Goal: Task Accomplishment & Management: Use online tool/utility

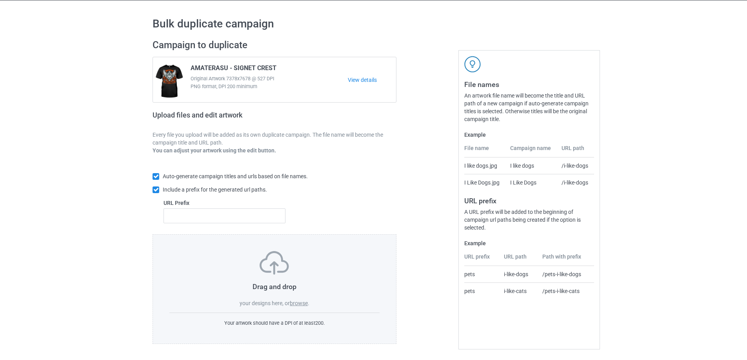
scroll to position [22, 0]
click at [293, 299] on div "Drag and drop your designs here, or browse ." at bounding box center [274, 279] width 210 height 56
click at [293, 305] on label "browse" at bounding box center [299, 303] width 18 height 6
click at [0, 0] on input "browse" at bounding box center [0, 0] width 0 height 0
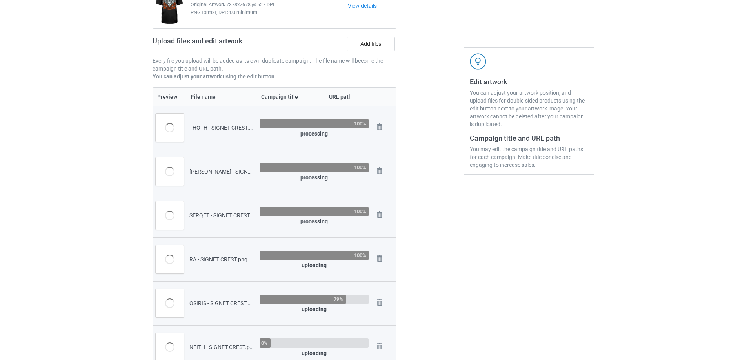
scroll to position [100, 0]
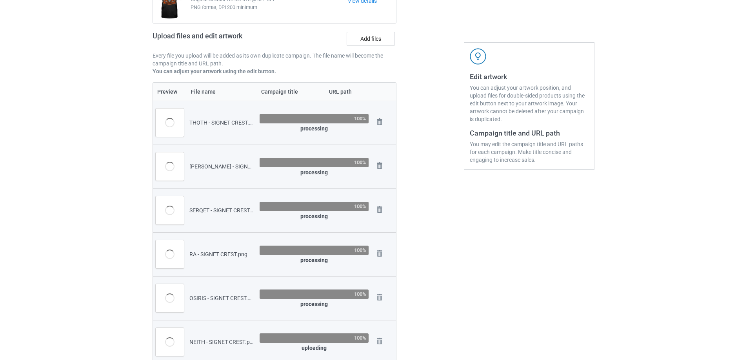
drag, startPoint x: 155, startPoint y: 3, endPoint x: 19, endPoint y: 97, distance: 165.7
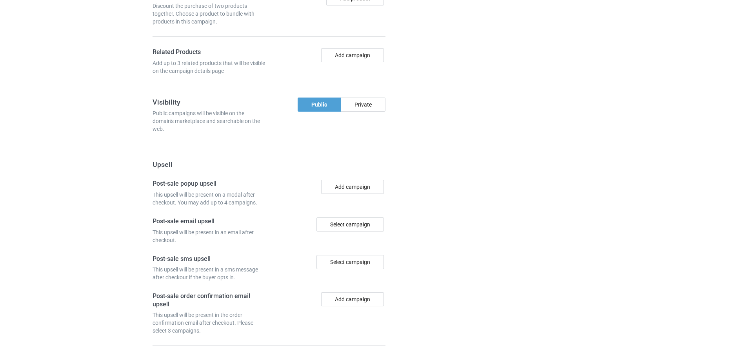
scroll to position [1122, 0]
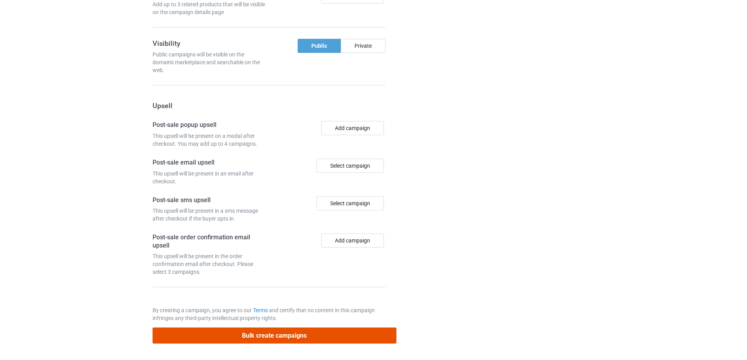
click at [242, 335] on button "Bulk create campaigns" at bounding box center [275, 336] width 244 height 16
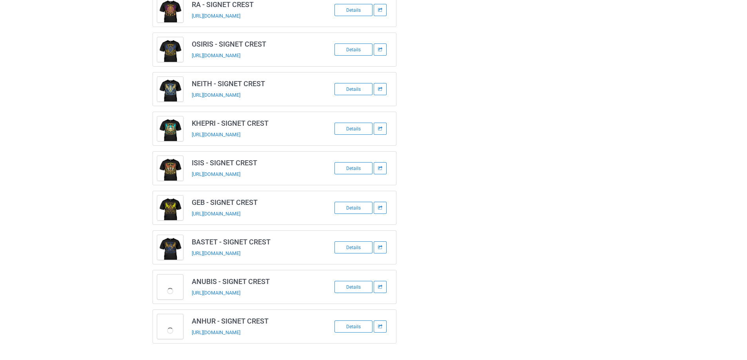
scroll to position [187, 0]
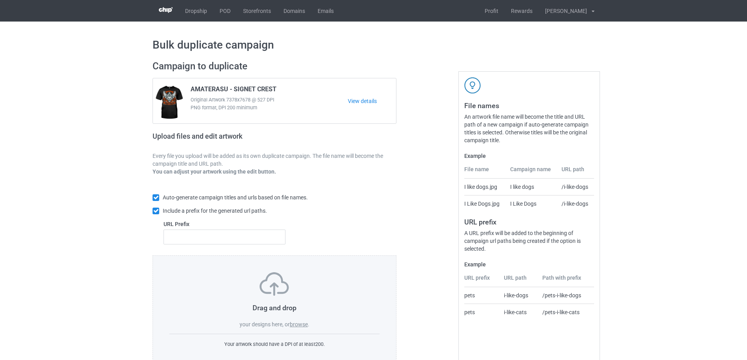
click at [298, 322] on label "browse" at bounding box center [299, 325] width 18 height 6
click at [0, 0] on input "browse" at bounding box center [0, 0] width 0 height 0
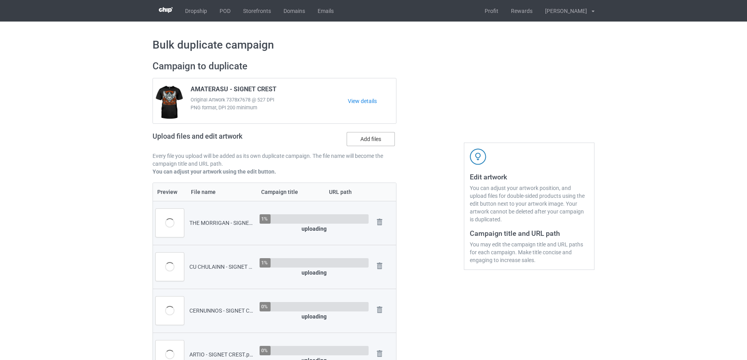
click at [354, 141] on label "Add files" at bounding box center [371, 139] width 48 height 14
click at [0, 0] on input "Add files" at bounding box center [0, 0] width 0 height 0
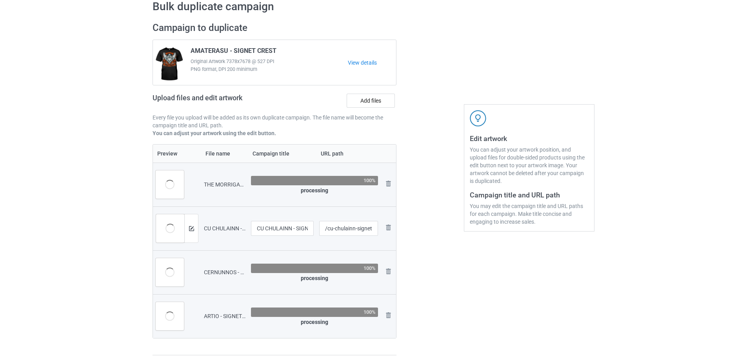
scroll to position [39, 0]
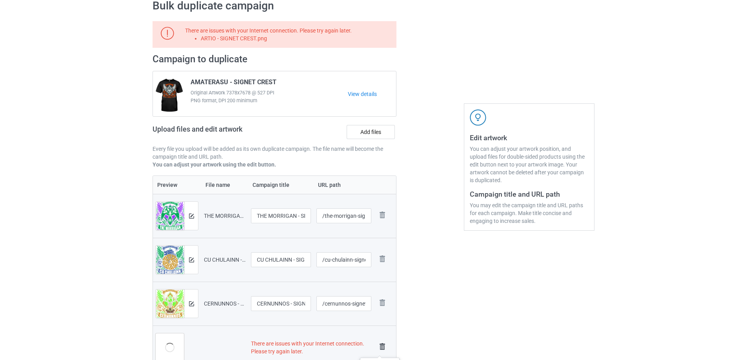
click at [380, 350] on img at bounding box center [382, 347] width 11 height 11
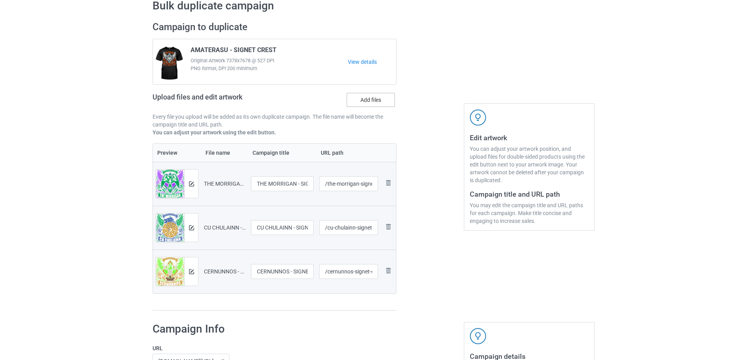
click at [376, 99] on label "Add files" at bounding box center [371, 100] width 48 height 14
click at [0, 0] on input "Add files" at bounding box center [0, 0] width 0 height 0
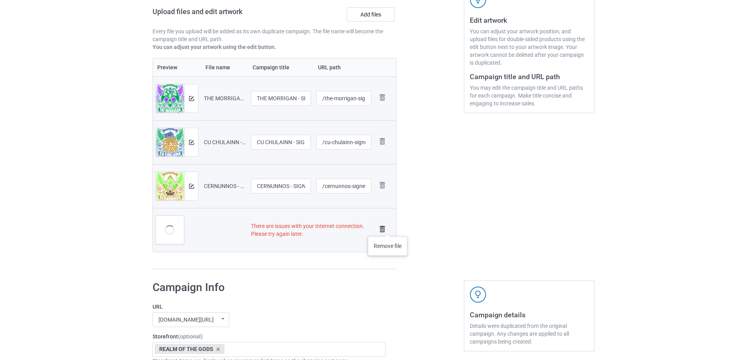
click at [385, 229] on img at bounding box center [382, 229] width 11 height 11
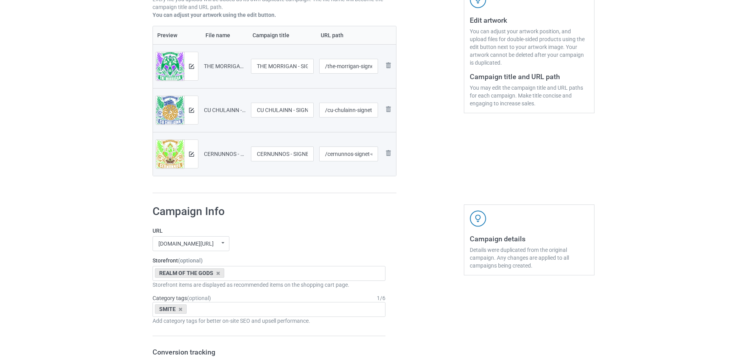
scroll to position [125, 0]
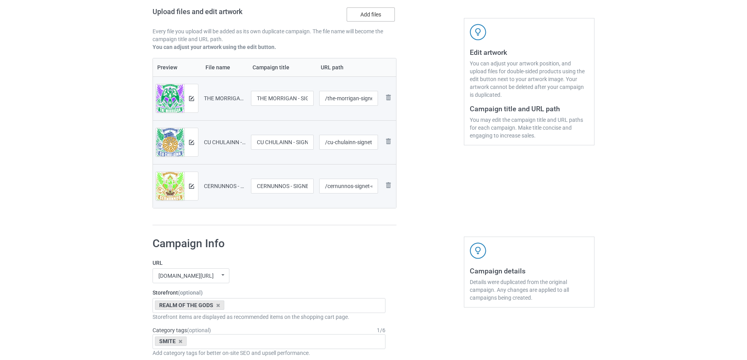
click at [367, 15] on label "Add files" at bounding box center [371, 14] width 48 height 14
click at [0, 0] on input "Add files" at bounding box center [0, 0] width 0 height 0
click at [375, 17] on label "Add files" at bounding box center [371, 14] width 48 height 14
click at [0, 0] on input "Add files" at bounding box center [0, 0] width 0 height 0
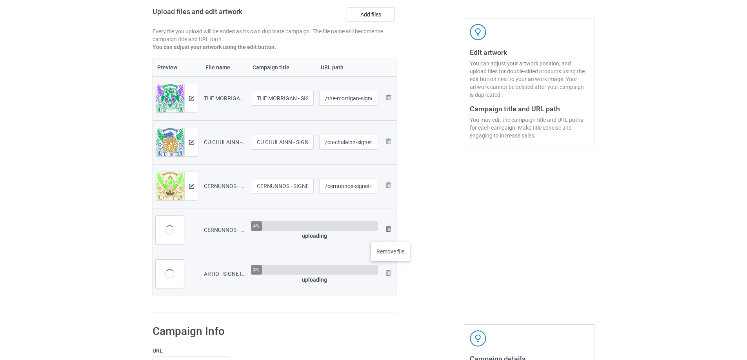
click at [389, 231] on img at bounding box center [388, 229] width 9 height 9
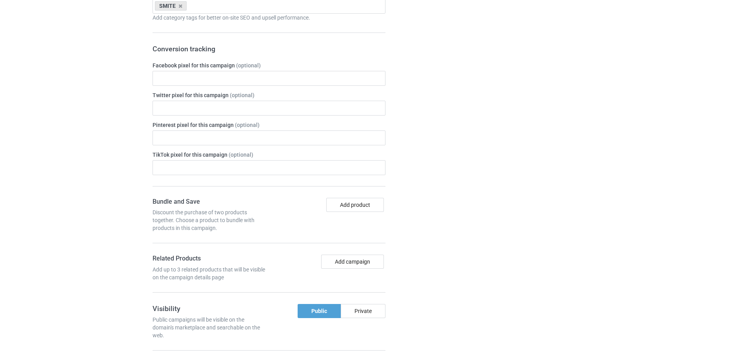
scroll to position [770, 0]
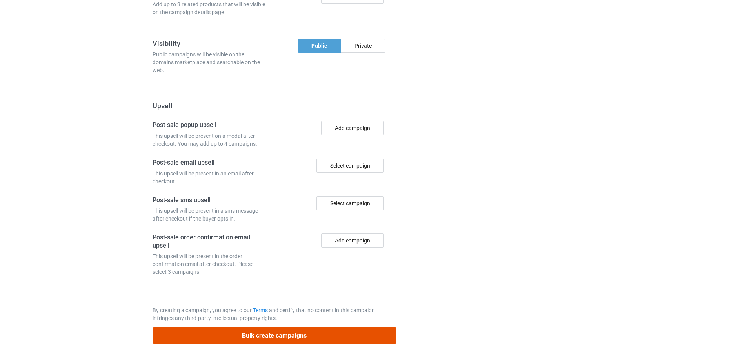
click at [318, 343] on button "Bulk create campaigns" at bounding box center [275, 336] width 244 height 16
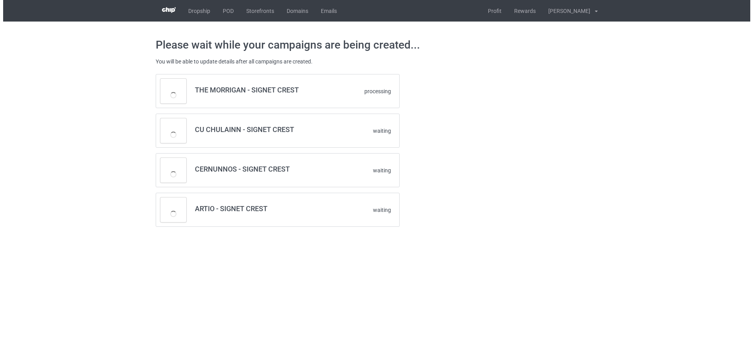
scroll to position [0, 0]
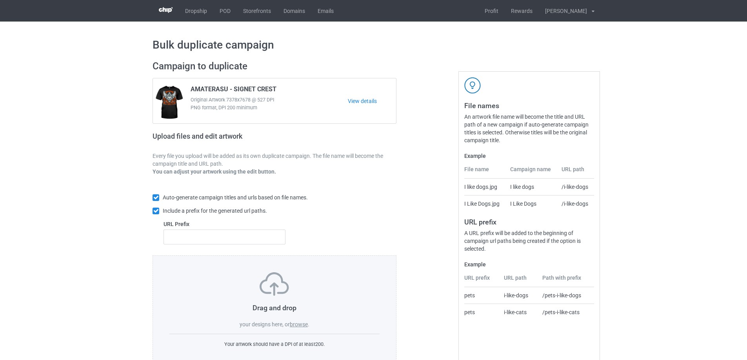
click at [298, 326] on label "browse" at bounding box center [299, 325] width 18 height 6
click at [0, 0] on input "browse" at bounding box center [0, 0] width 0 height 0
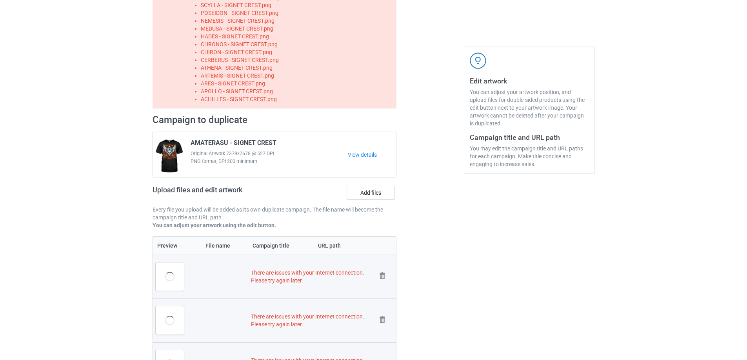
scroll to position [71, 0]
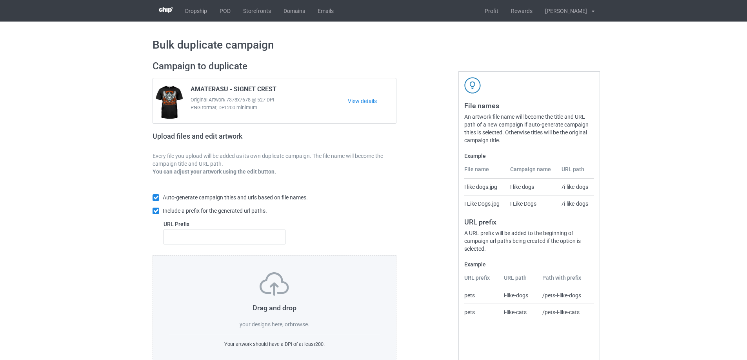
click at [305, 327] on label "browse" at bounding box center [299, 325] width 18 height 6
click at [0, 0] on input "browse" at bounding box center [0, 0] width 0 height 0
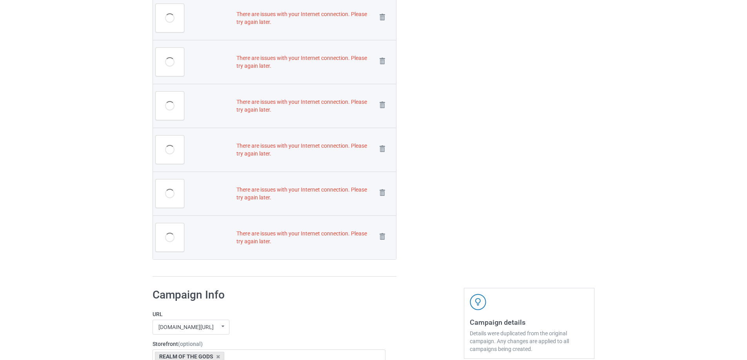
scroll to position [471, 0]
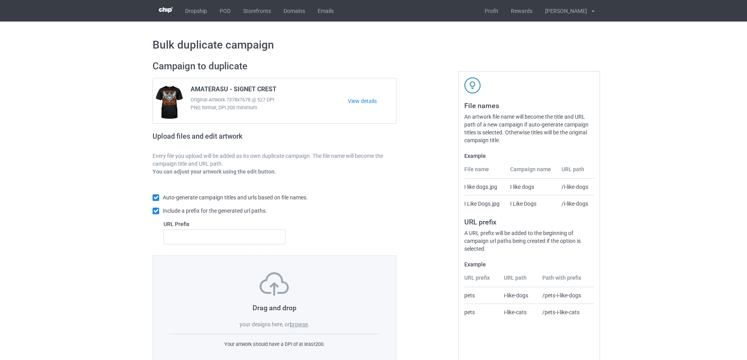
click at [302, 329] on div "Drag and drop your designs here, or browse ." at bounding box center [274, 301] width 210 height 56
click at [300, 326] on label "browse" at bounding box center [299, 325] width 18 height 6
click at [0, 0] on input "browse" at bounding box center [0, 0] width 0 height 0
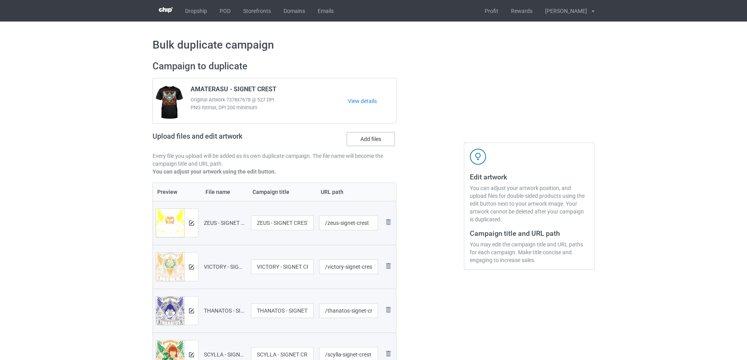
click at [377, 139] on label "Add files" at bounding box center [371, 139] width 48 height 14
click at [0, 0] on input "Add files" at bounding box center [0, 0] width 0 height 0
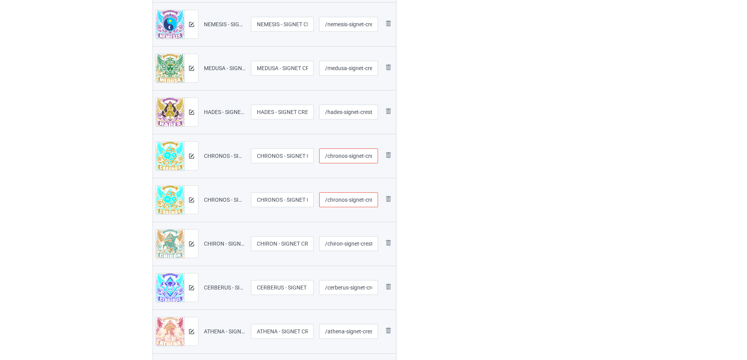
scroll to position [431, 0]
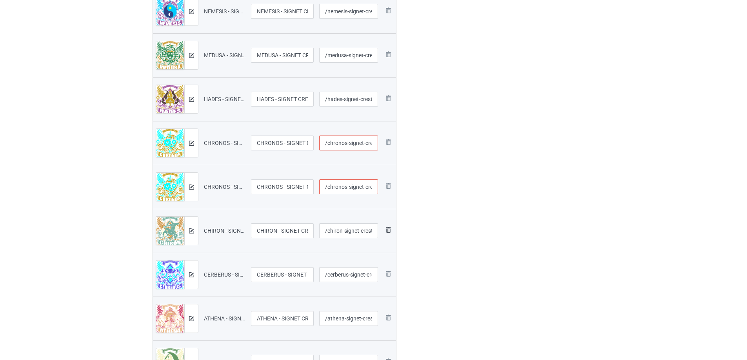
click at [0, 0] on img at bounding box center [0, 0] width 0 height 0
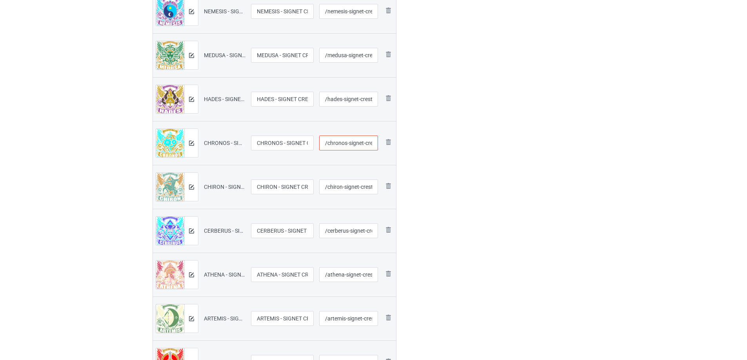
click at [353, 144] on input "/chronos-signet-crest" at bounding box center [348, 143] width 59 height 15
drag, startPoint x: 323, startPoint y: 144, endPoint x: 395, endPoint y: 149, distance: 72.3
click at [395, 149] on tr "Preview and edit artwork CHRONOS - SIGNET CREST.png CHRONOS - SIGNET CREST /chr…" at bounding box center [274, 143] width 243 height 44
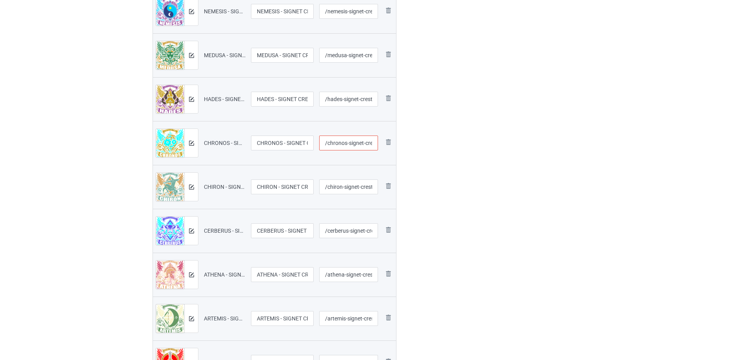
click at [415, 158] on div at bounding box center [430, 104] width 56 height 960
click at [343, 146] on input "/chronos-signet-crest" at bounding box center [348, 143] width 59 height 15
drag, startPoint x: 322, startPoint y: 143, endPoint x: 409, endPoint y: 148, distance: 86.8
click at [409, 148] on div "Campaign to duplicate AMATERASU - SIGNET CREST Original Artwork 7378x7678 @ 527…" at bounding box center [373, 104] width 453 height 960
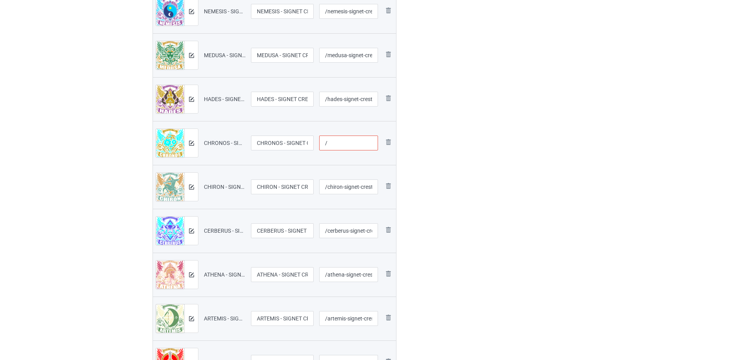
scroll to position [0, 0]
paste input "/chronos-signet-crest"
click at [410, 149] on div at bounding box center [430, 104] width 56 height 960
click at [327, 140] on input "//chronos-signet-crest" at bounding box center [348, 143] width 59 height 15
type input "/chronos-signet-crest"
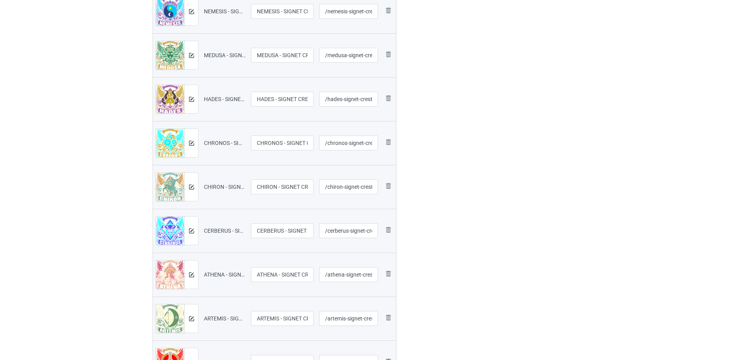
click at [449, 190] on div at bounding box center [430, 104] width 56 height 960
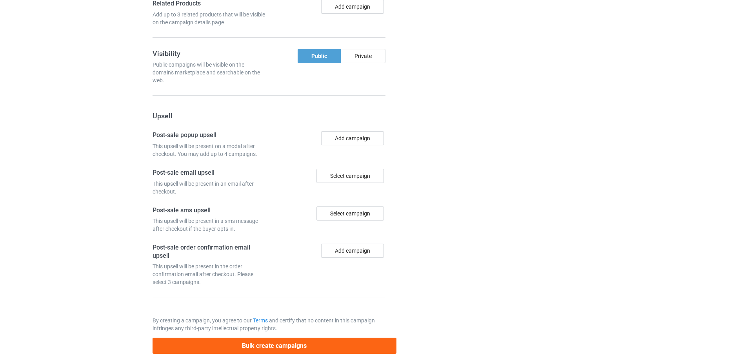
scroll to position [1385, 0]
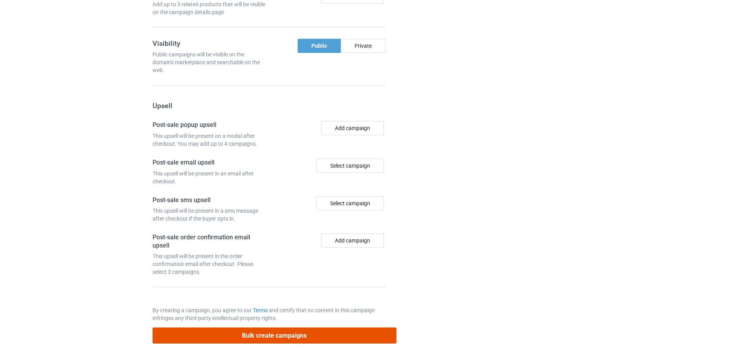
click at [281, 338] on button "Bulk create campaigns" at bounding box center [275, 336] width 244 height 16
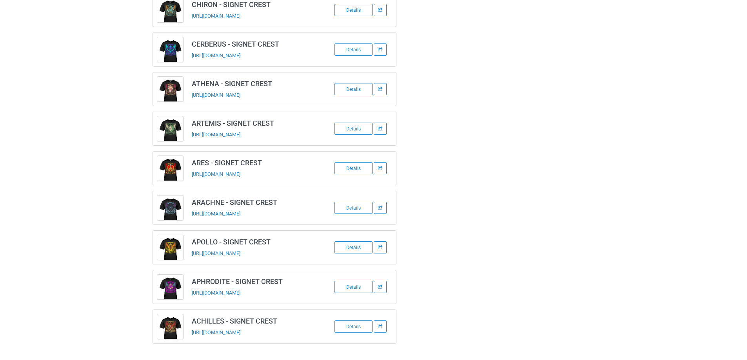
scroll to position [424, 0]
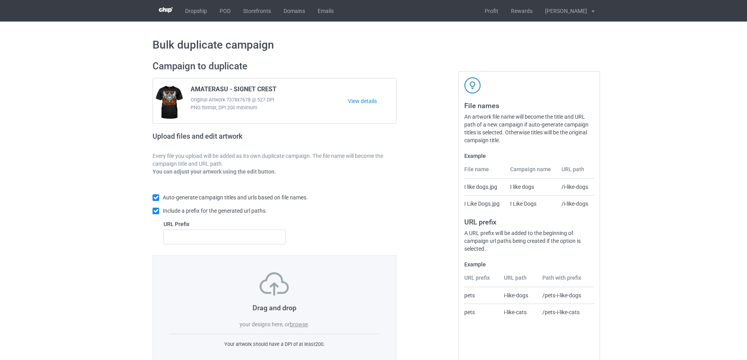
click at [296, 328] on label "browse" at bounding box center [299, 325] width 18 height 6
click at [0, 0] on input "browse" at bounding box center [0, 0] width 0 height 0
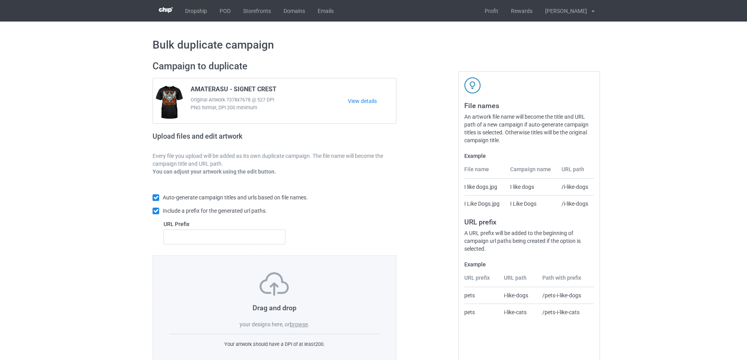
click at [303, 325] on label "browse" at bounding box center [299, 325] width 18 height 6
click at [0, 0] on input "browse" at bounding box center [0, 0] width 0 height 0
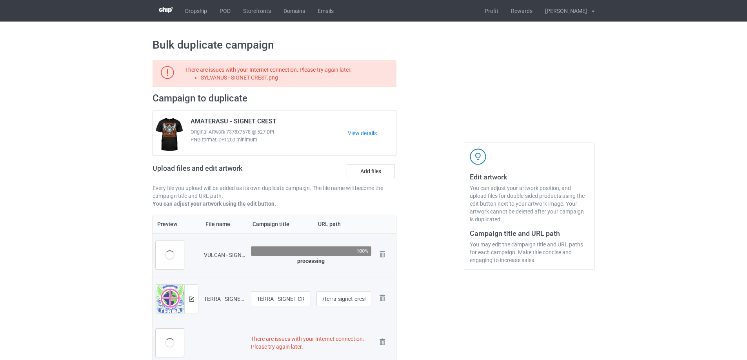
drag, startPoint x: 67, startPoint y: 293, endPoint x: 100, endPoint y: 293, distance: 32.9
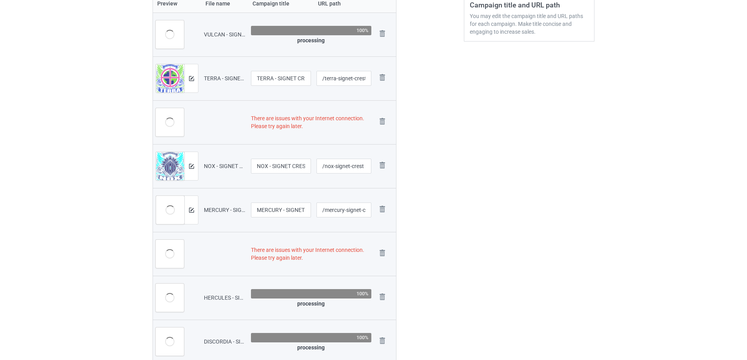
scroll to position [243, 0]
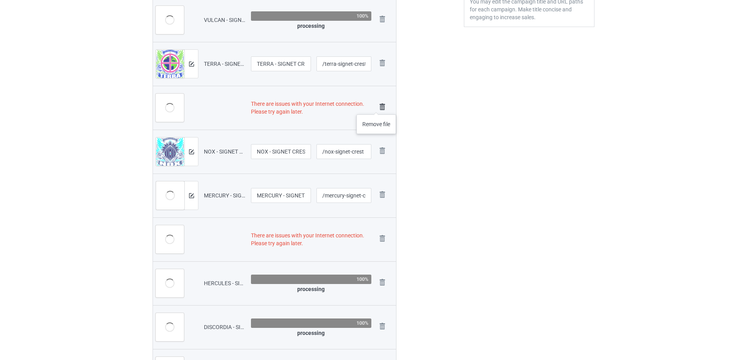
click at [380, 107] on img at bounding box center [382, 107] width 11 height 11
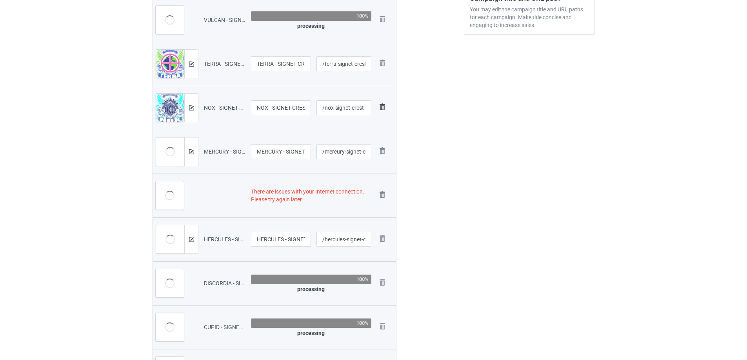
click at [385, 106] on img at bounding box center [382, 107] width 11 height 11
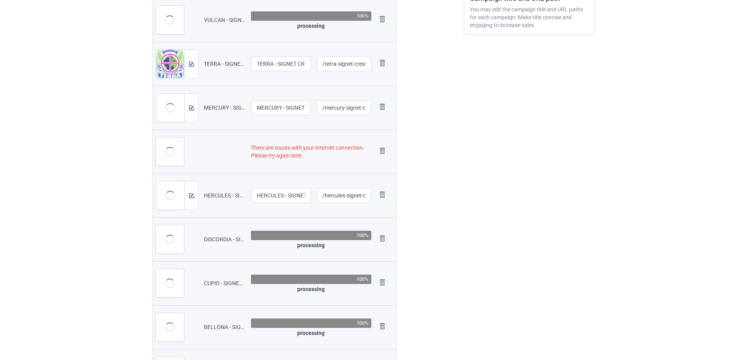
click at [0, 0] on img at bounding box center [0, 0] width 0 height 0
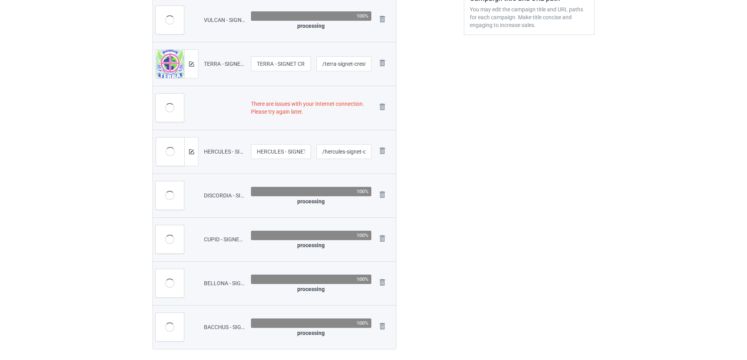
click at [0, 0] on img at bounding box center [0, 0] width 0 height 0
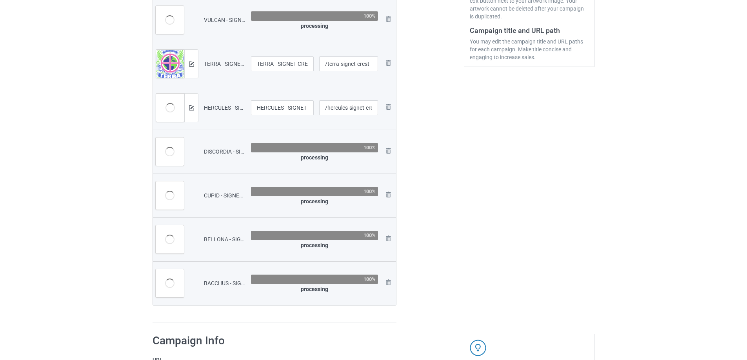
click at [0, 0] on img at bounding box center [0, 0] width 0 height 0
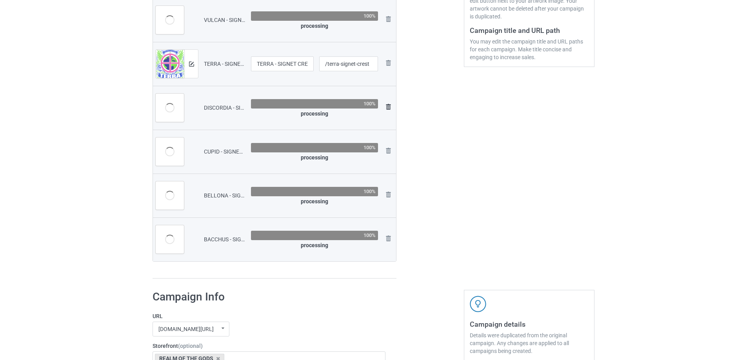
click at [387, 106] on img at bounding box center [388, 106] width 9 height 9
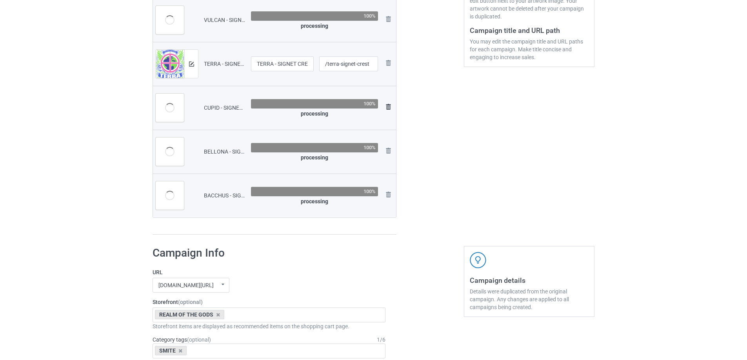
click at [389, 106] on img at bounding box center [388, 106] width 9 height 9
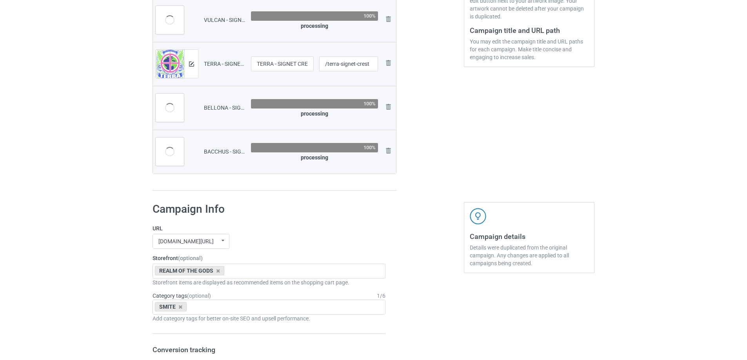
click at [0, 0] on img at bounding box center [0, 0] width 0 height 0
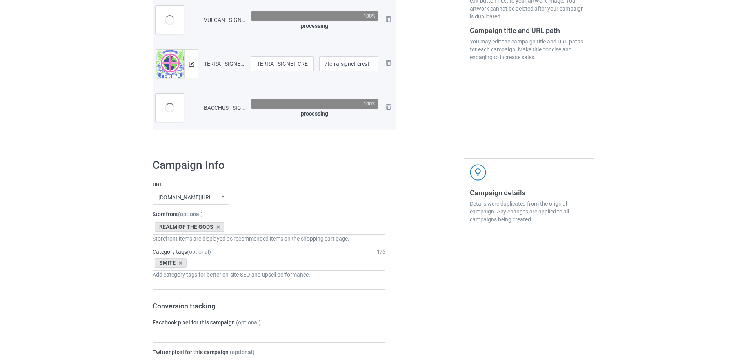
click at [0, 0] on img at bounding box center [0, 0] width 0 height 0
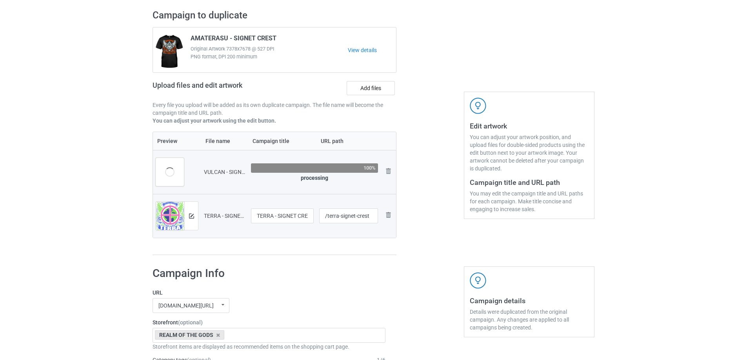
scroll to position [46, 0]
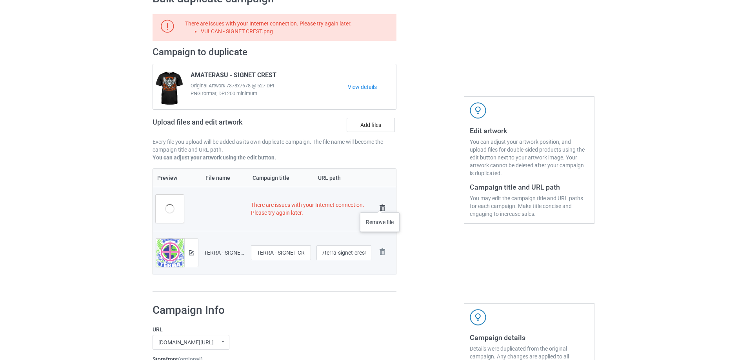
click at [380, 205] on img at bounding box center [382, 208] width 11 height 11
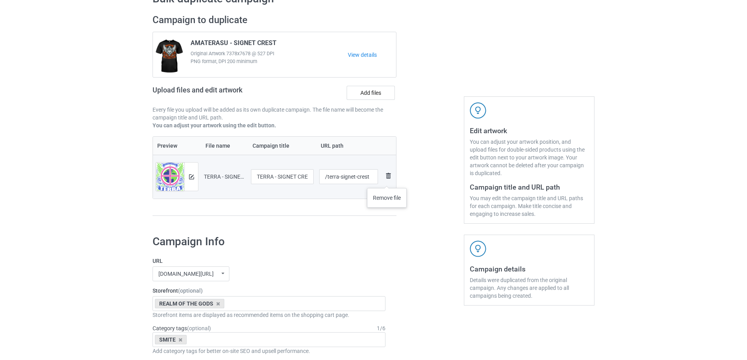
click at [388, 178] on img at bounding box center [388, 175] width 9 height 9
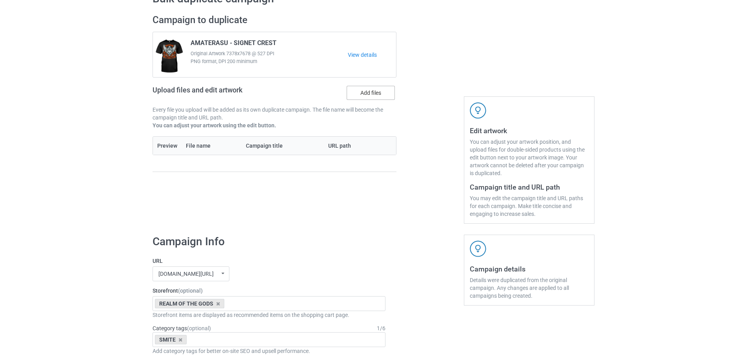
click at [369, 97] on label "Add files" at bounding box center [371, 93] width 48 height 14
click at [0, 0] on input "Add files" at bounding box center [0, 0] width 0 height 0
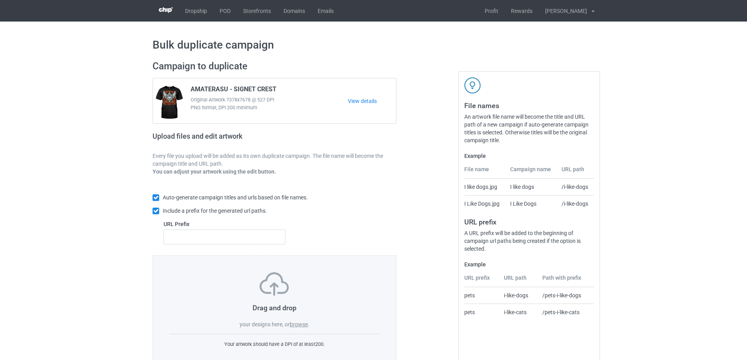
click at [300, 323] on label "browse" at bounding box center [299, 325] width 18 height 6
click at [0, 0] on input "browse" at bounding box center [0, 0] width 0 height 0
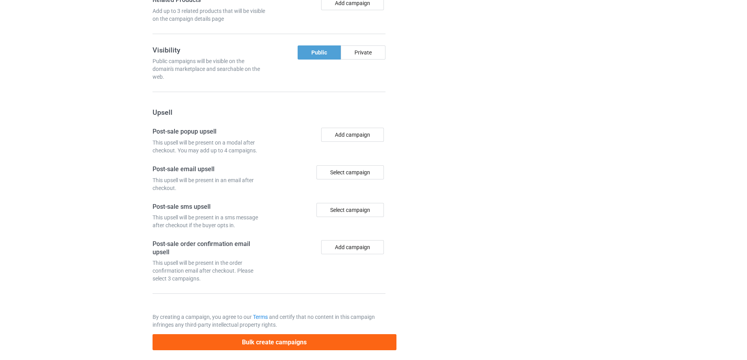
scroll to position [1078, 0]
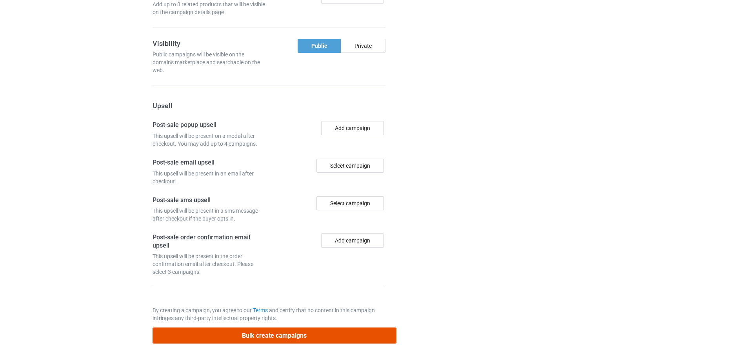
click at [278, 331] on button "Bulk create campaigns" at bounding box center [275, 336] width 244 height 16
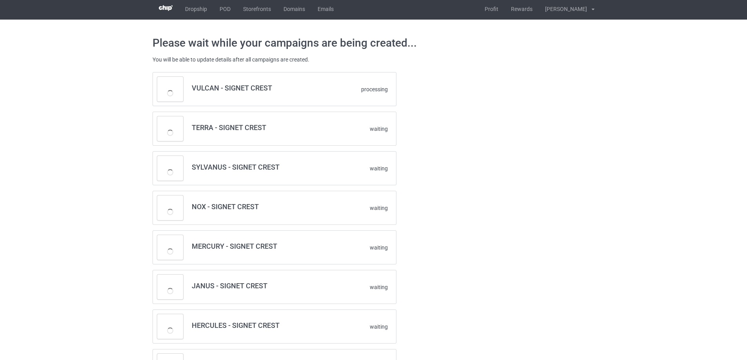
scroll to position [0, 0]
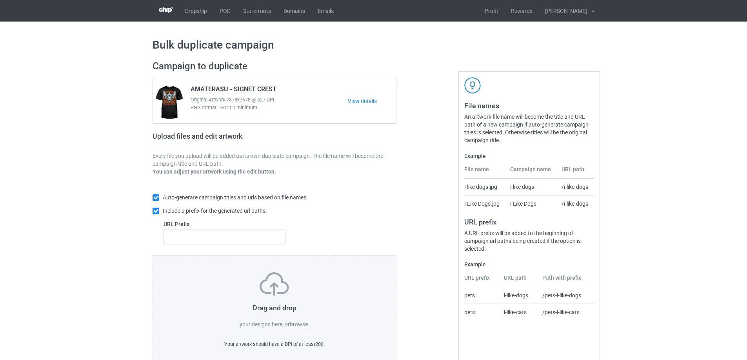
click at [295, 327] on label "browse" at bounding box center [299, 325] width 18 height 6
click at [0, 0] on input "browse" at bounding box center [0, 0] width 0 height 0
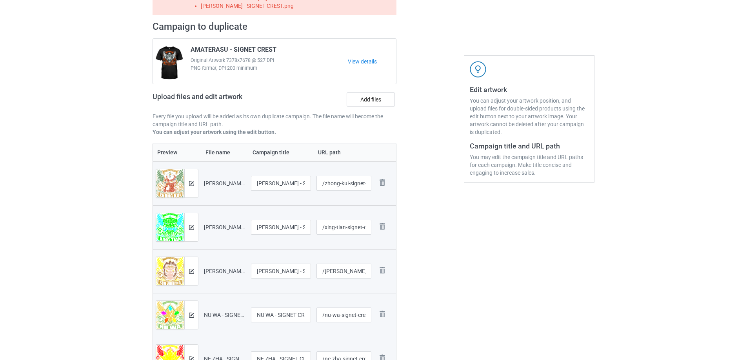
scroll to position [47, 0]
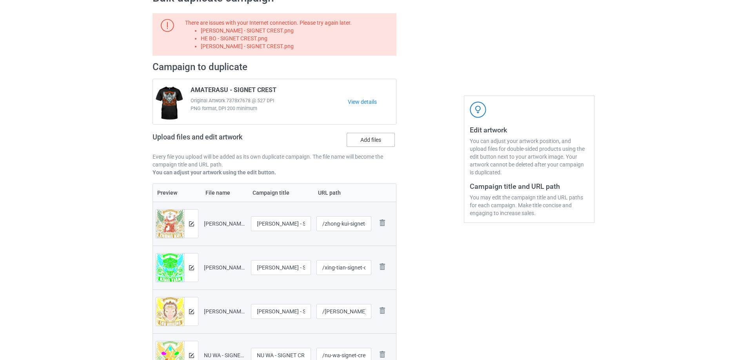
click at [373, 144] on label "Add files" at bounding box center [371, 140] width 48 height 14
click at [0, 0] on input "Add files" at bounding box center [0, 0] width 0 height 0
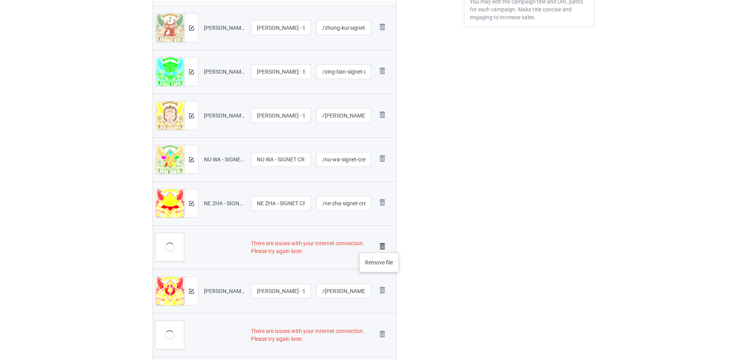
click at [379, 245] on img at bounding box center [382, 246] width 11 height 11
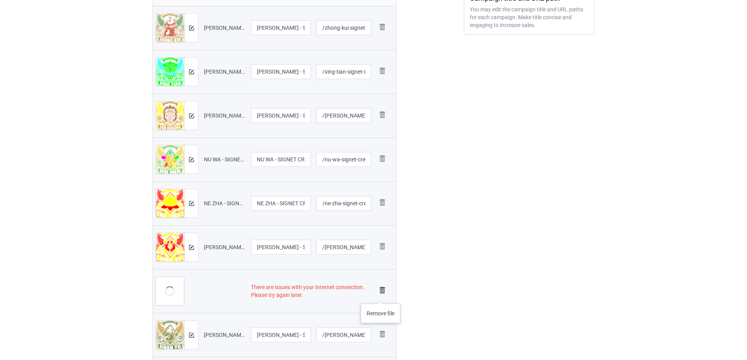
click at [379, 291] on img at bounding box center [382, 290] width 11 height 11
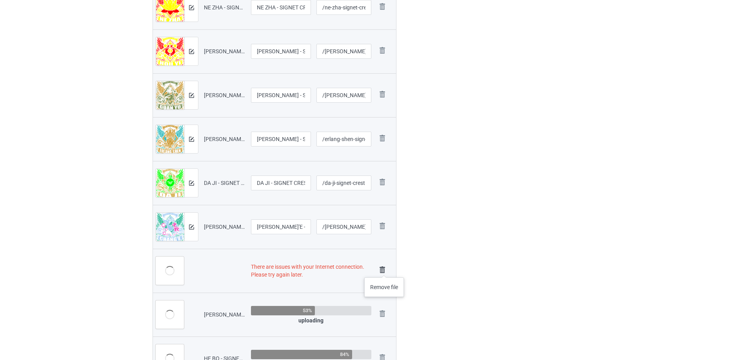
click at [384, 270] on img at bounding box center [382, 270] width 11 height 11
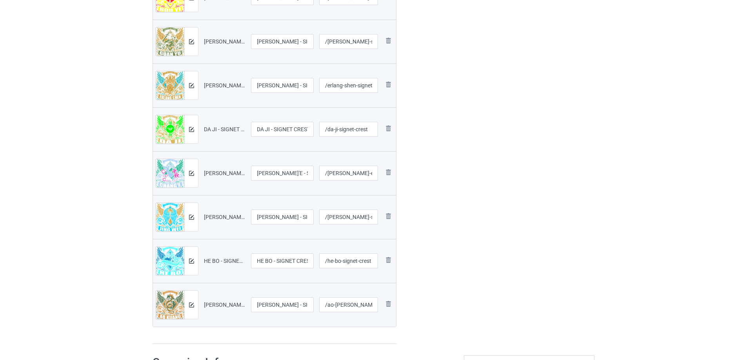
scroll to position [471, 0]
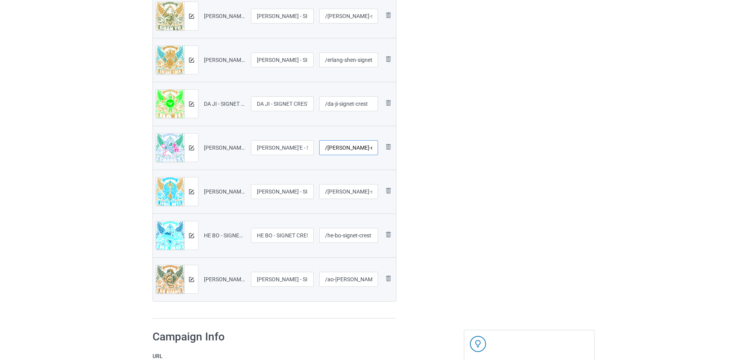
drag, startPoint x: 345, startPoint y: 146, endPoint x: 359, endPoint y: 171, distance: 28.4
click at [345, 147] on input "/chang-e-signet-crest" at bounding box center [348, 147] width 59 height 15
type input "/change-signet-crest"
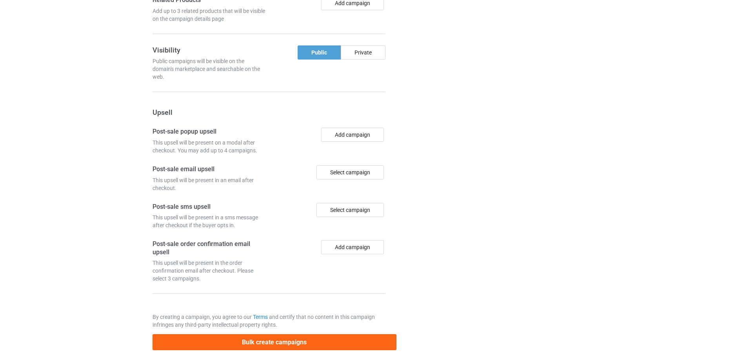
scroll to position [1165, 0]
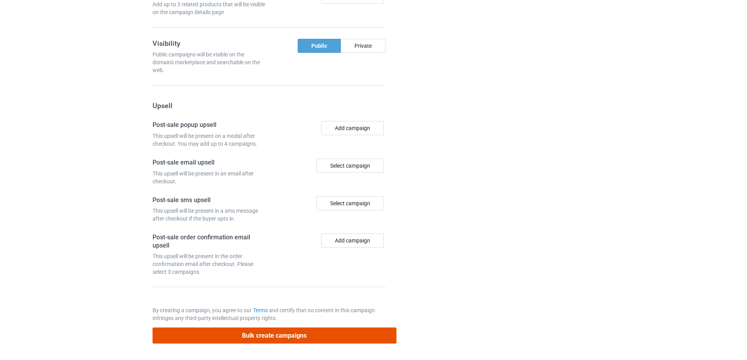
click at [270, 341] on button "Bulk create campaigns" at bounding box center [275, 336] width 244 height 16
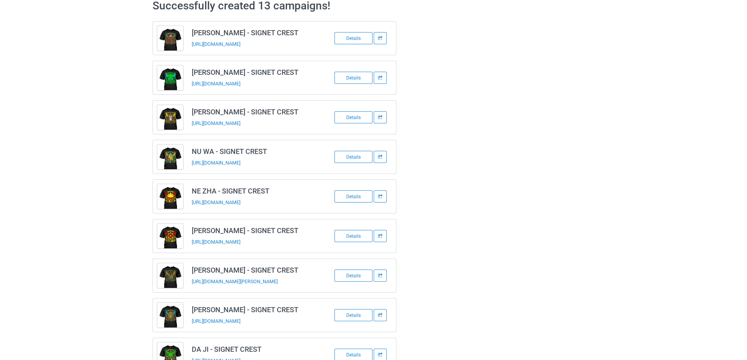
scroll to position [226, 0]
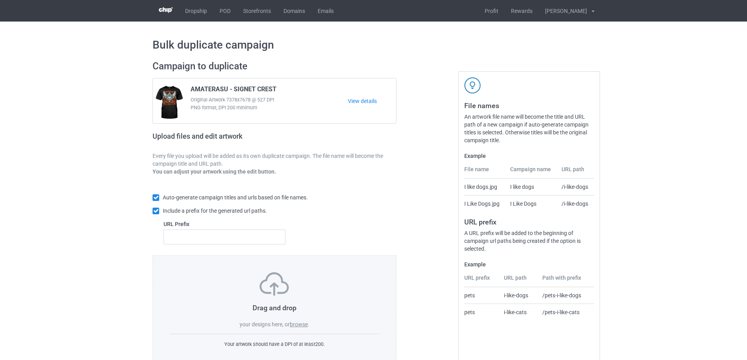
click at [291, 323] on label "browse" at bounding box center [299, 325] width 18 height 6
click at [0, 0] on input "browse" at bounding box center [0, 0] width 0 height 0
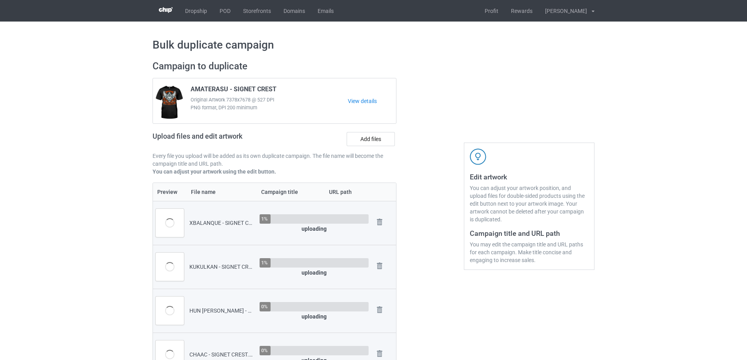
click at [366, 131] on div "Upload files and edit artwork Add files" at bounding box center [275, 140] width 244 height 23
click at [368, 139] on label "Add files" at bounding box center [371, 139] width 48 height 14
click at [0, 0] on input "Add files" at bounding box center [0, 0] width 0 height 0
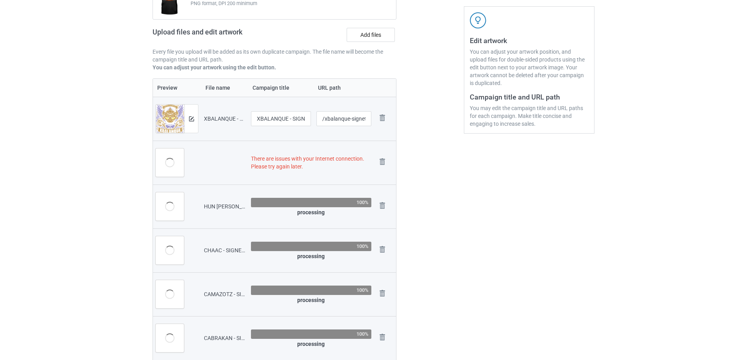
scroll to position [111, 0]
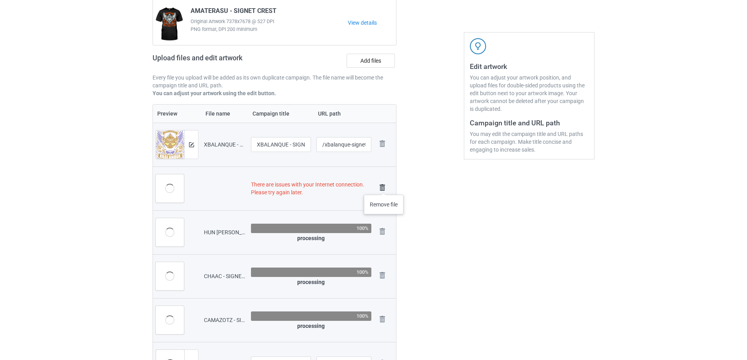
click at [384, 187] on img at bounding box center [382, 187] width 11 height 11
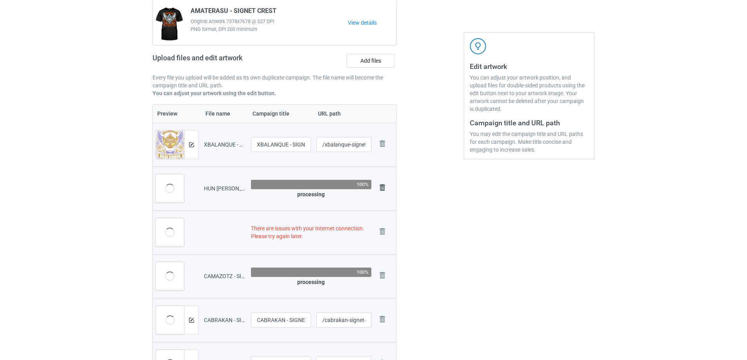
click at [384, 184] on img at bounding box center [382, 187] width 11 height 11
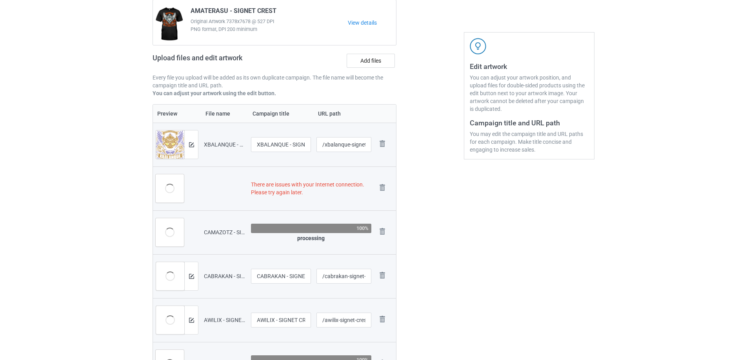
click at [0, 0] on img at bounding box center [0, 0] width 0 height 0
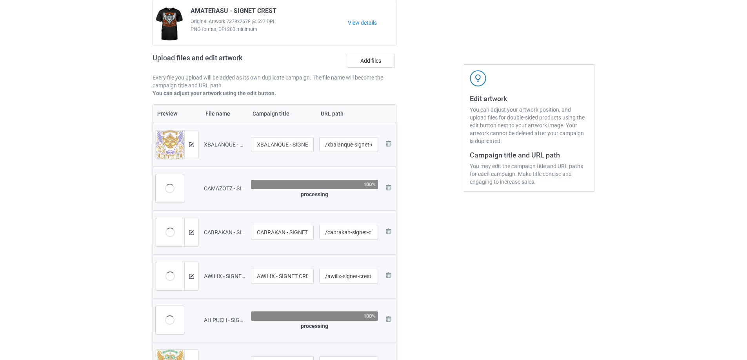
click at [0, 0] on img at bounding box center [0, 0] width 0 height 0
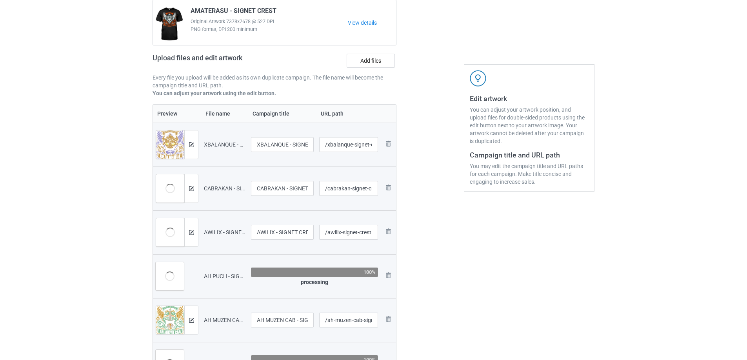
click at [0, 0] on img at bounding box center [0, 0] width 0 height 0
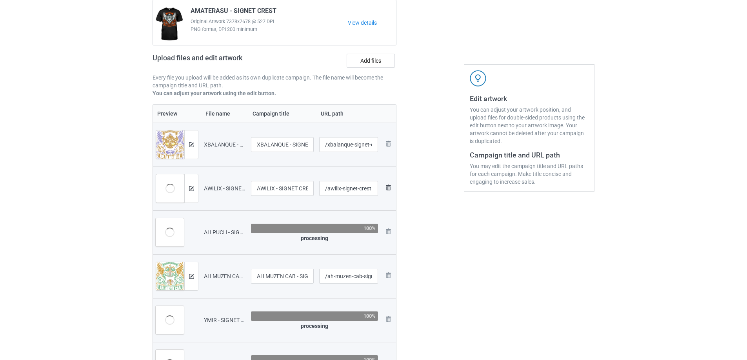
click at [385, 184] on img at bounding box center [388, 187] width 9 height 9
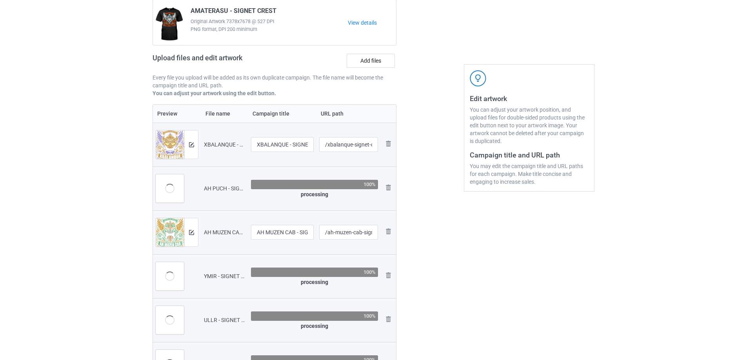
click at [0, 0] on img at bounding box center [0, 0] width 0 height 0
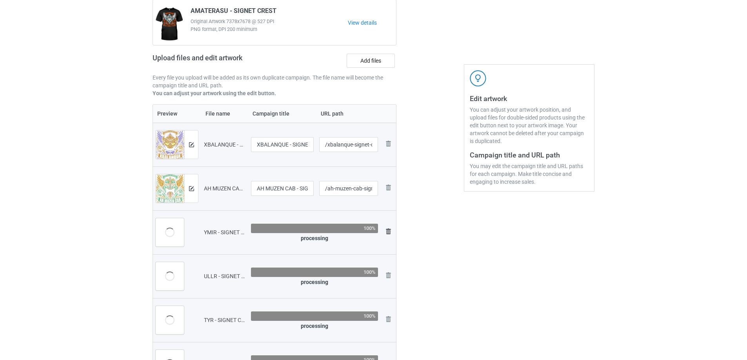
click at [0, 0] on img at bounding box center [0, 0] width 0 height 0
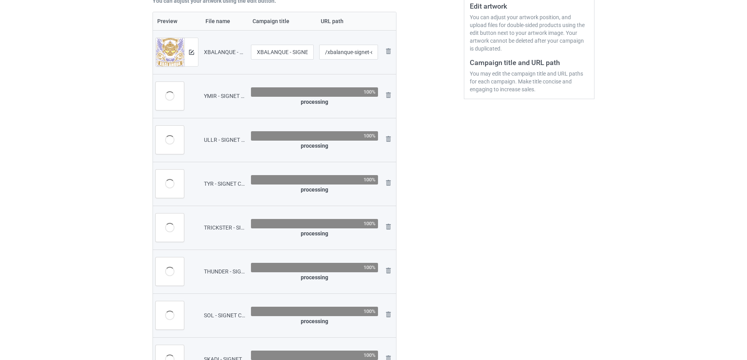
scroll to position [157, 0]
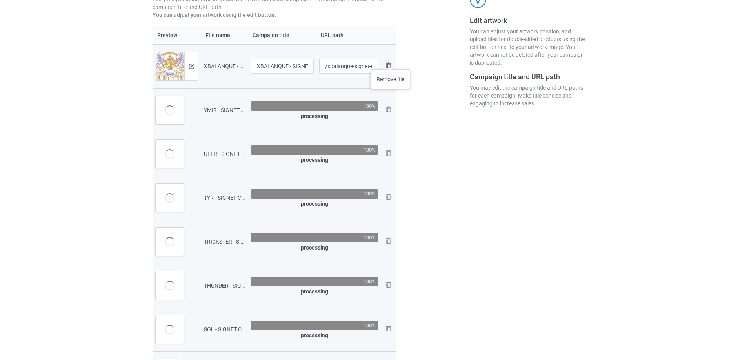
click at [391, 62] on img at bounding box center [388, 65] width 9 height 9
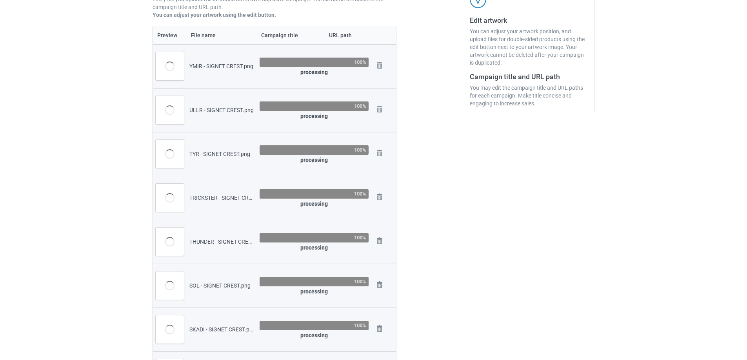
scroll to position [189, 0]
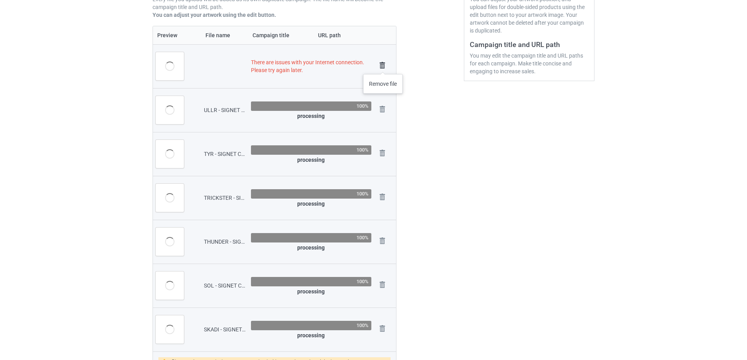
click at [383, 66] on img at bounding box center [382, 65] width 11 height 11
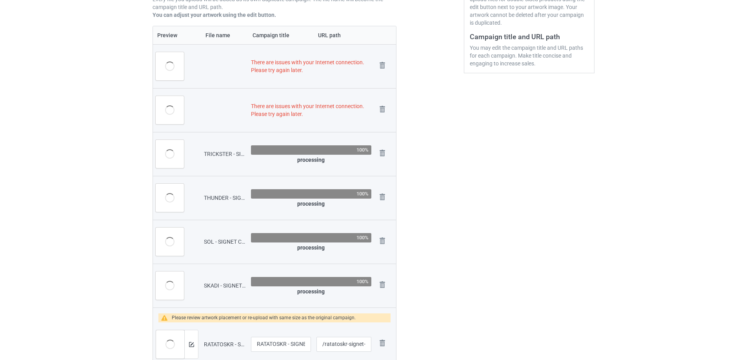
click at [0, 0] on img at bounding box center [0, 0] width 0 height 0
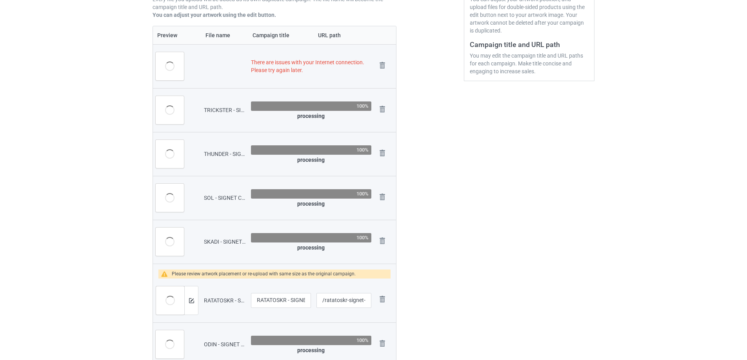
click at [0, 0] on img at bounding box center [0, 0] width 0 height 0
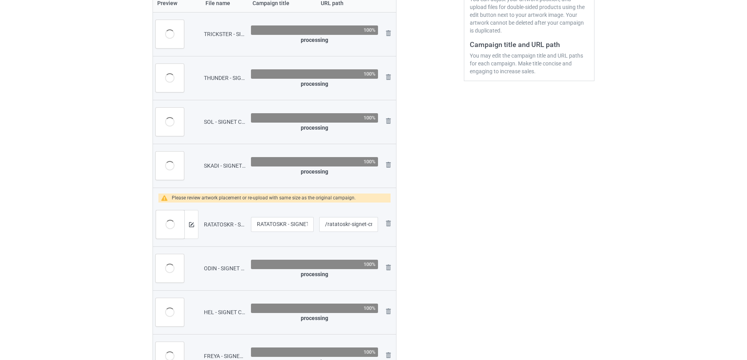
scroll to position [157, 0]
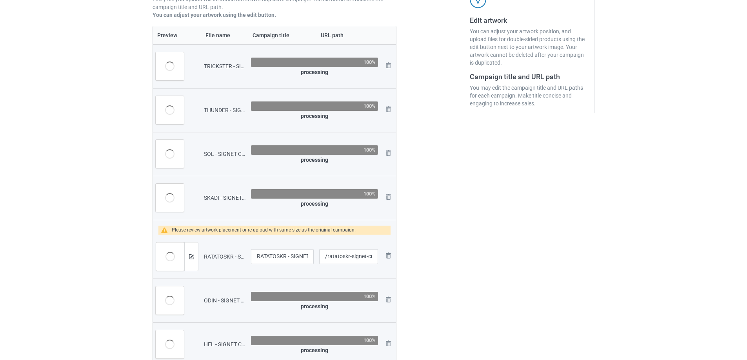
click at [0, 0] on img at bounding box center [0, 0] width 0 height 0
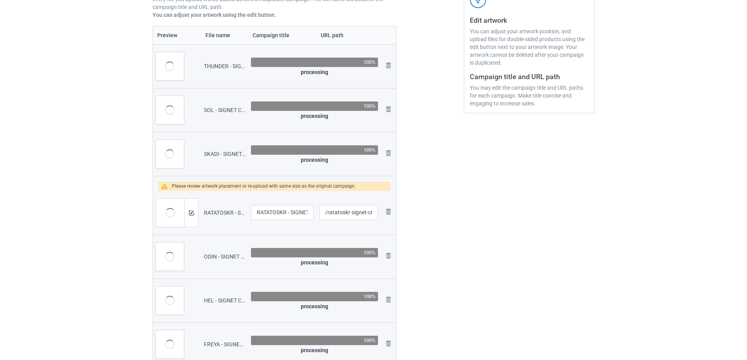
click at [0, 0] on img at bounding box center [0, 0] width 0 height 0
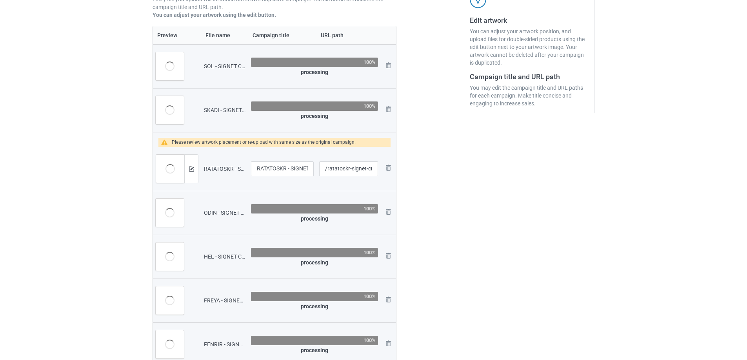
click at [0, 0] on img at bounding box center [0, 0] width 0 height 0
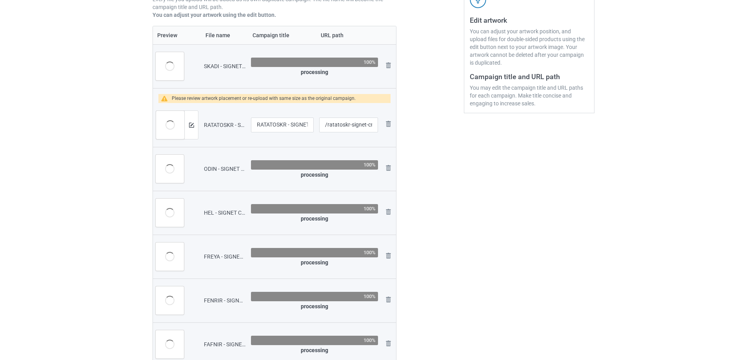
click at [0, 0] on img at bounding box center [0, 0] width 0 height 0
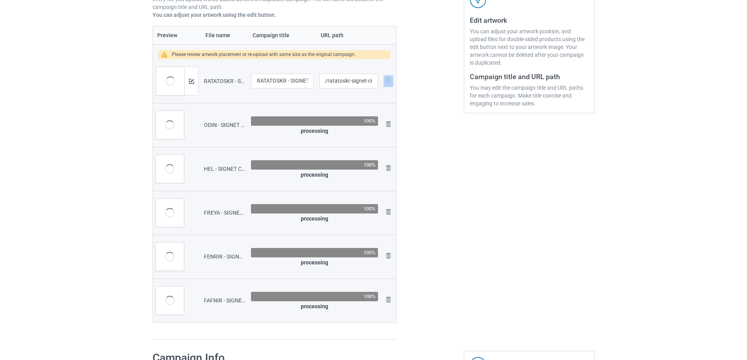
click at [383, 66] on td "Remove file" at bounding box center [388, 81] width 15 height 44
click at [392, 79] on img at bounding box center [388, 79] width 9 height 9
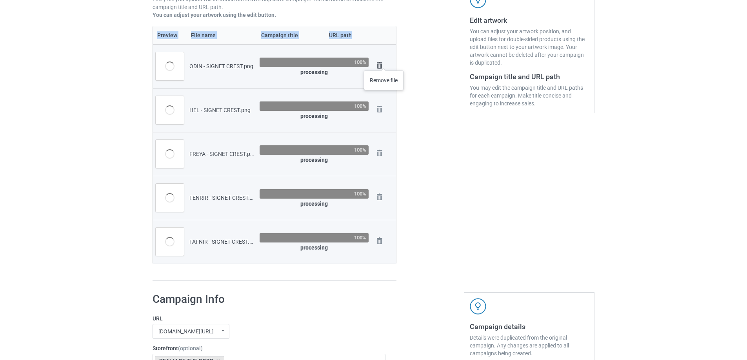
click at [384, 63] on img at bounding box center [379, 65] width 11 height 11
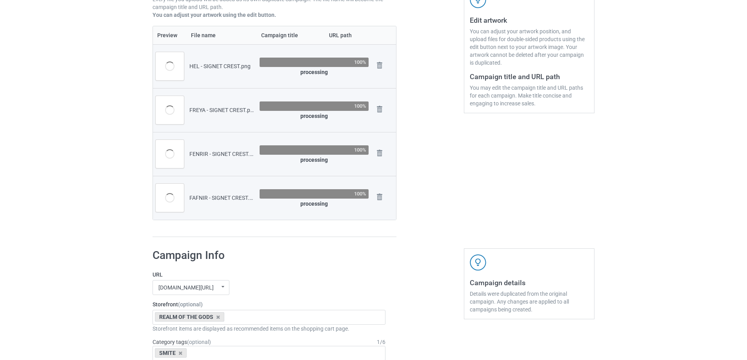
click at [0, 0] on img at bounding box center [0, 0] width 0 height 0
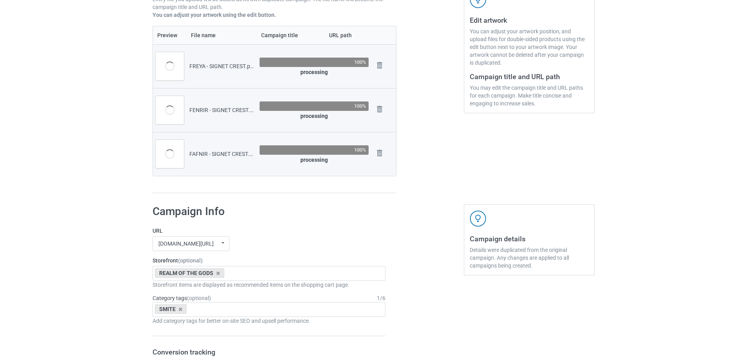
click at [0, 0] on img at bounding box center [0, 0] width 0 height 0
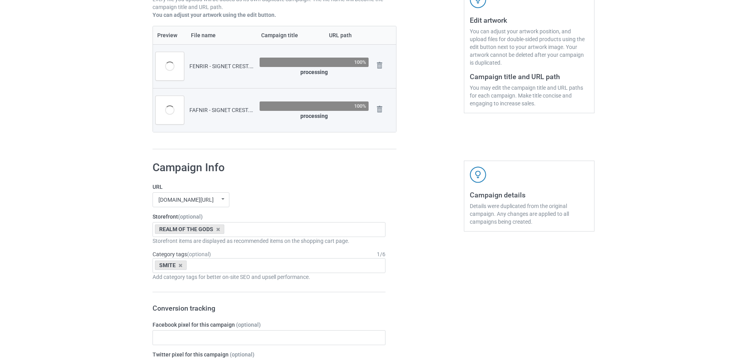
click at [0, 0] on img at bounding box center [0, 0] width 0 height 0
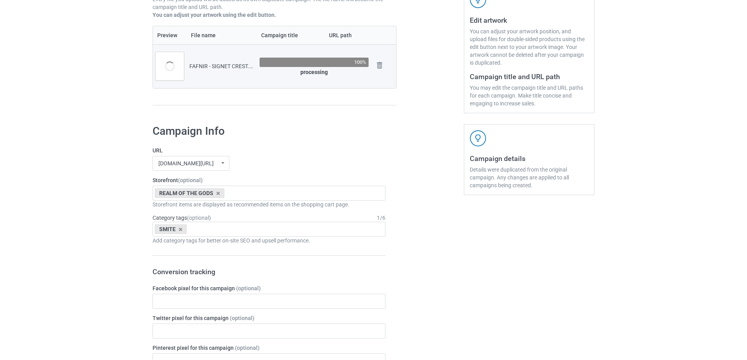
click at [0, 0] on img at bounding box center [0, 0] width 0 height 0
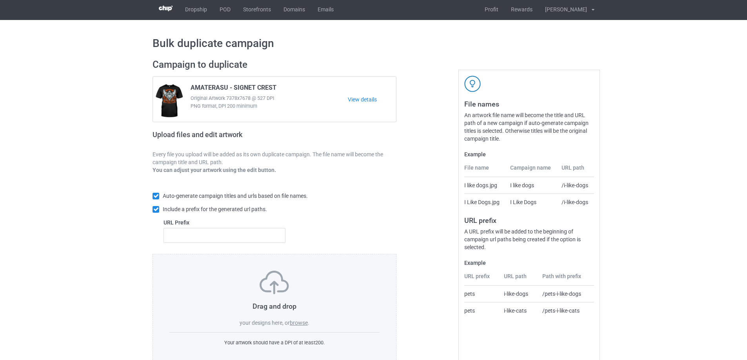
scroll to position [0, 0]
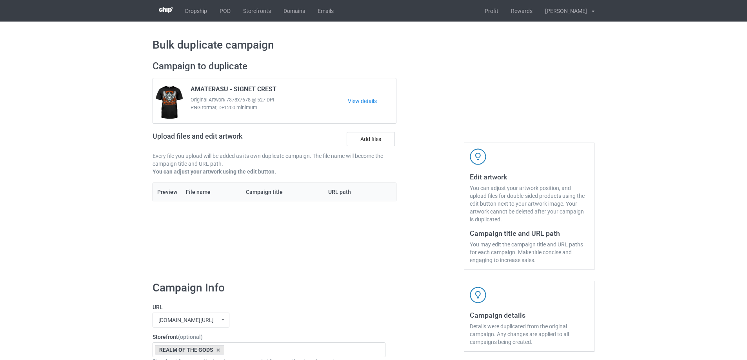
click at [371, 129] on div "Campaign to duplicate AMATERASU - SIGNET CREST Original Artwork 7378x7678 @ 527…" at bounding box center [275, 121] width 244 height 122
click at [373, 133] on label "Add files" at bounding box center [371, 139] width 48 height 14
click at [0, 0] on input "Add files" at bounding box center [0, 0] width 0 height 0
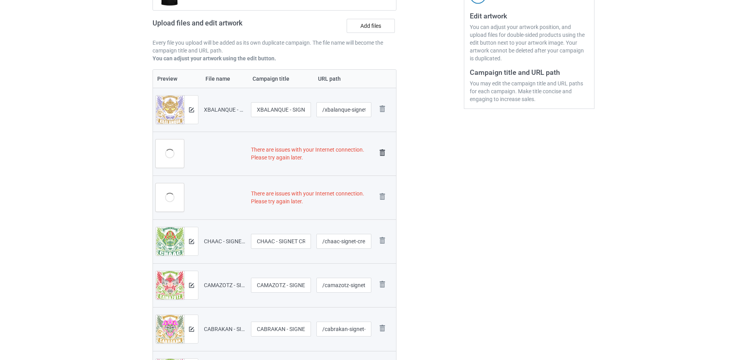
scroll to position [157, 0]
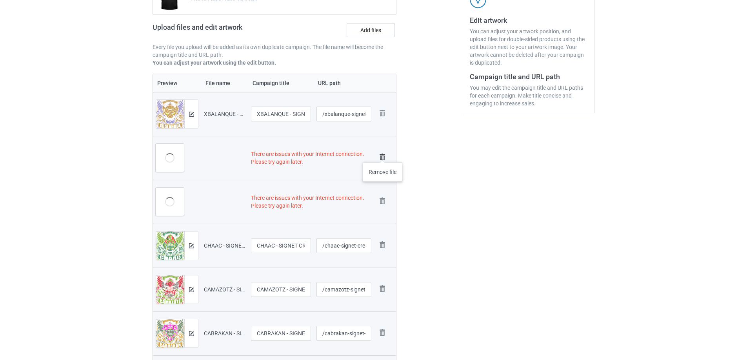
click at [383, 155] on img at bounding box center [382, 157] width 11 height 11
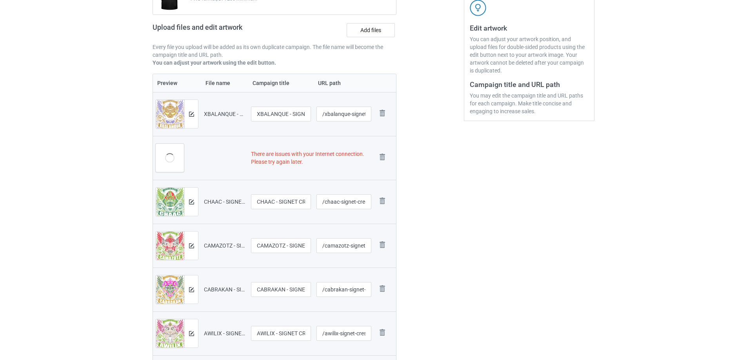
click at [0, 0] on img at bounding box center [0, 0] width 0 height 0
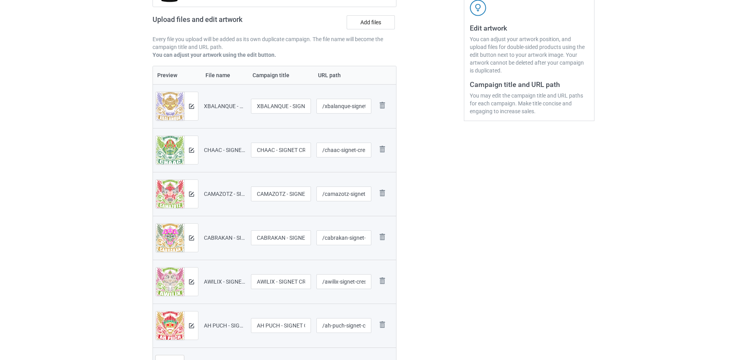
scroll to position [141, 0]
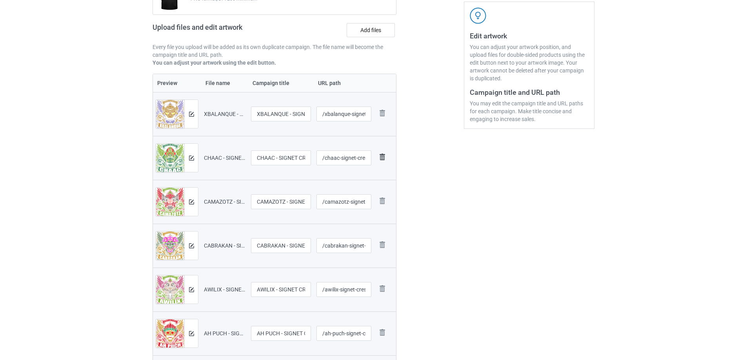
click at [381, 156] on img at bounding box center [382, 157] width 11 height 11
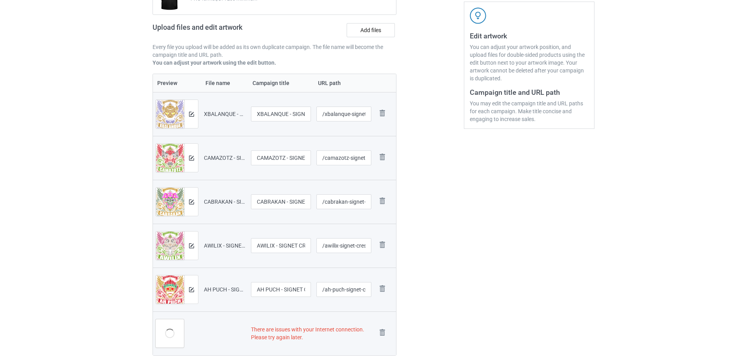
click at [0, 0] on img at bounding box center [0, 0] width 0 height 0
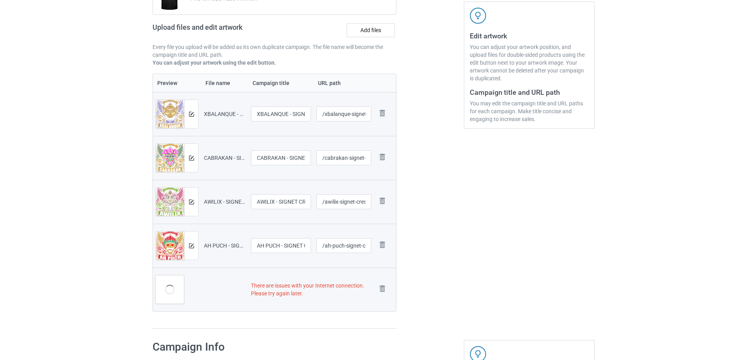
click at [0, 0] on img at bounding box center [0, 0] width 0 height 0
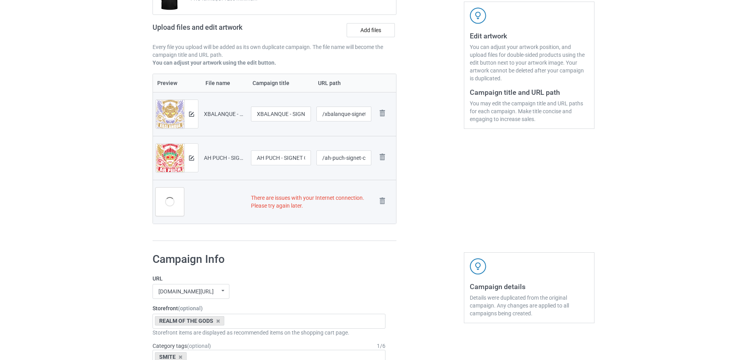
click at [0, 0] on img at bounding box center [0, 0] width 0 height 0
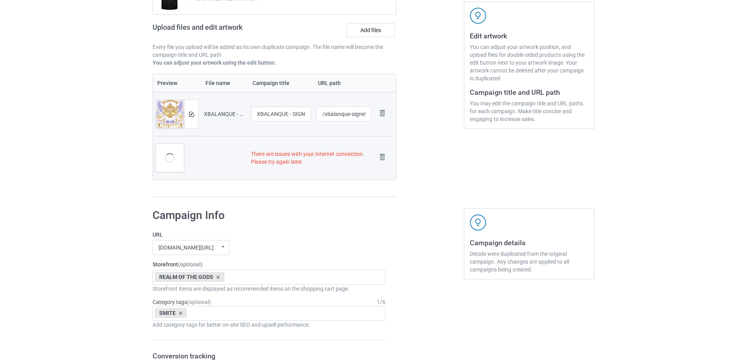
click at [0, 0] on img at bounding box center [0, 0] width 0 height 0
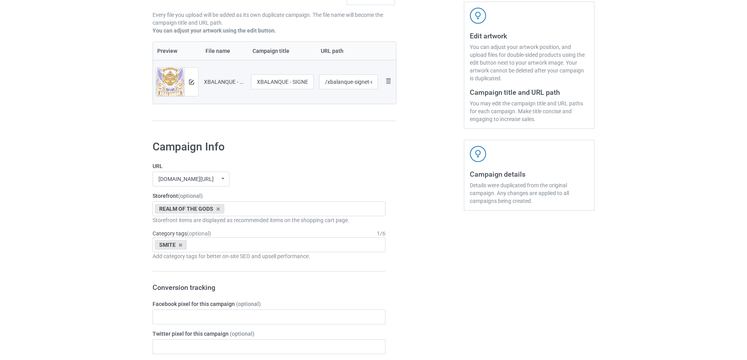
scroll to position [109, 0]
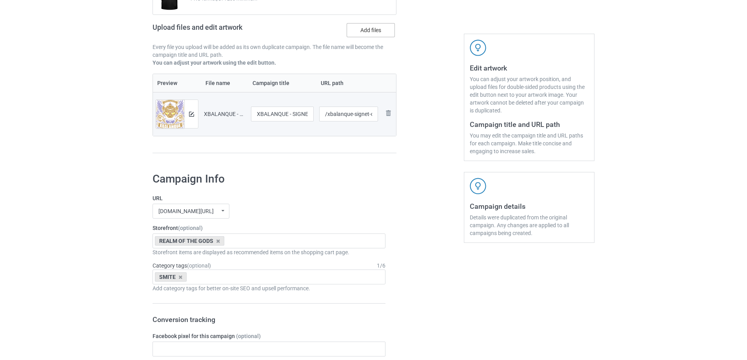
click at [387, 33] on label "Add files" at bounding box center [371, 30] width 48 height 14
click at [0, 0] on input "Add files" at bounding box center [0, 0] width 0 height 0
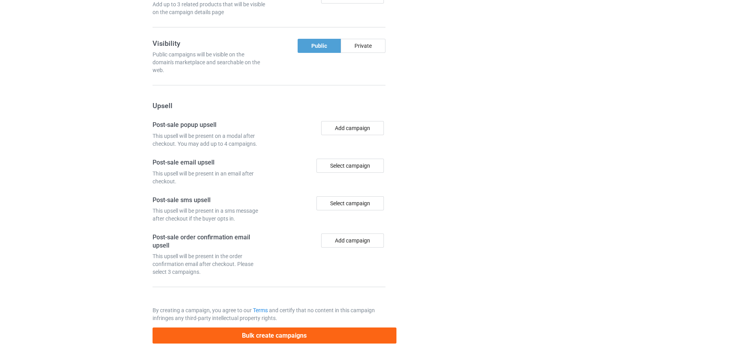
scroll to position [990, 0]
click at [233, 336] on button "Bulk create campaigns" at bounding box center [275, 336] width 244 height 16
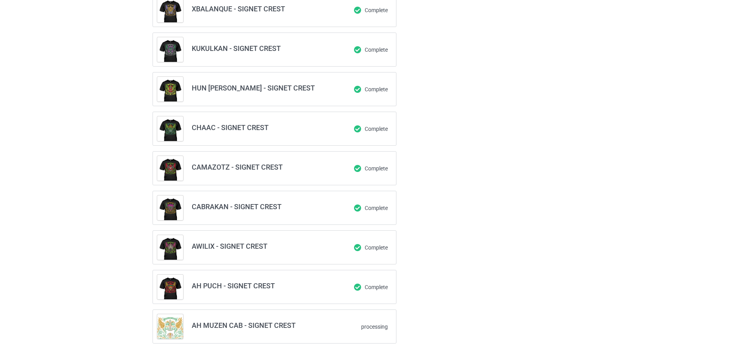
scroll to position [68, 0]
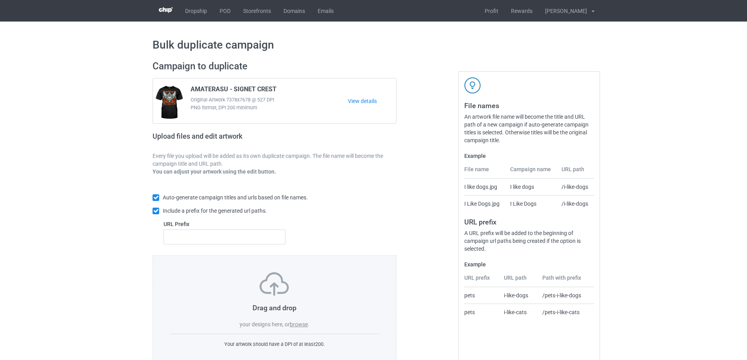
click at [302, 326] on label "browse" at bounding box center [299, 325] width 18 height 6
click at [0, 0] on input "browse" at bounding box center [0, 0] width 0 height 0
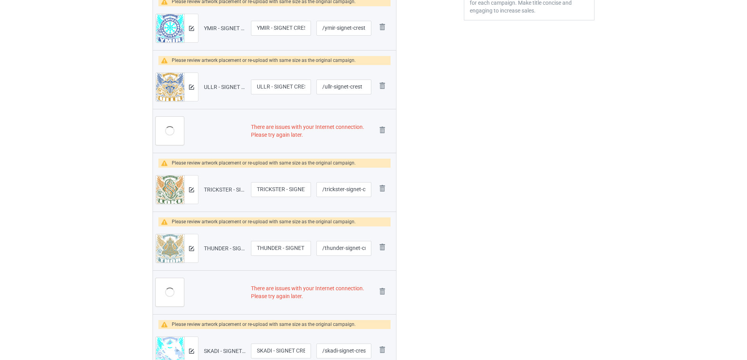
scroll to position [272, 0]
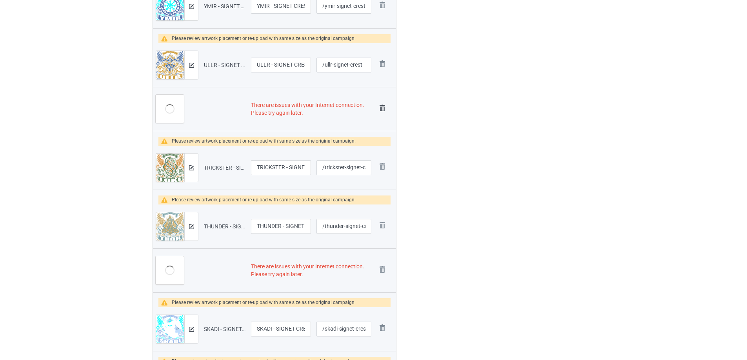
click at [383, 104] on img at bounding box center [382, 108] width 11 height 11
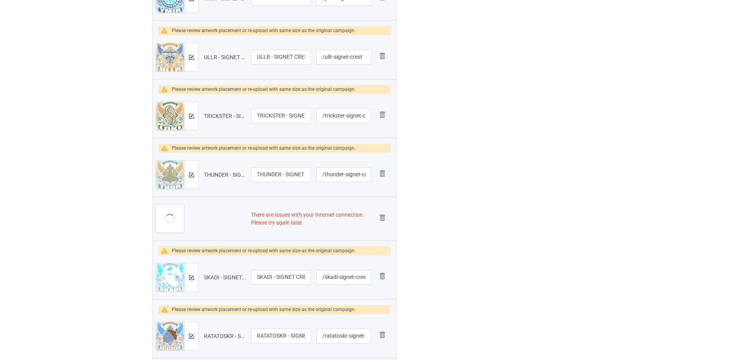
scroll to position [267, 0]
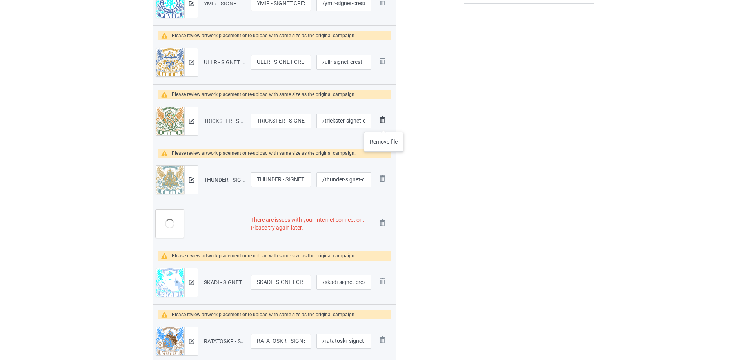
click at [384, 124] on img at bounding box center [382, 120] width 11 height 11
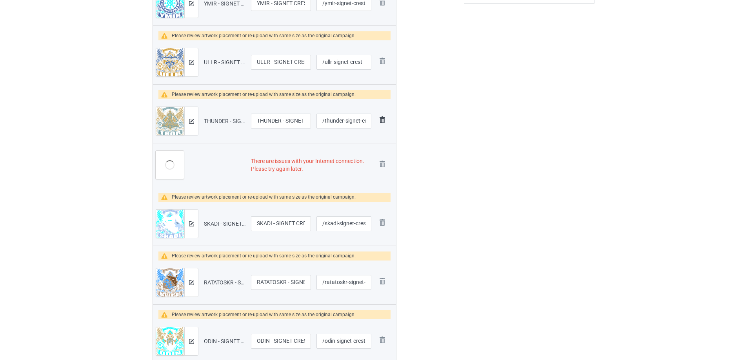
click at [384, 123] on img at bounding box center [382, 120] width 11 height 11
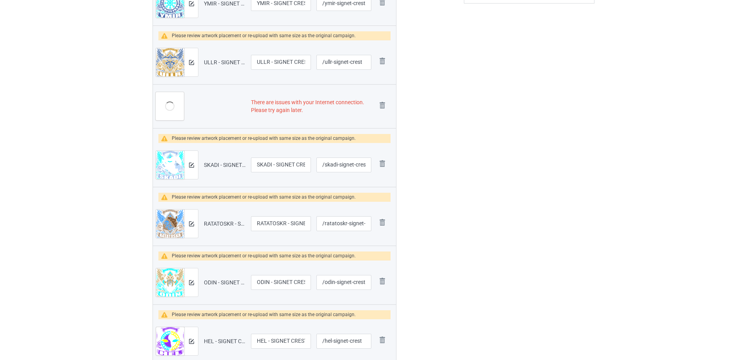
click at [384, 123] on td "Remove file" at bounding box center [385, 106] width 22 height 44
click at [382, 110] on img at bounding box center [382, 105] width 11 height 11
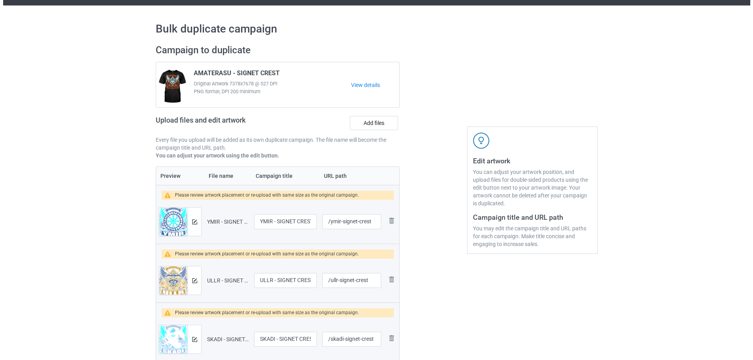
scroll to position [0, 0]
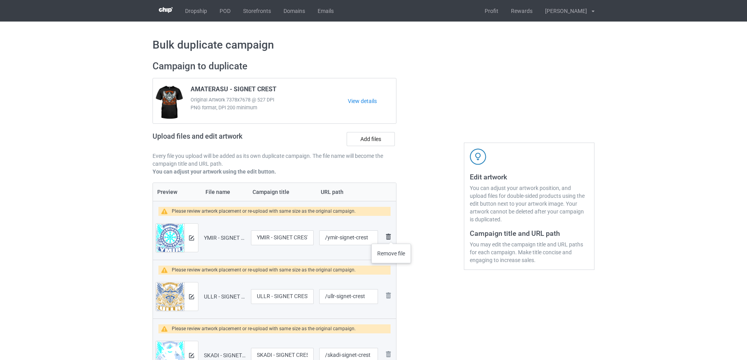
click at [391, 236] on img at bounding box center [388, 236] width 9 height 9
click at [0, 0] on img at bounding box center [0, 0] width 0 height 0
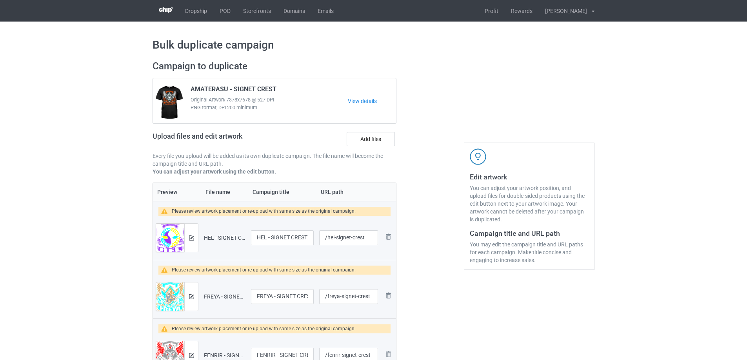
click at [0, 0] on img at bounding box center [0, 0] width 0 height 0
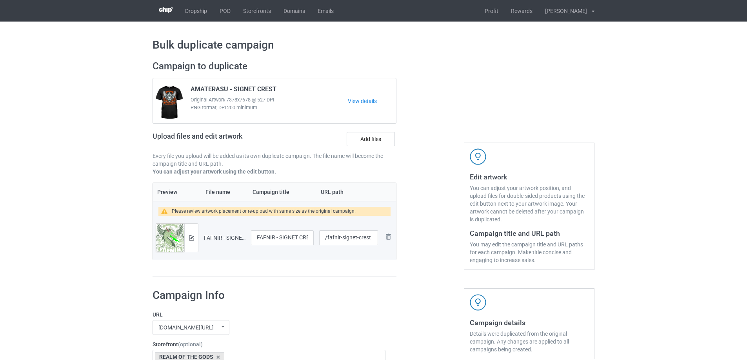
click at [0, 0] on img at bounding box center [0, 0] width 0 height 0
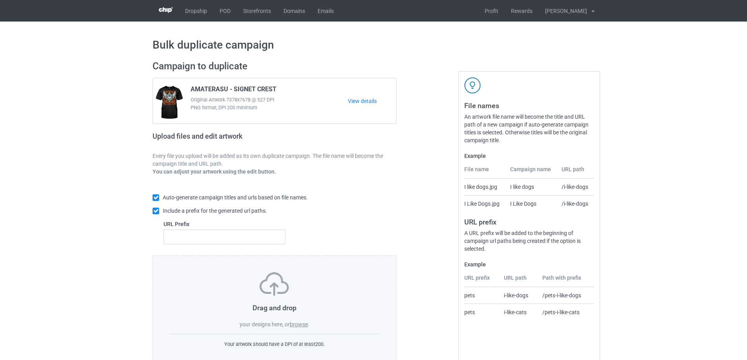
click at [301, 324] on label "browse" at bounding box center [299, 325] width 18 height 6
click at [0, 0] on input "browse" at bounding box center [0, 0] width 0 height 0
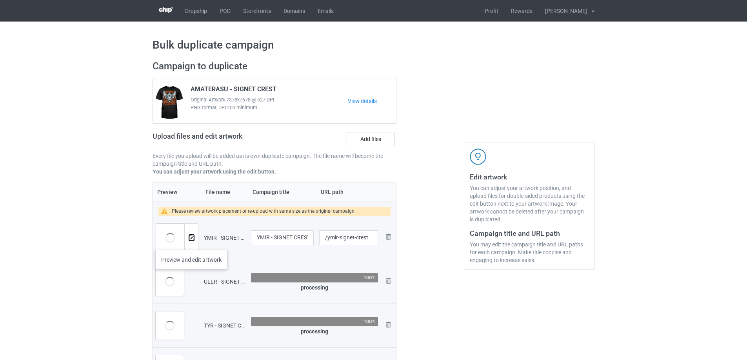
click at [193, 237] on img at bounding box center [191, 238] width 5 height 5
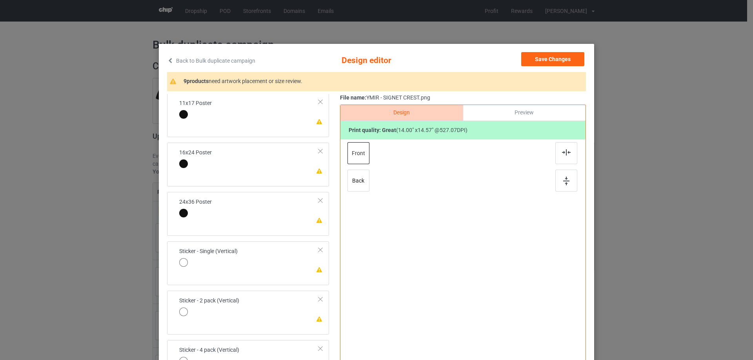
scroll to position [353, 0]
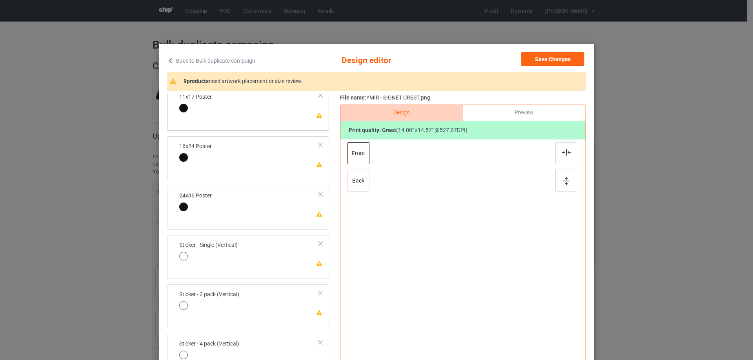
click at [289, 108] on td "Please review artwork placement 11x17 Poster" at bounding box center [249, 103] width 148 height 27
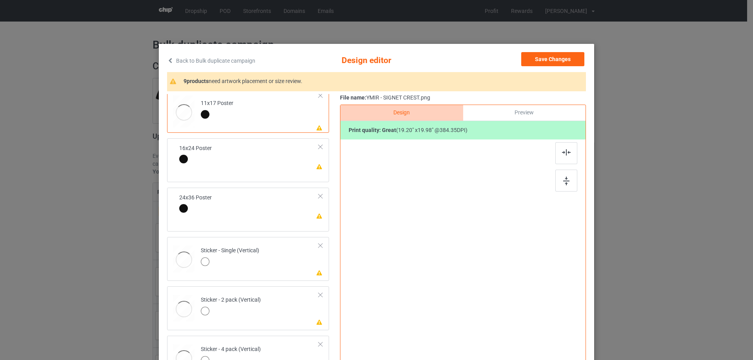
click at [563, 180] on img at bounding box center [566, 181] width 6 height 9
click at [564, 153] on img at bounding box center [566, 152] width 9 height 6
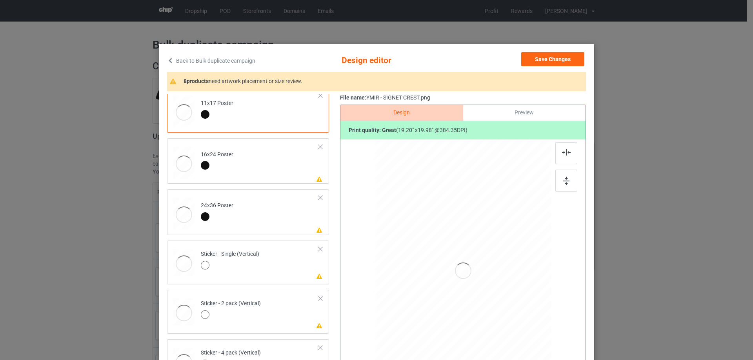
click at [289, 154] on td "Please review artwork placement 16x24 Poster" at bounding box center [259, 162] width 127 height 40
click at [560, 176] on div at bounding box center [566, 181] width 22 height 22
click at [560, 149] on div at bounding box center [566, 153] width 22 height 22
click at [258, 224] on td "Please review artwork placement 24x36 Poster" at bounding box center [259, 213] width 127 height 40
click at [571, 185] on div at bounding box center [566, 181] width 22 height 22
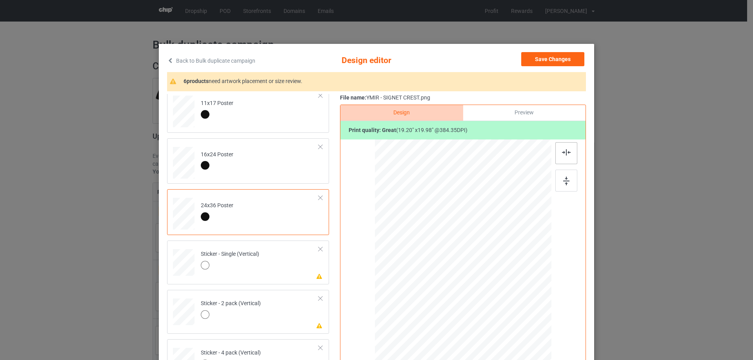
click at [560, 146] on div at bounding box center [566, 153] width 22 height 22
click at [295, 264] on td "Please review artwork placement Sticker - Single (Vertical)" at bounding box center [259, 261] width 127 height 35
click at [568, 183] on div at bounding box center [566, 181] width 22 height 22
click at [562, 153] on img at bounding box center [566, 152] width 9 height 6
click at [234, 317] on div at bounding box center [231, 316] width 60 height 11
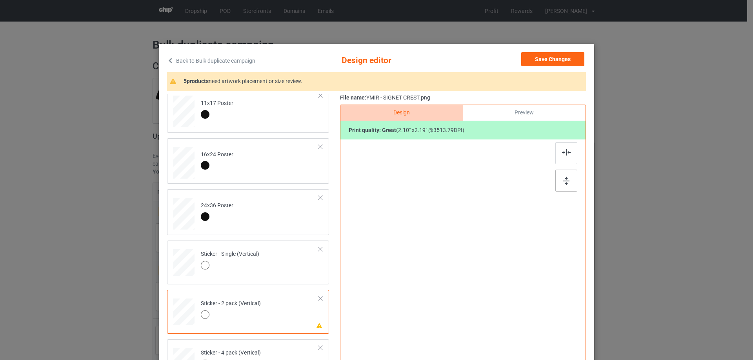
click at [563, 187] on div at bounding box center [566, 181] width 22 height 22
click at [562, 150] on img at bounding box center [566, 152] width 9 height 6
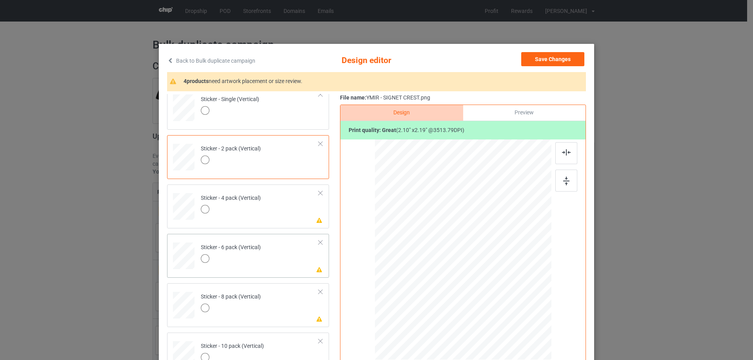
scroll to position [510, 0]
click at [289, 257] on td "Please review artwork placement Sticker - 6 pack (Vertical)" at bounding box center [259, 252] width 127 height 35
click at [550, 178] on div at bounding box center [463, 242] width 204 height 204
click at [558, 178] on div at bounding box center [566, 181] width 22 height 22
click at [564, 155] on img at bounding box center [566, 152] width 9 height 6
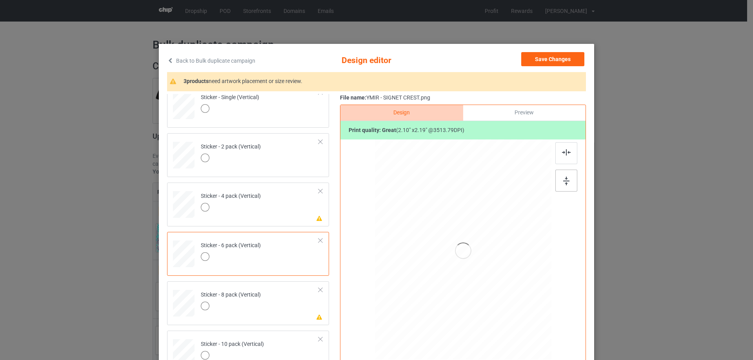
click at [563, 182] on img at bounding box center [566, 181] width 6 height 9
click at [267, 211] on td "Please review artwork placement Sticker - 4 pack (Vertical)" at bounding box center [259, 203] width 127 height 35
click at [556, 181] on div at bounding box center [566, 181] width 22 height 22
click at [562, 154] on img at bounding box center [566, 152] width 9 height 6
click at [288, 314] on td "Please review artwork placement Sticker - 8 pack (Vertical)" at bounding box center [259, 302] width 127 height 35
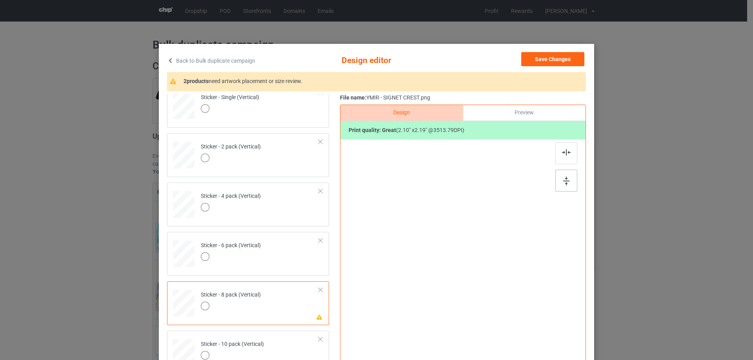
click at [555, 180] on div at bounding box center [566, 181] width 22 height 22
click at [560, 156] on div at bounding box center [566, 153] width 22 height 22
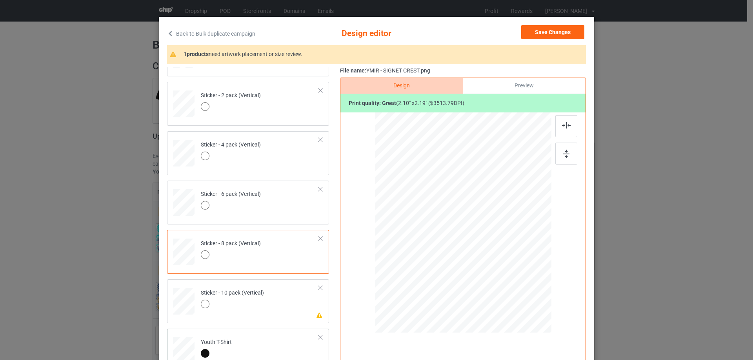
scroll to position [39, 0]
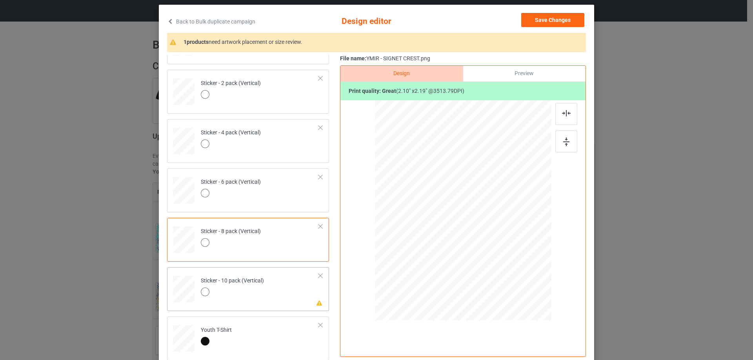
click at [278, 294] on td "Please review artwork placement Sticker - 10 pack (Vertical)" at bounding box center [259, 288] width 127 height 35
click at [555, 144] on div at bounding box center [566, 142] width 22 height 22
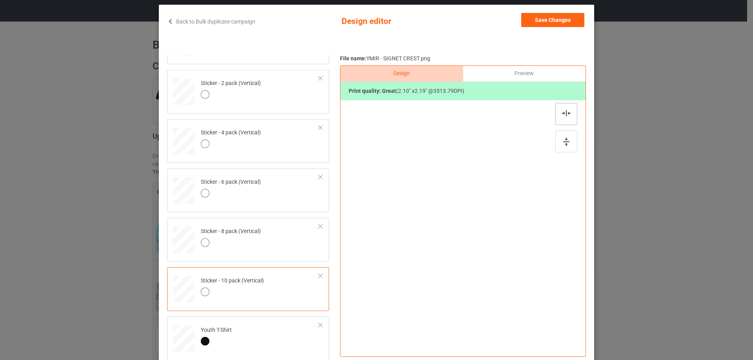
click at [562, 113] on img at bounding box center [566, 113] width 9 height 6
click at [547, 25] on button "Save Changes" at bounding box center [552, 20] width 63 height 14
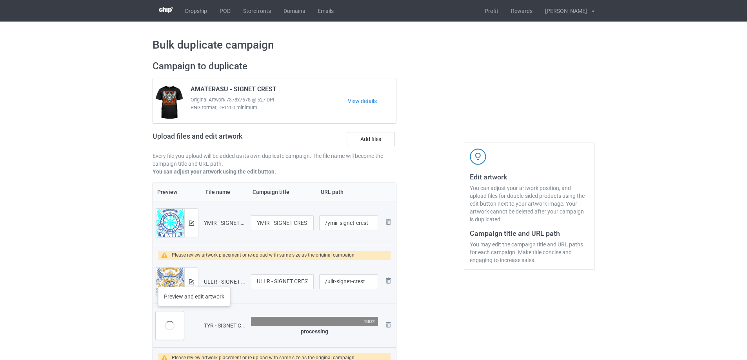
click at [194, 279] on div at bounding box center [191, 282] width 14 height 28
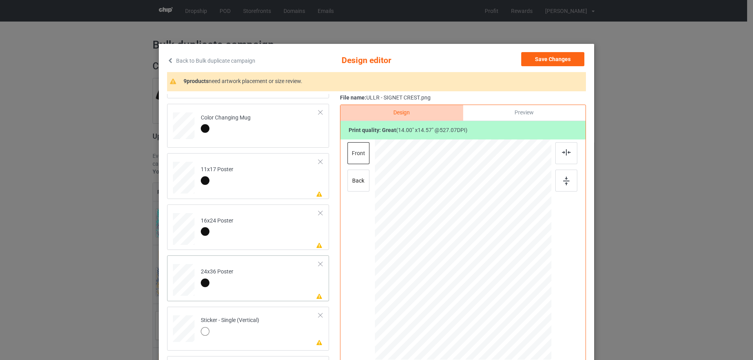
scroll to position [275, 0]
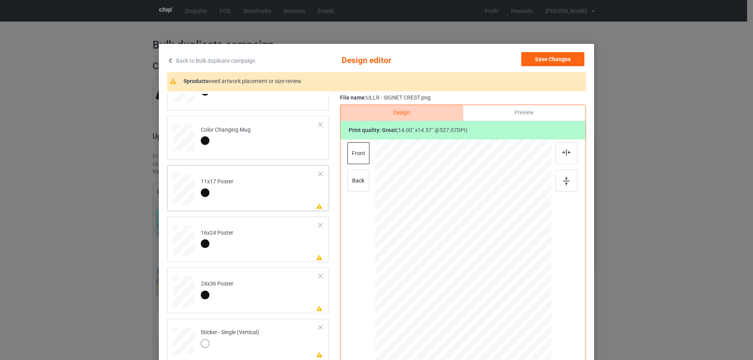
click at [270, 173] on td "Please review artwork placement 11x17 Poster" at bounding box center [259, 189] width 127 height 40
click at [565, 178] on img at bounding box center [566, 181] width 6 height 9
click at [562, 161] on div at bounding box center [566, 153] width 22 height 22
click at [293, 240] on td "Please review artwork placement 16x24 Poster" at bounding box center [259, 240] width 127 height 40
click at [569, 176] on div at bounding box center [566, 181] width 22 height 22
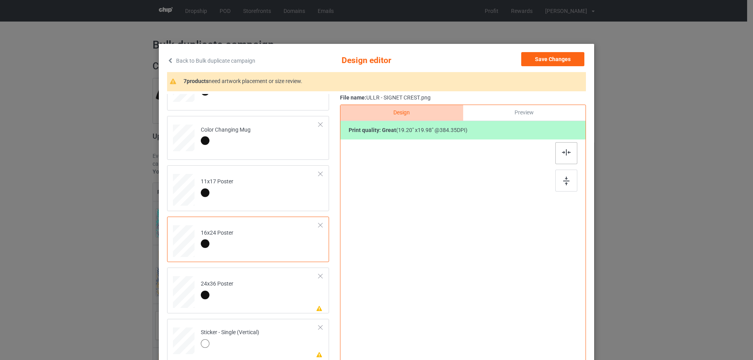
click at [556, 146] on div at bounding box center [566, 153] width 22 height 22
click at [552, 149] on div at bounding box center [463, 271] width 204 height 263
click at [276, 296] on td "Please review artwork placement 24x36 Poster" at bounding box center [259, 291] width 127 height 40
click at [558, 178] on div at bounding box center [566, 181] width 22 height 22
click at [555, 155] on div at bounding box center [566, 153] width 22 height 22
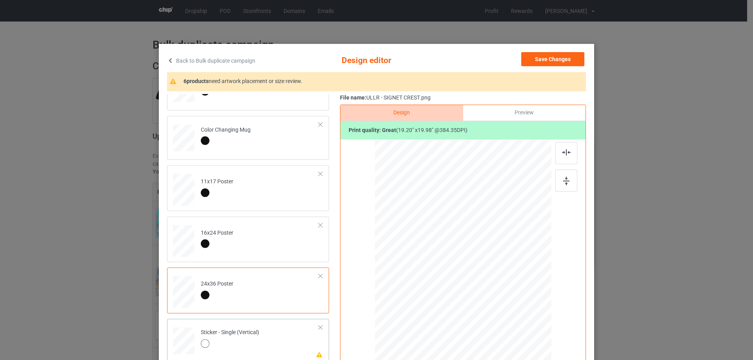
click at [281, 348] on td "Please review artwork placement Sticker - Single (Vertical)" at bounding box center [259, 339] width 127 height 35
click at [550, 176] on div at bounding box center [463, 242] width 204 height 204
click at [563, 179] on img at bounding box center [566, 181] width 6 height 9
click at [561, 157] on div at bounding box center [566, 153] width 22 height 22
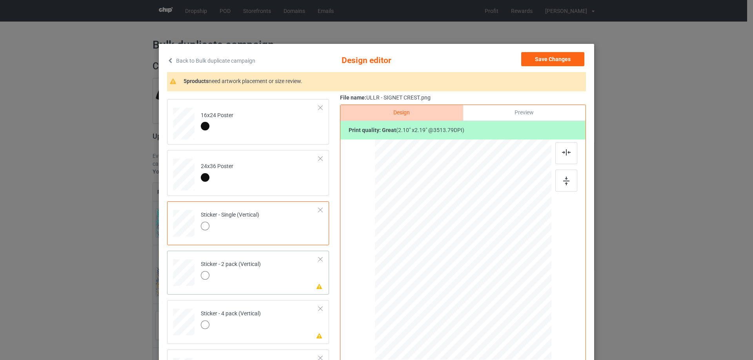
click at [272, 273] on td "Please review artwork placement Sticker - 2 pack (Vertical)" at bounding box center [259, 271] width 127 height 35
click at [569, 180] on div at bounding box center [566, 181] width 22 height 22
click at [555, 151] on div at bounding box center [566, 153] width 22 height 22
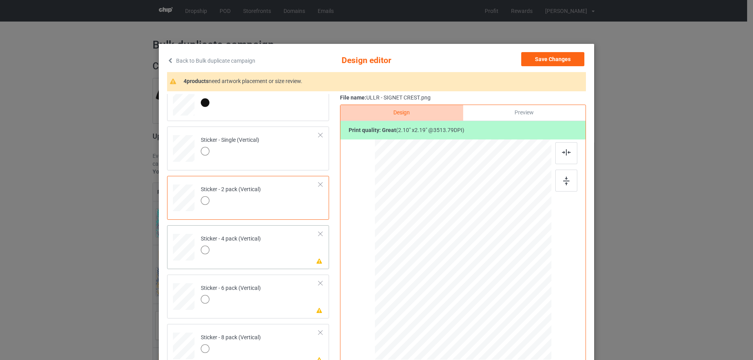
scroll to position [471, 0]
click at [282, 239] on td "Please review artwork placement Sticker - 4 pack (Vertical)" at bounding box center [259, 242] width 127 height 35
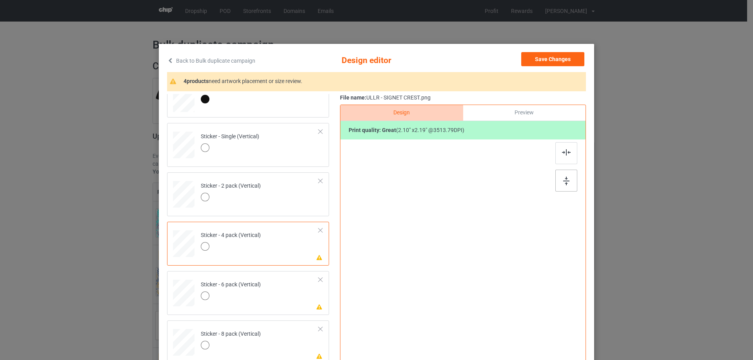
click at [569, 180] on div at bounding box center [566, 181] width 22 height 22
click at [560, 159] on div at bounding box center [566, 153] width 22 height 22
click at [278, 302] on td "Please review artwork placement Sticker - 6 pack (Vertical)" at bounding box center [259, 292] width 127 height 35
click at [563, 179] on img at bounding box center [566, 181] width 6 height 9
click at [562, 152] on img at bounding box center [566, 152] width 9 height 6
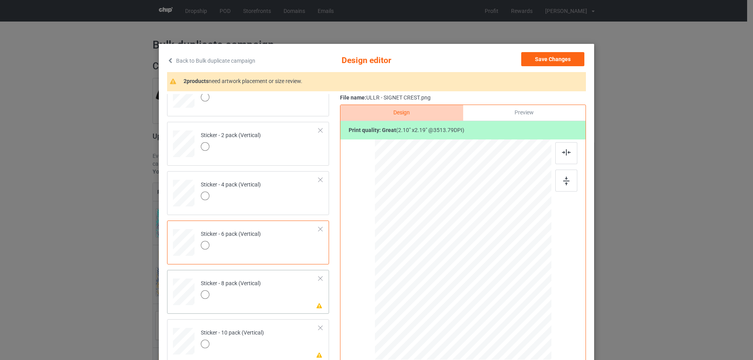
scroll to position [534, 0]
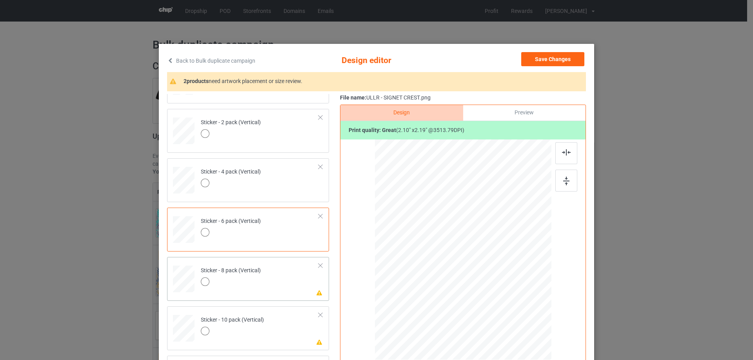
click at [292, 296] on div "Please review artwork placement Sticker - 8 pack (Vertical)" at bounding box center [248, 279] width 162 height 44
click at [555, 184] on div at bounding box center [566, 181] width 22 height 22
click at [552, 153] on div at bounding box center [463, 242] width 204 height 204
click at [273, 331] on td "Please review artwork placement Sticker - 10 pack (Vertical)" at bounding box center [259, 327] width 127 height 35
click at [565, 178] on img at bounding box center [566, 181] width 6 height 9
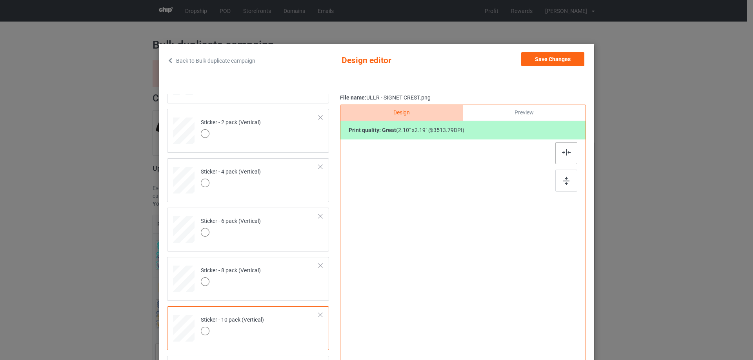
click at [564, 154] on img at bounding box center [566, 152] width 9 height 6
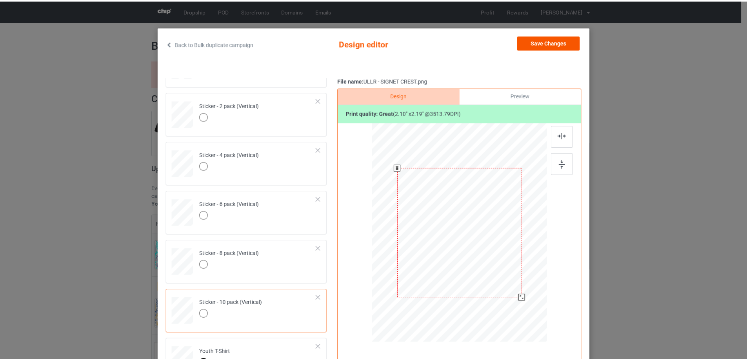
scroll to position [14, 0]
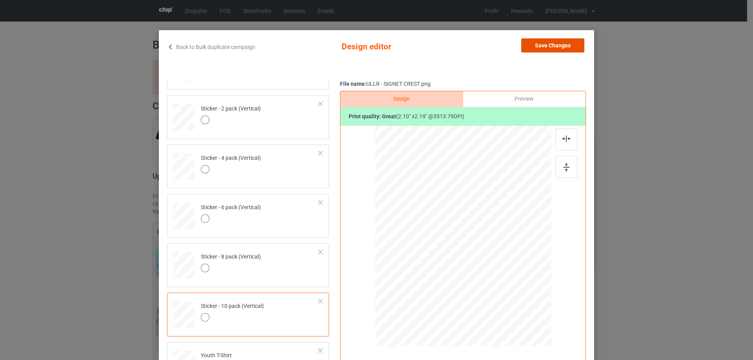
click at [548, 49] on button "Save Changes" at bounding box center [552, 45] width 63 height 14
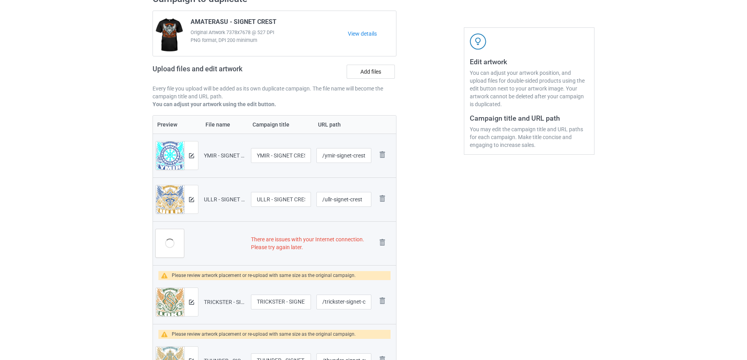
scroll to position [118, 0]
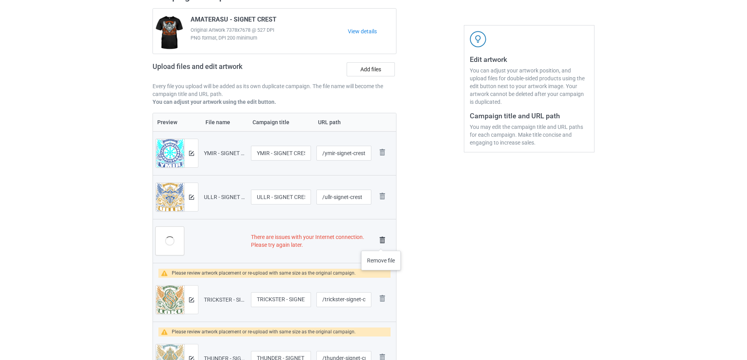
click at [382, 243] on img at bounding box center [382, 240] width 11 height 11
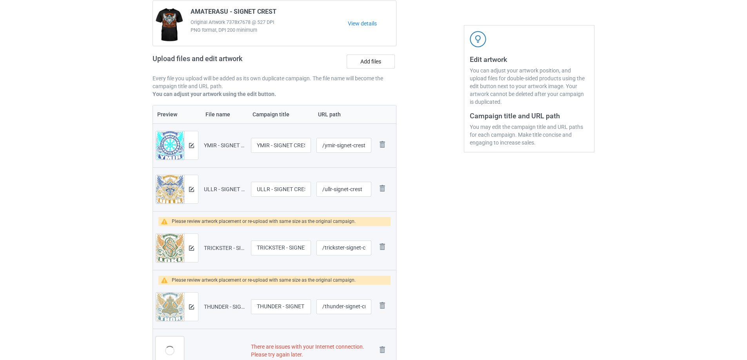
scroll to position [110, 0]
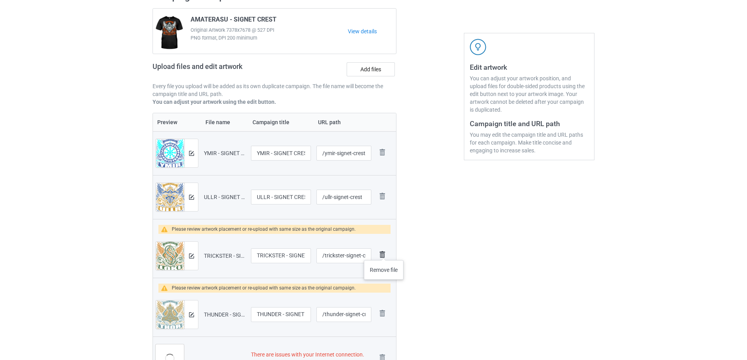
click at [384, 253] on img at bounding box center [382, 254] width 11 height 11
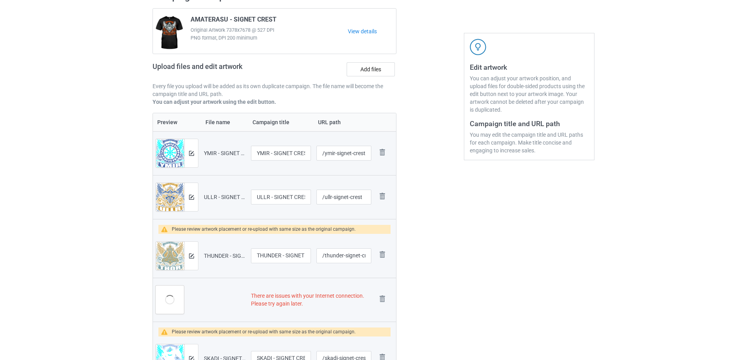
click at [0, 0] on img at bounding box center [0, 0] width 0 height 0
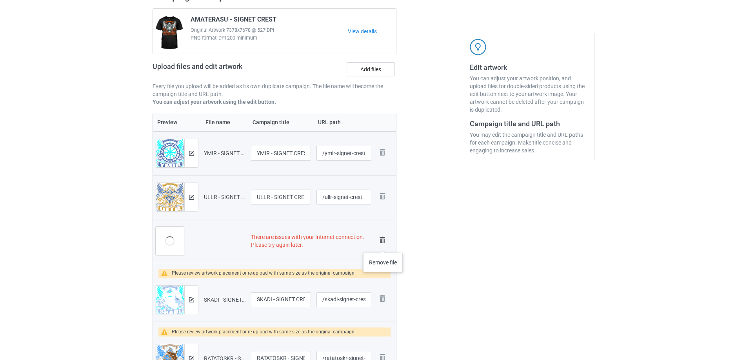
click at [383, 245] on img at bounding box center [382, 240] width 11 height 11
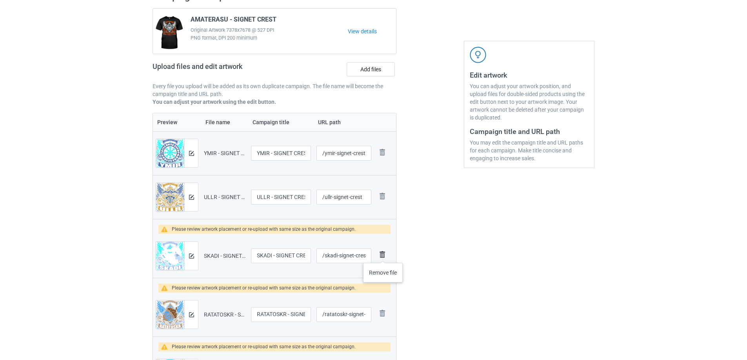
click at [383, 255] on img at bounding box center [382, 254] width 11 height 11
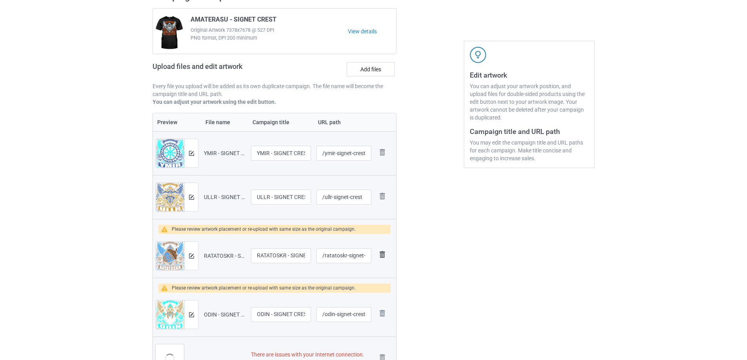
click at [383, 253] on img at bounding box center [382, 254] width 11 height 11
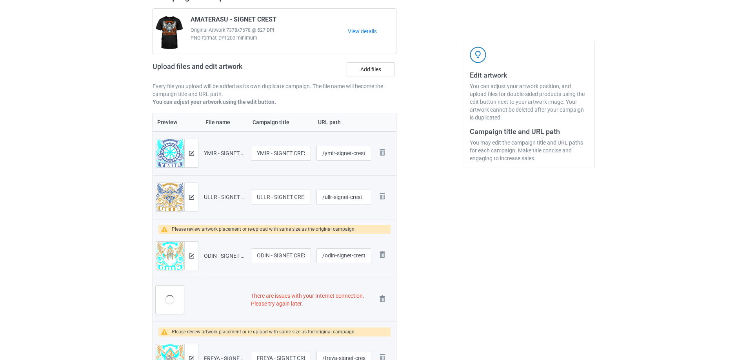
click at [0, 0] on img at bounding box center [0, 0] width 0 height 0
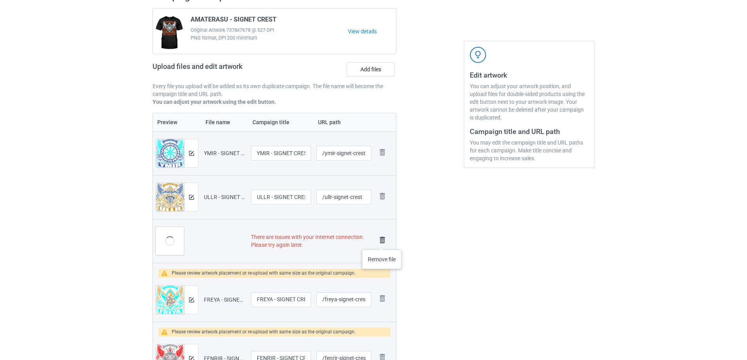
click at [382, 242] on img at bounding box center [382, 240] width 11 height 11
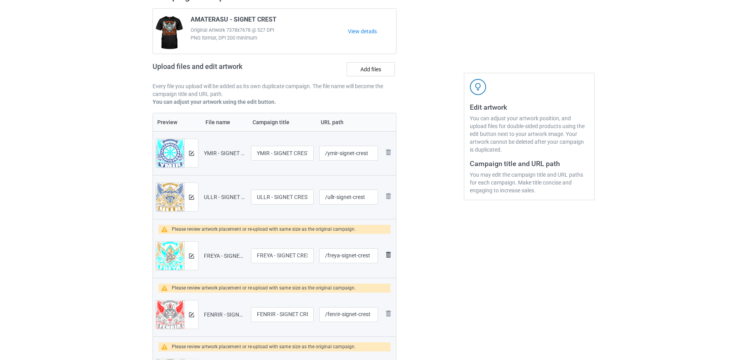
click at [388, 259] on img at bounding box center [388, 254] width 9 height 9
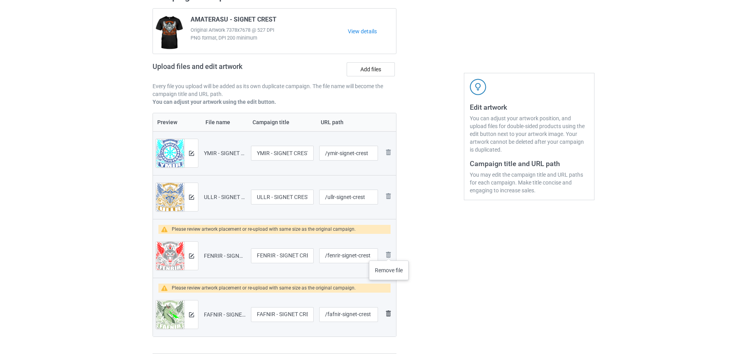
click at [0, 0] on img at bounding box center [0, 0] width 0 height 0
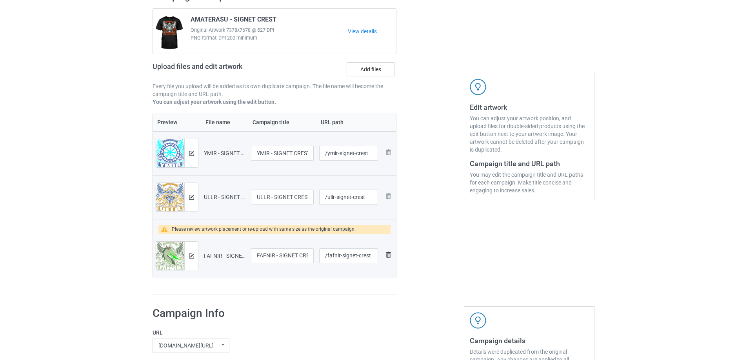
click at [389, 253] on img at bounding box center [388, 254] width 9 height 9
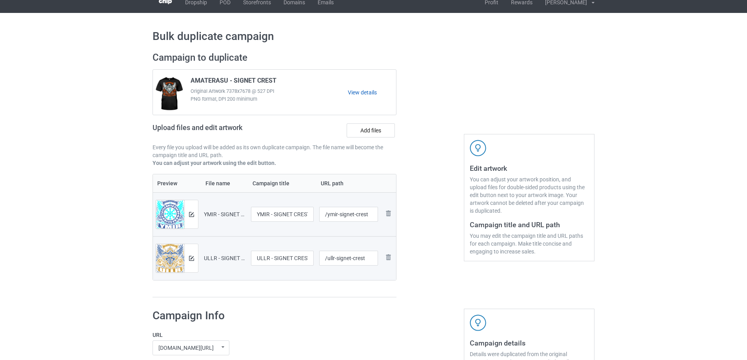
scroll to position [0, 0]
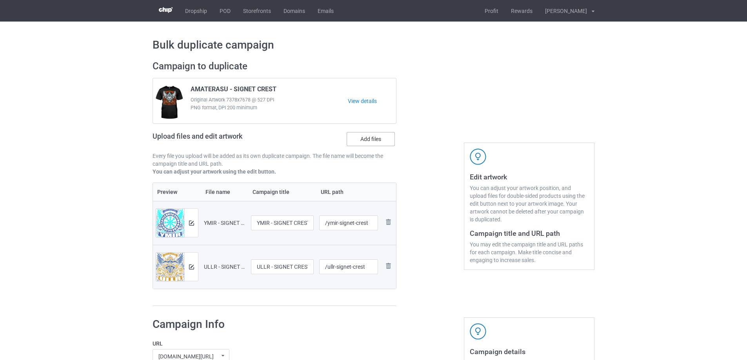
click at [375, 143] on label "Add files" at bounding box center [371, 139] width 48 height 14
click at [0, 0] on input "Add files" at bounding box center [0, 0] width 0 height 0
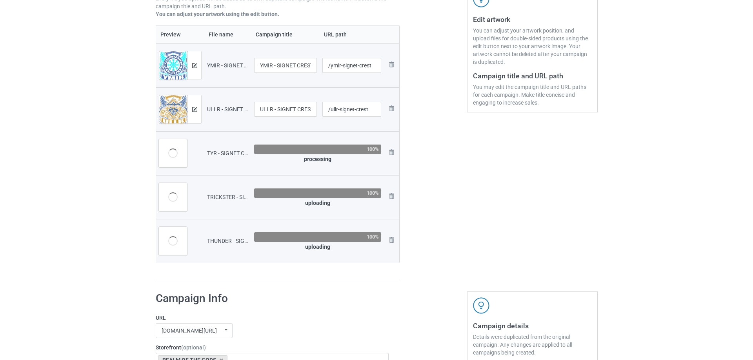
scroll to position [157, 0]
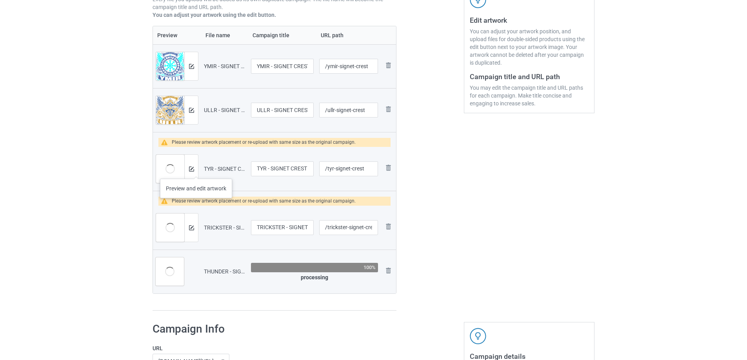
click at [196, 171] on div at bounding box center [191, 169] width 14 height 28
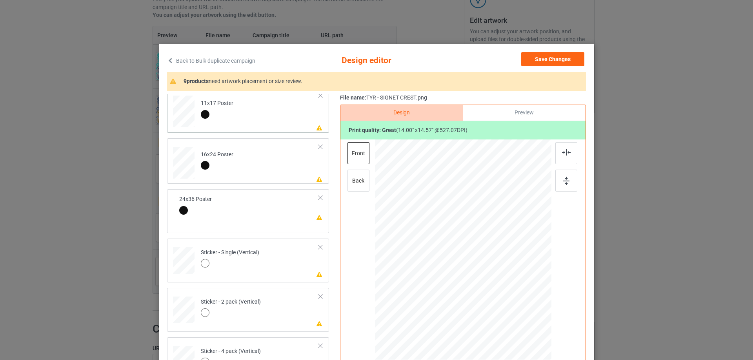
scroll to position [275, 0]
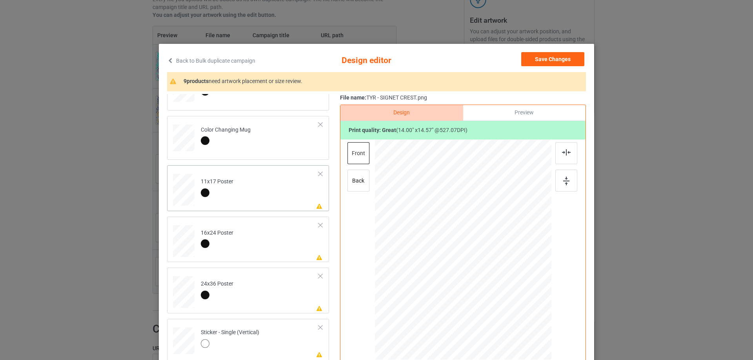
click at [284, 202] on td "Please review artwork placement 11x17 Poster" at bounding box center [259, 189] width 127 height 40
click at [573, 181] on div at bounding box center [566, 181] width 22 height 22
click at [562, 155] on img at bounding box center [566, 152] width 9 height 6
click at [289, 248] on td "Please review artwork placement 16x24 Poster" at bounding box center [259, 240] width 127 height 40
click at [572, 177] on div at bounding box center [566, 181] width 22 height 22
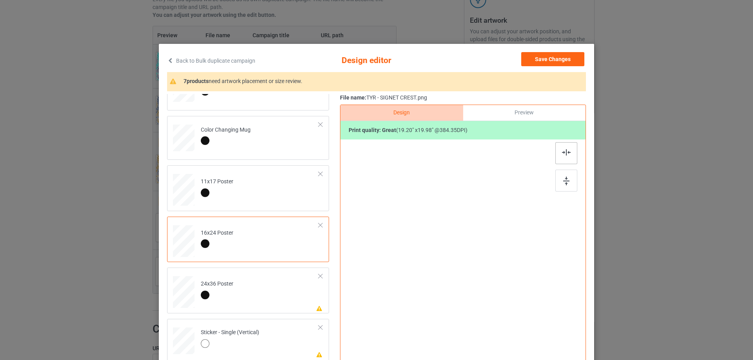
click at [558, 151] on div at bounding box center [566, 153] width 22 height 22
click at [277, 301] on td "Please review artwork placement 24x36 Poster" at bounding box center [259, 291] width 127 height 40
click at [559, 187] on div at bounding box center [566, 181] width 22 height 22
click at [565, 146] on div at bounding box center [566, 153] width 22 height 22
click at [267, 348] on td "Please review artwork placement Sticker - Single (Vertical)" at bounding box center [259, 339] width 127 height 35
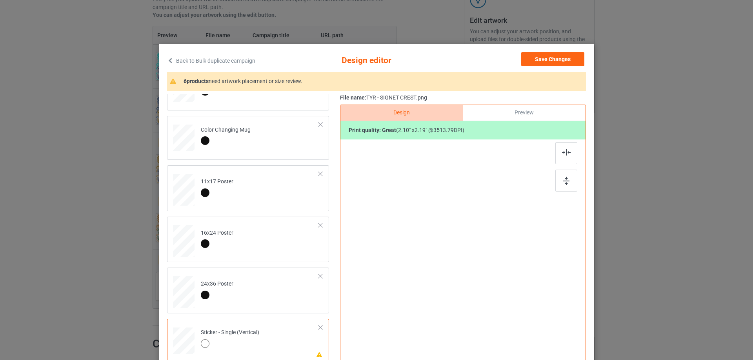
drag, startPoint x: 558, startPoint y: 178, endPoint x: 561, endPoint y: 169, distance: 9.1
click at [558, 178] on div at bounding box center [566, 181] width 22 height 22
click at [564, 156] on div at bounding box center [566, 153] width 22 height 22
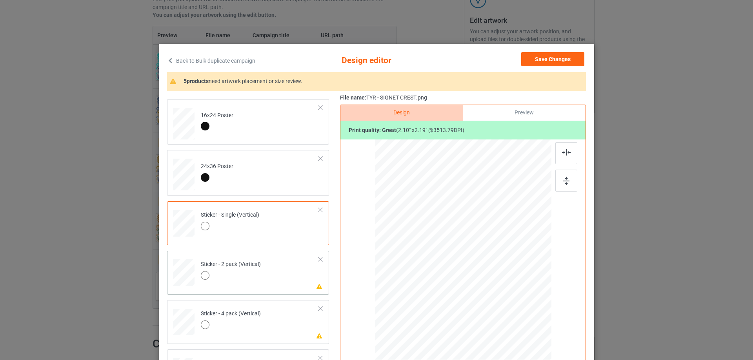
click at [285, 282] on td "Please review artwork placement Sticker - 2 pack (Vertical)" at bounding box center [259, 271] width 127 height 35
click at [559, 178] on div at bounding box center [566, 181] width 22 height 22
click at [565, 152] on img at bounding box center [566, 152] width 9 height 6
click at [264, 319] on td "Please review artwork placement Sticker - 4 pack (Vertical)" at bounding box center [259, 321] width 127 height 35
click at [563, 178] on img at bounding box center [566, 181] width 6 height 9
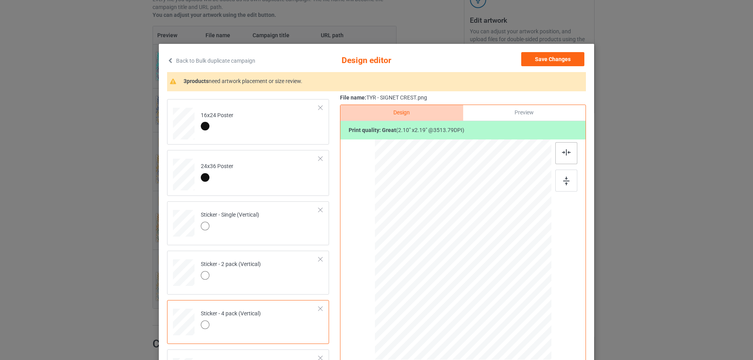
click at [564, 156] on img at bounding box center [566, 152] width 9 height 6
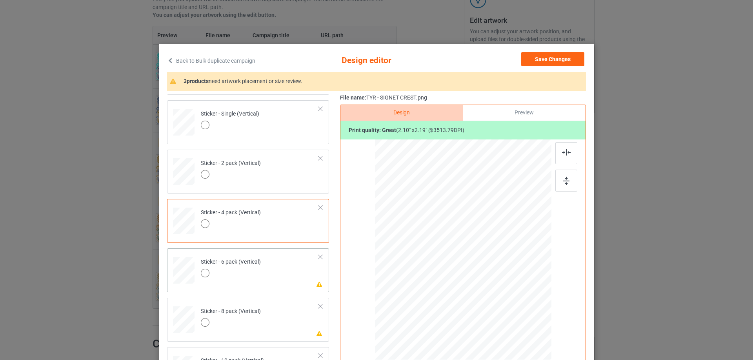
scroll to position [510, 0]
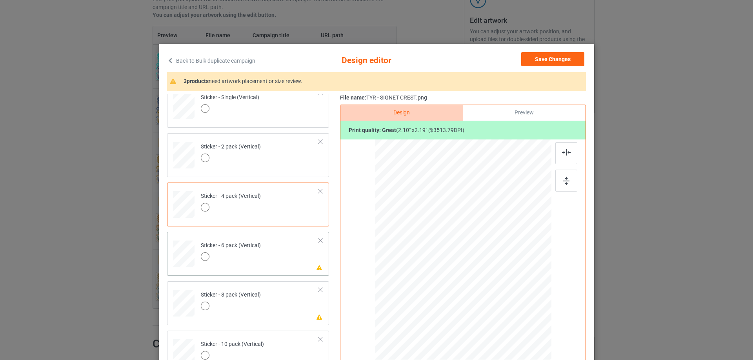
click at [276, 255] on td "Please review artwork placement Sticker - 6 pack (Vertical)" at bounding box center [259, 252] width 127 height 35
click at [560, 181] on div at bounding box center [566, 181] width 22 height 22
click at [560, 156] on div at bounding box center [566, 153] width 22 height 22
click at [267, 311] on td "Please review artwork placement Sticker - 8 pack (Vertical)" at bounding box center [259, 302] width 127 height 35
click at [562, 174] on div at bounding box center [566, 181] width 22 height 22
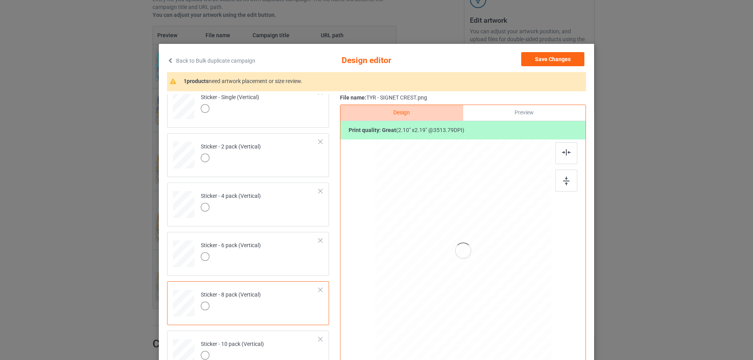
click at [560, 158] on div at bounding box center [566, 153] width 22 height 22
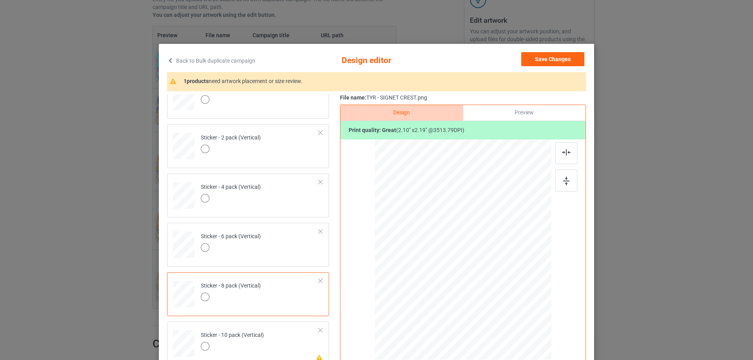
scroll to position [534, 0]
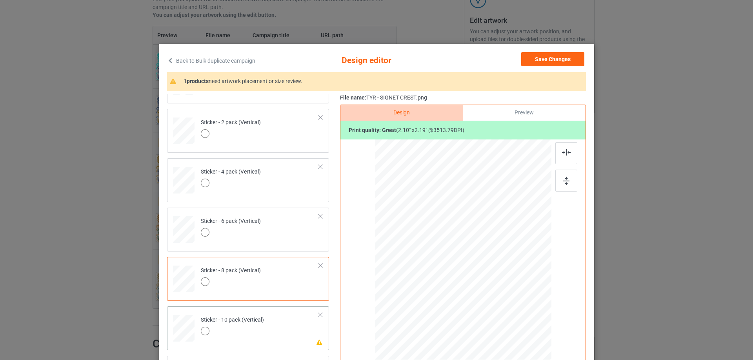
click at [280, 338] on td "Please review artwork placement Sticker - 10 pack (Vertical)" at bounding box center [259, 327] width 127 height 35
click at [562, 186] on div at bounding box center [566, 181] width 22 height 22
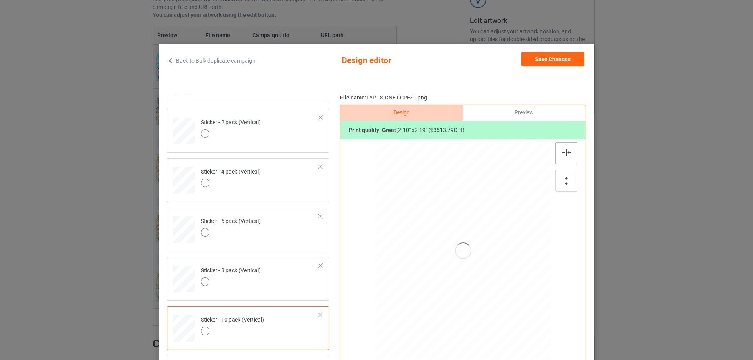
click at [557, 153] on div at bounding box center [566, 153] width 22 height 22
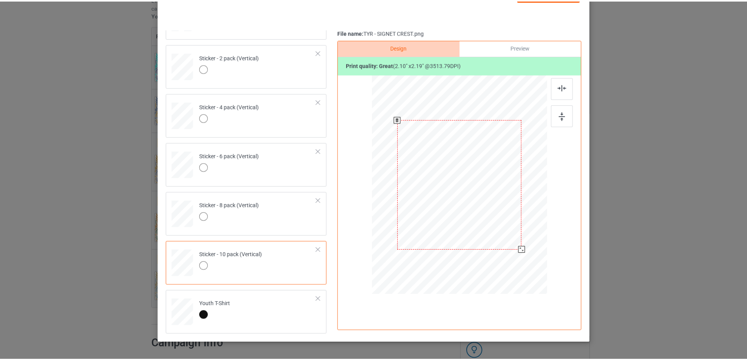
scroll to position [14, 0]
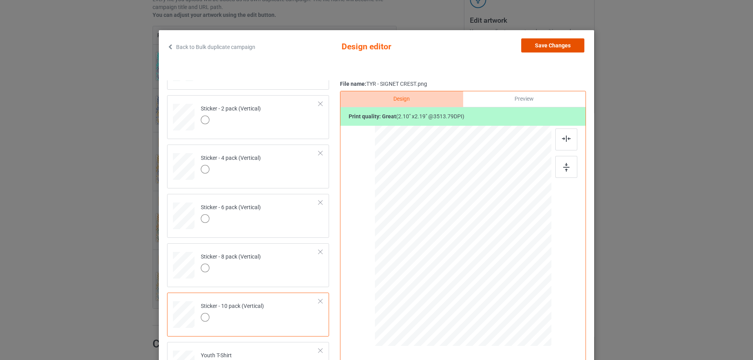
click at [542, 42] on button "Save Changes" at bounding box center [552, 45] width 63 height 14
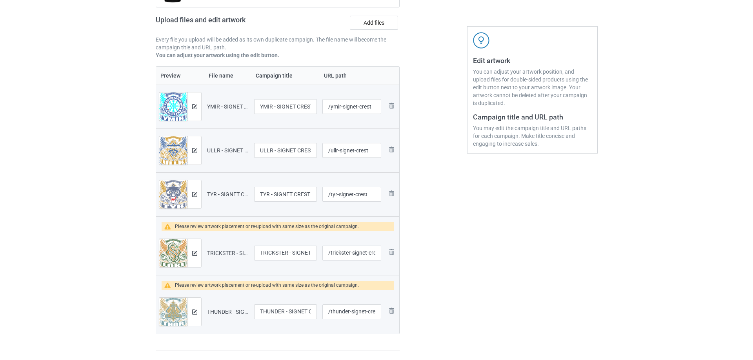
scroll to position [118, 0]
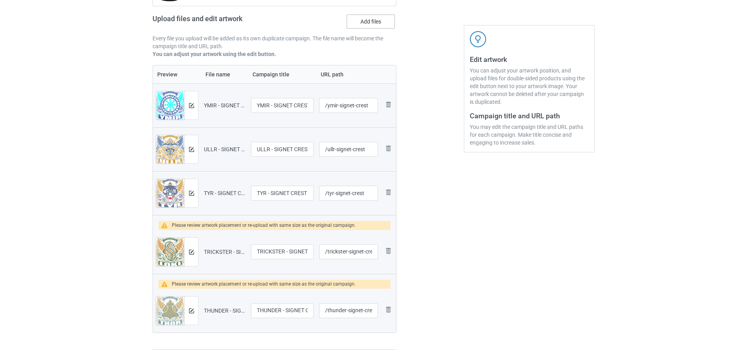
click at [372, 27] on label "Add files" at bounding box center [371, 22] width 48 height 14
click at [0, 0] on input "Add files" at bounding box center [0, 0] width 0 height 0
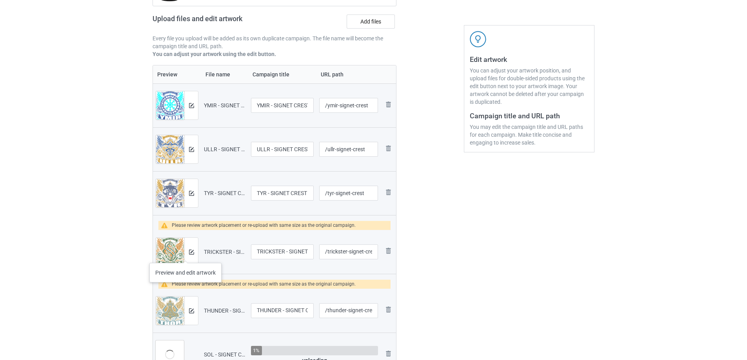
click at [185, 255] on div at bounding box center [191, 252] width 14 height 28
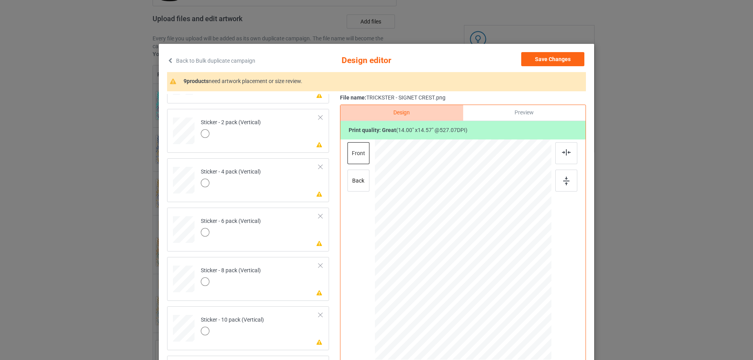
scroll to position [92, 0]
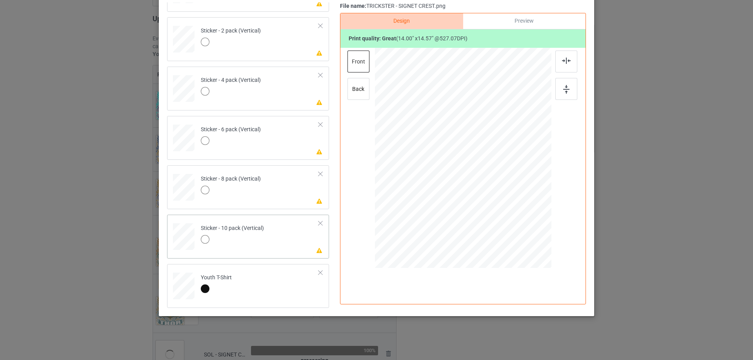
click at [273, 256] on div "Please review artwork placement Sticker - 10 pack (Vertical)" at bounding box center [248, 237] width 162 height 44
click at [559, 79] on div at bounding box center [566, 89] width 22 height 22
click at [562, 61] on img at bounding box center [566, 61] width 9 height 6
click at [275, 205] on div "Please review artwork placement Sticker - 8 pack (Vertical)" at bounding box center [248, 187] width 162 height 44
drag, startPoint x: 566, startPoint y: 89, endPoint x: 565, endPoint y: 65, distance: 23.1
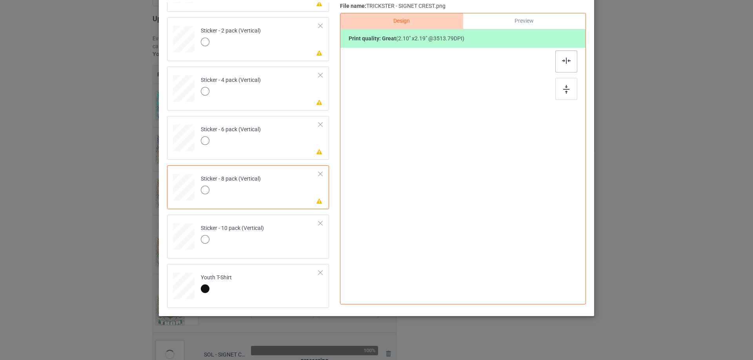
click at [565, 87] on img at bounding box center [566, 89] width 6 height 9
click at [565, 65] on div at bounding box center [566, 62] width 22 height 22
click at [264, 147] on td "Please review artwork placement Sticker - 6 pack (Vertical)" at bounding box center [259, 136] width 127 height 35
click at [564, 82] on div at bounding box center [566, 89] width 22 height 22
click at [565, 58] on img at bounding box center [566, 61] width 9 height 6
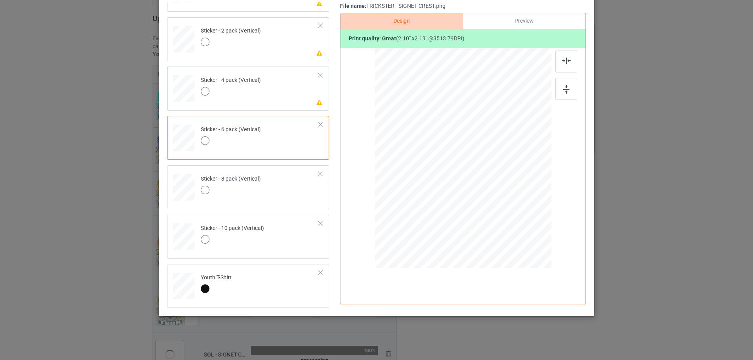
click at [263, 91] on td "Please review artwork placement Sticker - 4 pack (Vertical)" at bounding box center [259, 87] width 127 height 35
click at [557, 91] on div at bounding box center [566, 89] width 22 height 22
click at [562, 60] on img at bounding box center [566, 61] width 9 height 6
click at [294, 49] on td "Please review artwork placement Sticker - 2 pack (Vertical)" at bounding box center [259, 37] width 127 height 35
drag, startPoint x: 562, startPoint y: 88, endPoint x: 558, endPoint y: 56, distance: 32.0
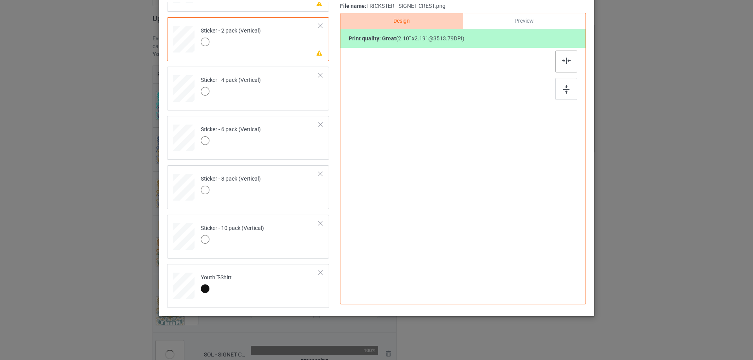
click at [563, 87] on img at bounding box center [566, 89] width 6 height 9
click at [558, 56] on div at bounding box center [566, 62] width 22 height 22
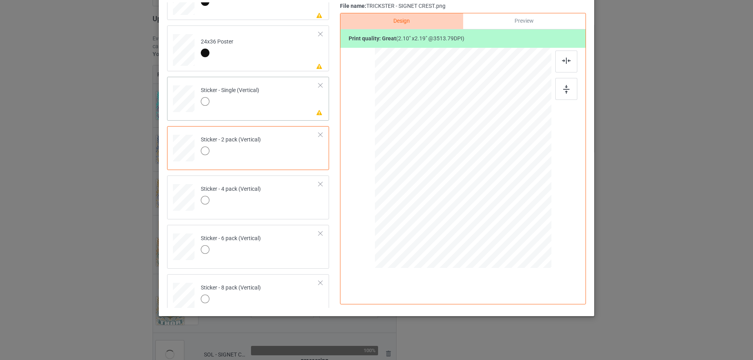
scroll to position [416, 0]
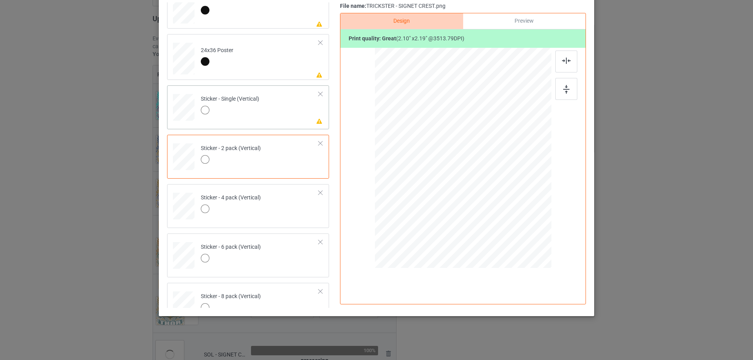
click at [275, 113] on td "Please review artwork placement Sticker - Single (Vertical)" at bounding box center [259, 106] width 127 height 35
click at [567, 86] on div at bounding box center [566, 89] width 22 height 22
click at [563, 65] on div at bounding box center [566, 62] width 22 height 22
click at [261, 70] on td "Please review artwork placement 24x36 Poster" at bounding box center [259, 57] width 127 height 40
click at [563, 86] on img at bounding box center [566, 89] width 6 height 9
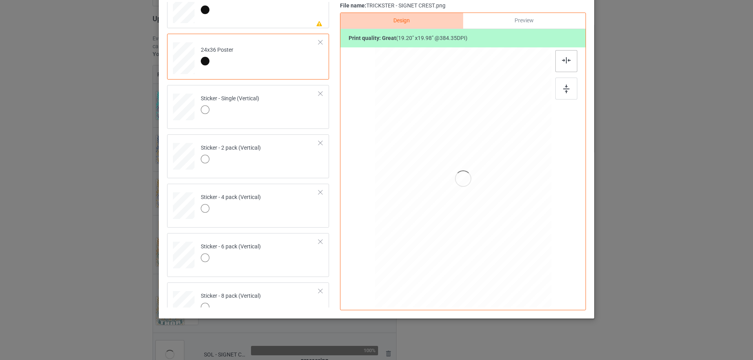
click at [558, 62] on div at bounding box center [566, 61] width 22 height 22
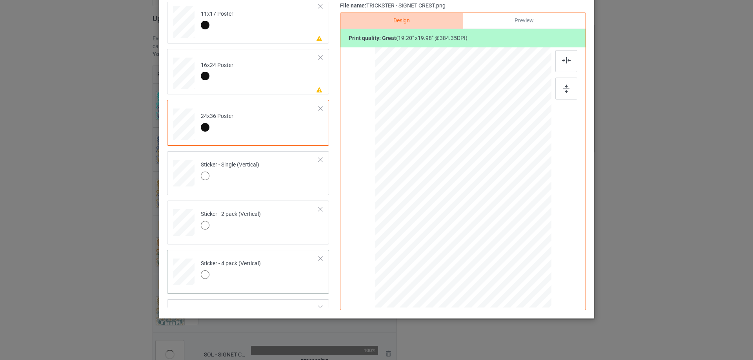
scroll to position [338, 0]
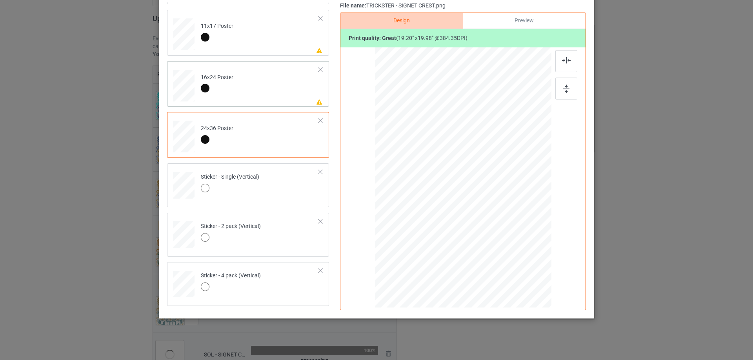
click at [267, 85] on td "Please review artwork placement 16x24 Poster" at bounding box center [259, 84] width 127 height 40
click at [571, 81] on div at bounding box center [566, 89] width 22 height 22
click at [558, 60] on div at bounding box center [566, 61] width 22 height 22
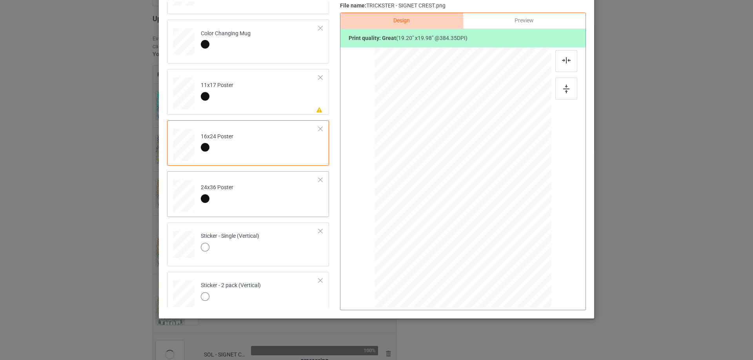
scroll to position [260, 0]
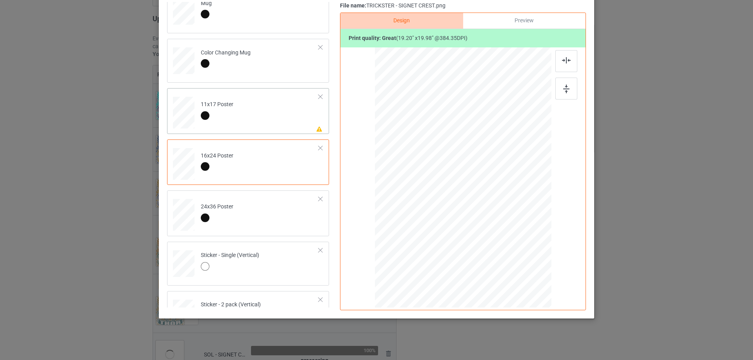
click at [264, 115] on td "Please review artwork placement 11x17 Poster" at bounding box center [259, 111] width 127 height 40
click at [563, 85] on img at bounding box center [566, 89] width 6 height 9
click at [561, 64] on div at bounding box center [566, 61] width 22 height 22
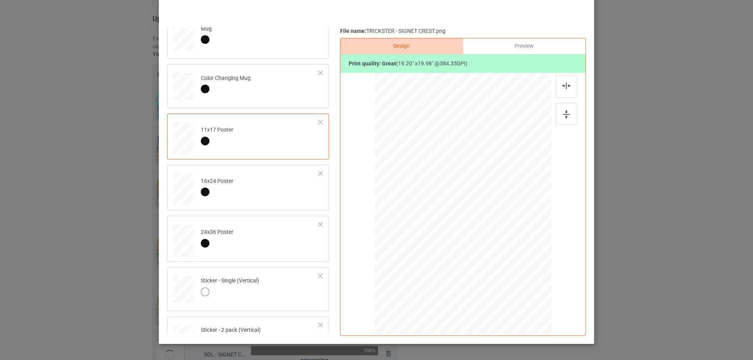
scroll to position [53, 0]
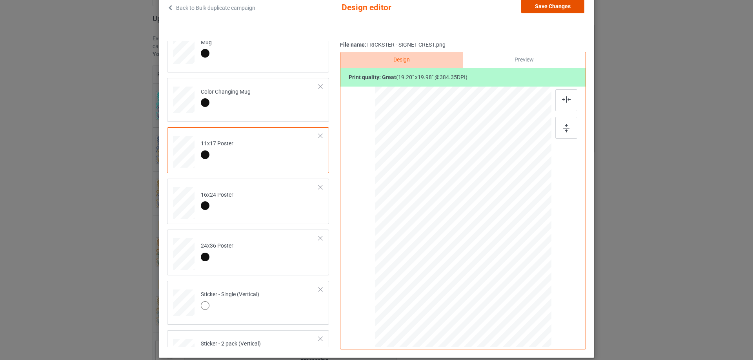
click at [551, 5] on button "Save Changes" at bounding box center [552, 6] width 63 height 14
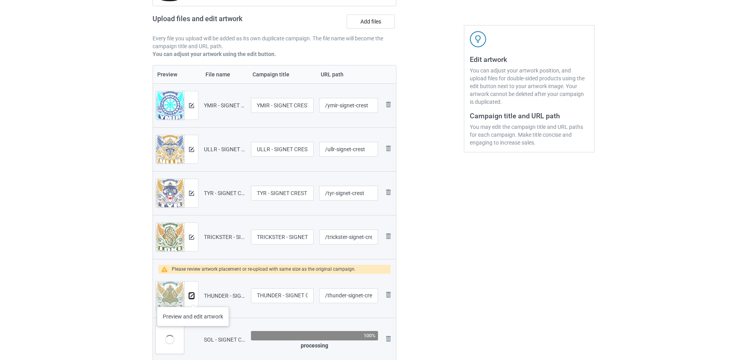
click at [193, 299] on button at bounding box center [191, 296] width 5 height 6
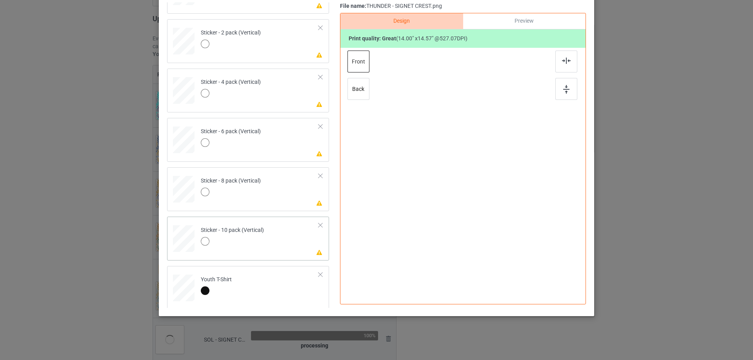
scroll to position [534, 0]
click at [295, 235] on td "Please review artwork placement Sticker - 10 pack (Vertical)" at bounding box center [259, 235] width 127 height 35
click at [560, 89] on div at bounding box center [566, 89] width 22 height 22
click at [562, 60] on img at bounding box center [566, 61] width 9 height 6
click at [251, 200] on td "Please review artwork placement Sticker - 8 pack (Vertical)" at bounding box center [259, 186] width 127 height 35
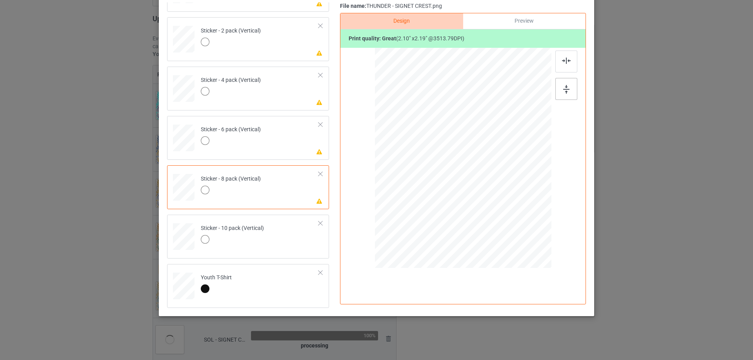
click at [565, 90] on img at bounding box center [566, 89] width 6 height 9
drag, startPoint x: 561, startPoint y: 59, endPoint x: 452, endPoint y: 80, distance: 111.3
click at [562, 59] on img at bounding box center [566, 61] width 9 height 6
click at [277, 138] on td "Please review artwork placement Sticker - 6 pack (Vertical)" at bounding box center [259, 136] width 127 height 35
click at [563, 97] on div at bounding box center [566, 89] width 22 height 22
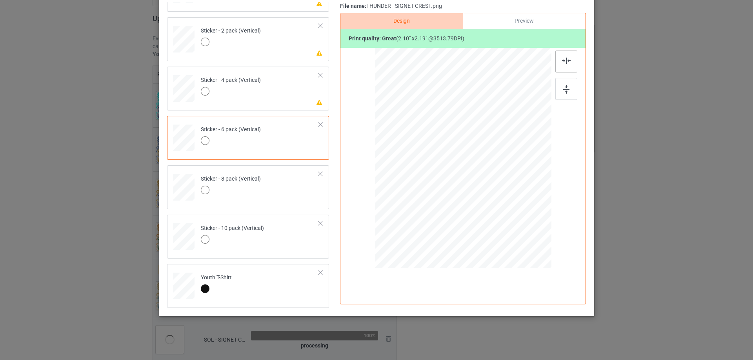
click at [562, 61] on img at bounding box center [566, 61] width 9 height 6
drag, startPoint x: 268, startPoint y: 98, endPoint x: 363, endPoint y: 94, distance: 95.0
click at [269, 98] on td "Please review artwork placement Sticker - 4 pack (Vertical)" at bounding box center [259, 87] width 127 height 35
click at [556, 87] on div at bounding box center [566, 89] width 22 height 22
click at [562, 59] on img at bounding box center [566, 61] width 9 height 6
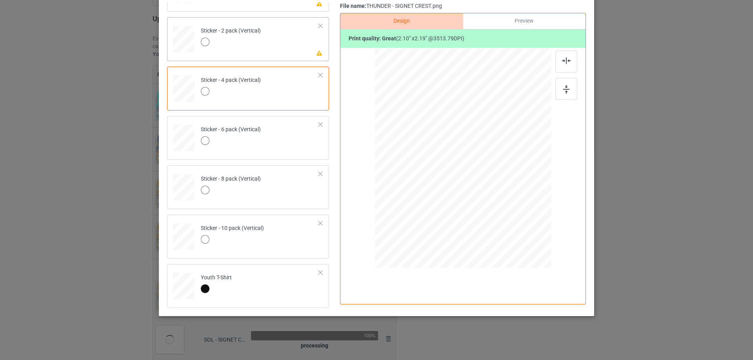
click at [294, 42] on td "Please review artwork placement Sticker - 2 pack (Vertical)" at bounding box center [259, 37] width 127 height 35
click at [559, 82] on div at bounding box center [566, 89] width 22 height 22
drag, startPoint x: 562, startPoint y: 61, endPoint x: 395, endPoint y: 103, distance: 172.1
click at [562, 61] on img at bounding box center [566, 61] width 9 height 6
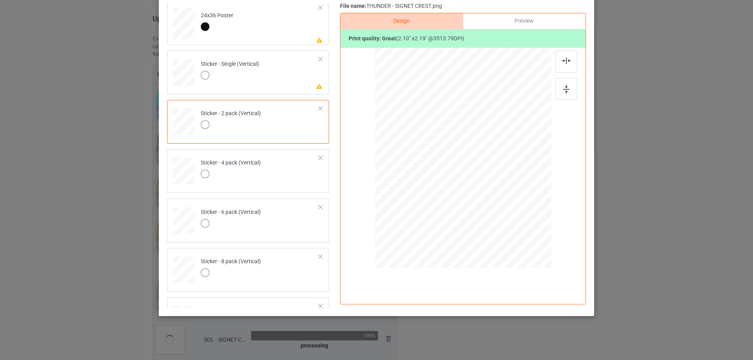
scroll to position [416, 0]
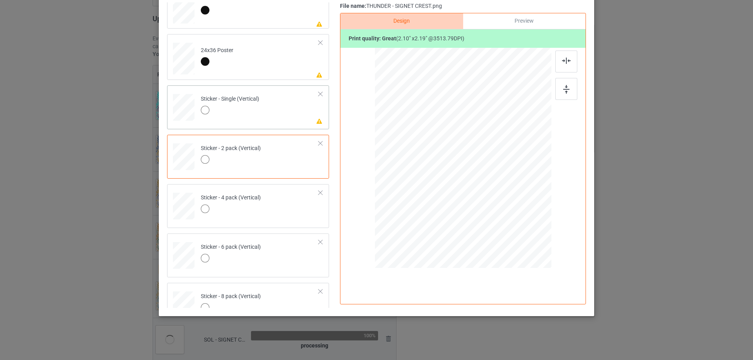
click at [280, 99] on td "Please review artwork placement Sticker - Single (Vertical)" at bounding box center [259, 106] width 127 height 35
click at [566, 86] on img at bounding box center [566, 89] width 6 height 9
drag, startPoint x: 562, startPoint y: 64, endPoint x: 356, endPoint y: 62, distance: 205.9
click at [561, 64] on div at bounding box center [566, 62] width 22 height 22
click at [285, 60] on td "Please review artwork placement 24x36 Poster" at bounding box center [259, 57] width 127 height 40
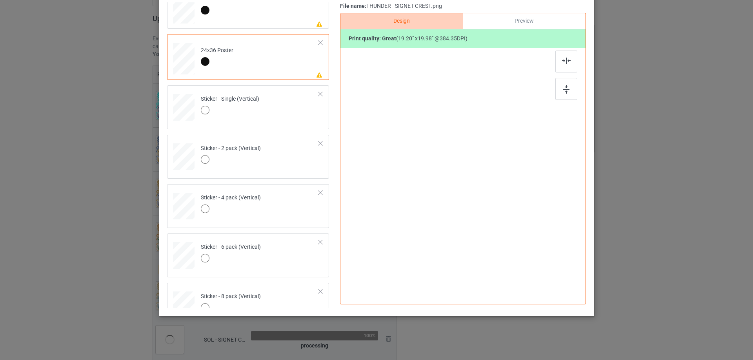
click at [549, 95] on div at bounding box center [463, 150] width 204 height 204
click at [563, 88] on img at bounding box center [566, 89] width 6 height 9
click at [556, 61] on div at bounding box center [566, 61] width 22 height 22
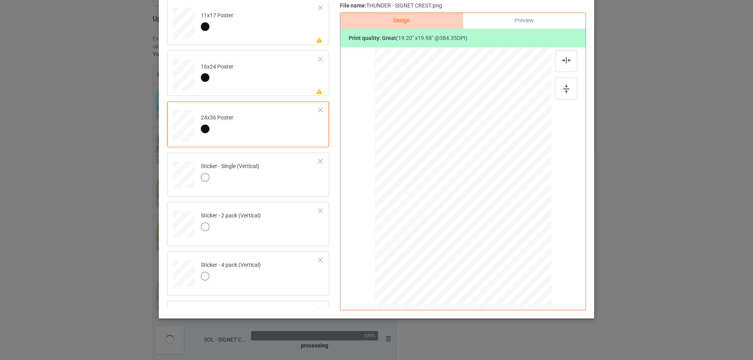
scroll to position [338, 0]
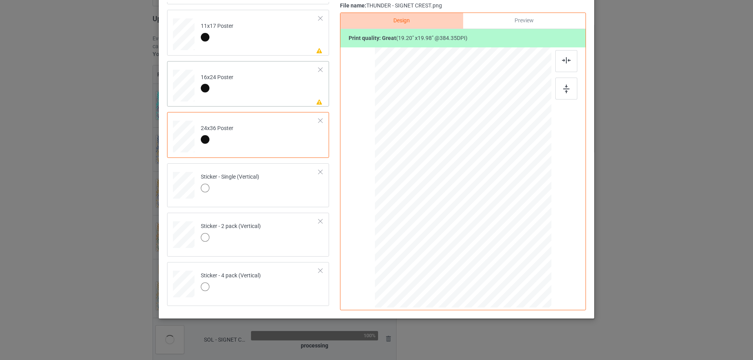
click at [285, 94] on td "Please review artwork placement 16x24 Poster" at bounding box center [259, 84] width 127 height 40
click at [564, 85] on img at bounding box center [566, 89] width 6 height 9
click at [562, 61] on img at bounding box center [566, 60] width 9 height 6
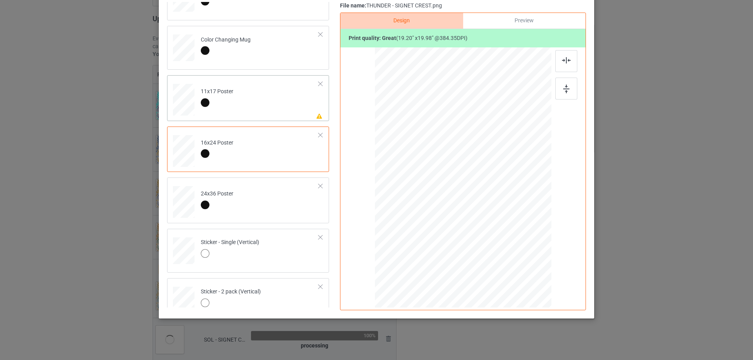
scroll to position [260, 0]
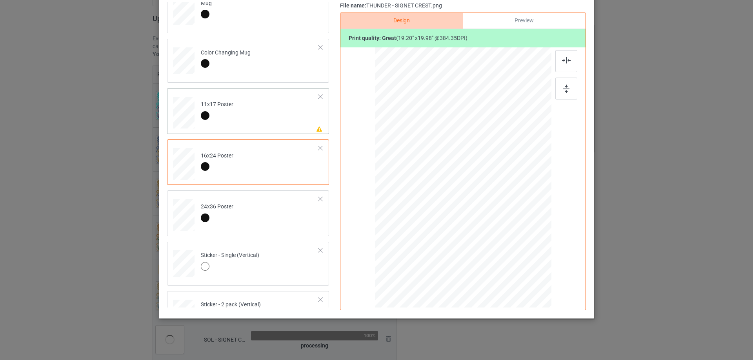
click at [264, 116] on td "Please review artwork placement 11x17 Poster" at bounding box center [259, 111] width 127 height 40
click at [563, 88] on img at bounding box center [566, 89] width 6 height 9
click at [564, 67] on div at bounding box center [566, 61] width 22 height 22
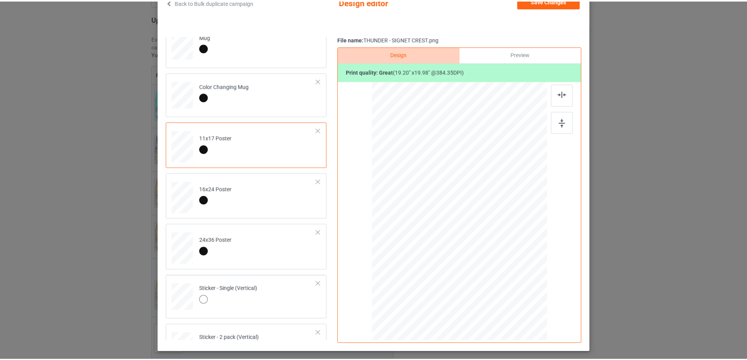
scroll to position [14, 0]
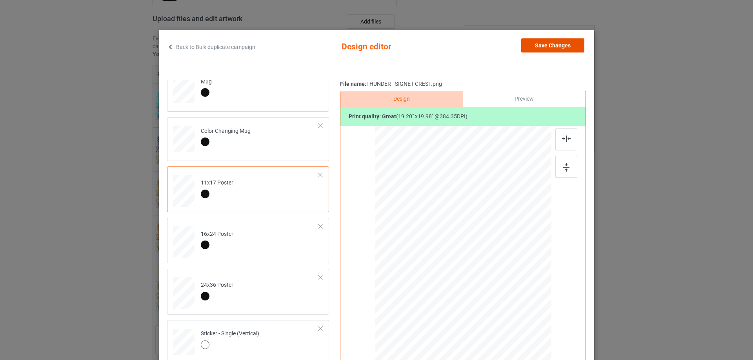
click at [551, 43] on button "Save Changes" at bounding box center [552, 45] width 63 height 14
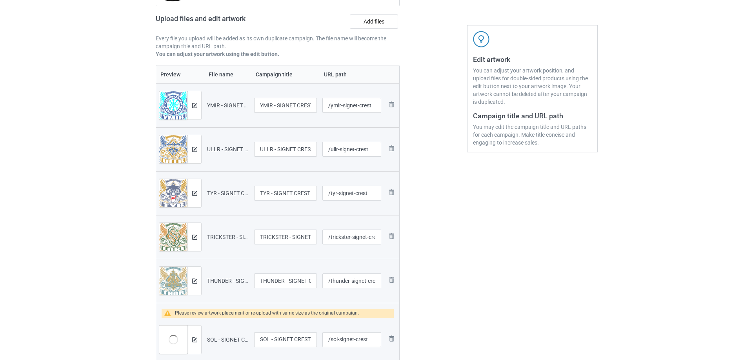
scroll to position [275, 0]
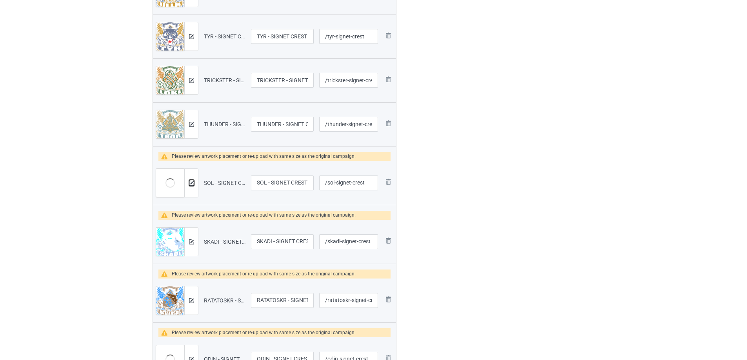
click at [190, 183] on img at bounding box center [191, 183] width 5 height 5
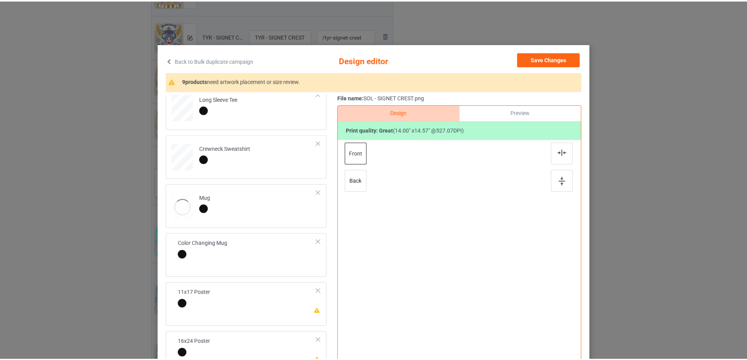
scroll to position [314, 0]
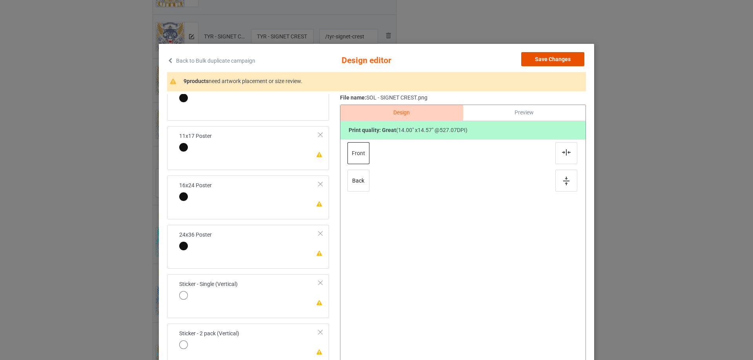
click at [549, 60] on button "Save Changes" at bounding box center [552, 59] width 63 height 14
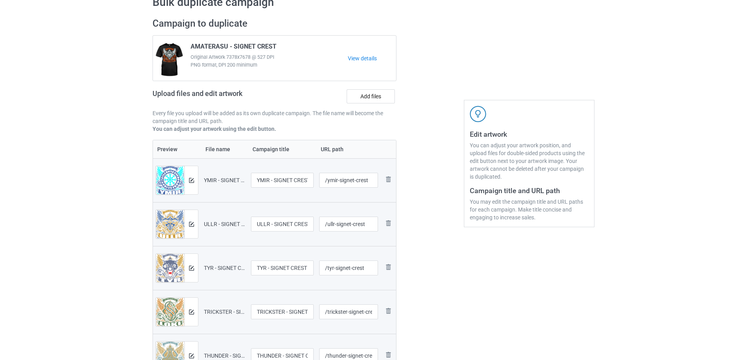
scroll to position [39, 0]
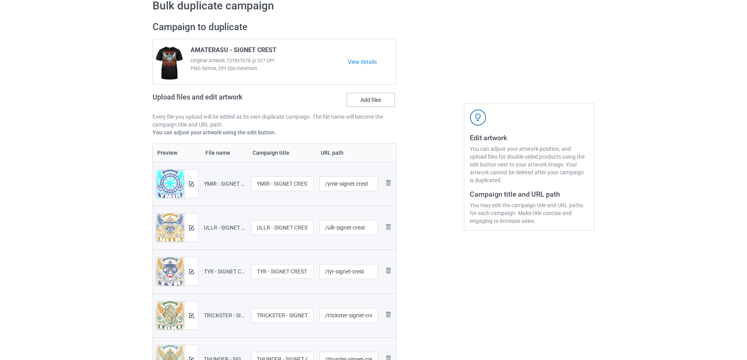
click at [360, 102] on label "Add files" at bounding box center [371, 100] width 48 height 14
click at [0, 0] on input "Add files" at bounding box center [0, 0] width 0 height 0
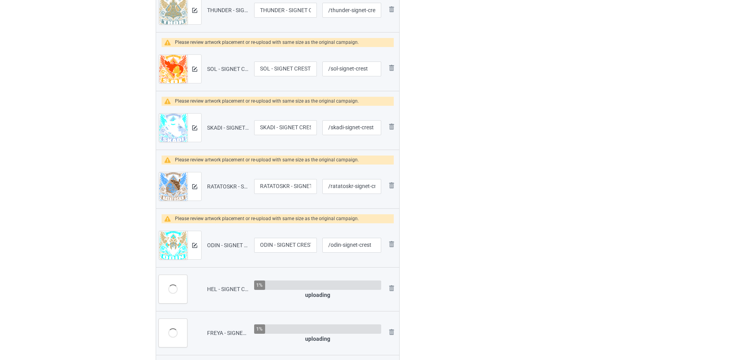
scroll to position [392, 0]
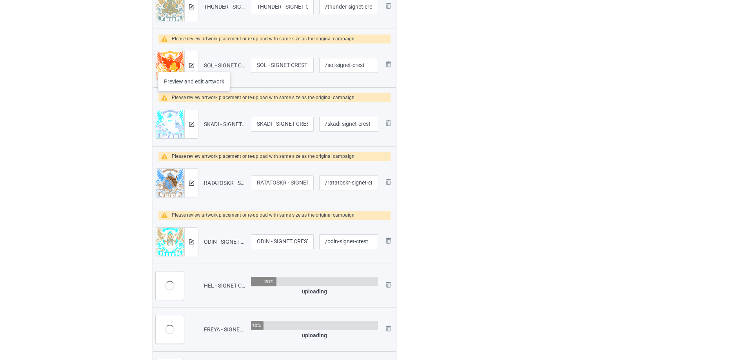
click at [194, 64] on div at bounding box center [191, 65] width 14 height 28
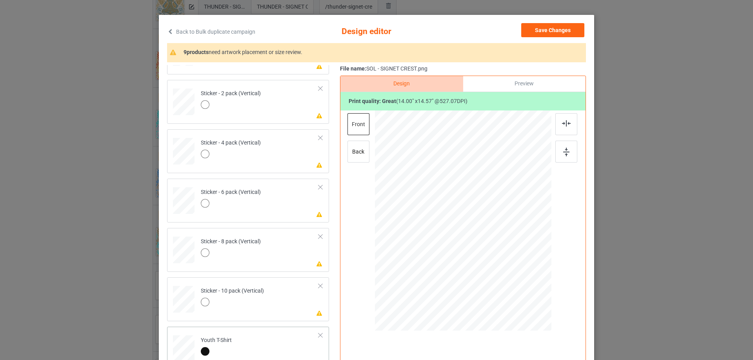
scroll to position [92, 0]
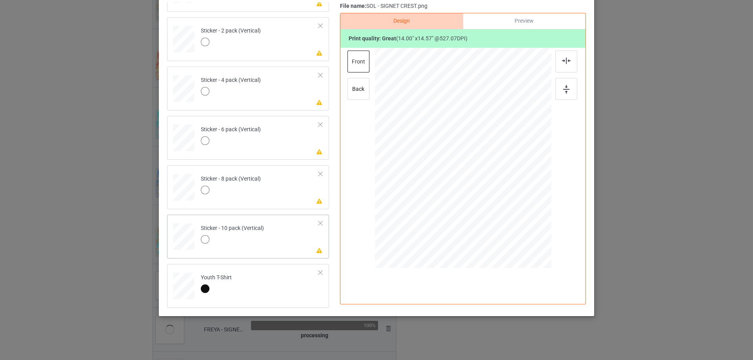
click at [289, 250] on td "Please review artwork placement Sticker - 10 pack (Vertical)" at bounding box center [259, 235] width 127 height 35
click at [558, 95] on div at bounding box center [566, 89] width 22 height 22
click at [566, 55] on div at bounding box center [566, 62] width 22 height 22
click at [292, 187] on td "Please review artwork placement Sticker - 8 pack (Vertical)" at bounding box center [259, 186] width 127 height 35
click at [557, 84] on div at bounding box center [566, 89] width 22 height 22
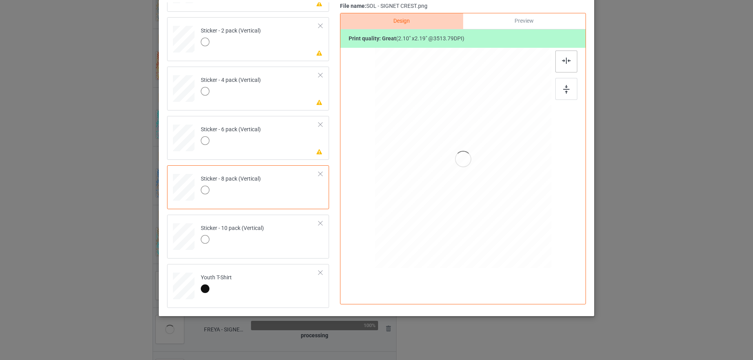
click at [562, 60] on img at bounding box center [566, 61] width 9 height 6
click at [277, 146] on td "Please review artwork placement Sticker - 6 pack (Vertical)" at bounding box center [259, 136] width 127 height 35
click at [563, 87] on img at bounding box center [566, 89] width 6 height 9
drag, startPoint x: 563, startPoint y: 53, endPoint x: 401, endPoint y: 70, distance: 162.9
click at [563, 52] on div at bounding box center [566, 62] width 22 height 22
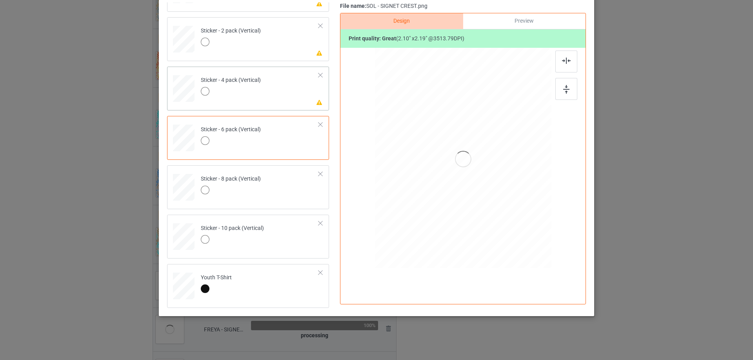
click at [247, 82] on div "Sticker - 4 pack (Vertical)" at bounding box center [231, 85] width 60 height 18
click at [556, 84] on div at bounding box center [566, 89] width 22 height 22
click at [565, 60] on img at bounding box center [566, 61] width 9 height 6
click at [242, 59] on div "Please review artwork placement Sticker - 2 pack (Vertical)" at bounding box center [248, 39] width 162 height 44
click at [565, 87] on img at bounding box center [566, 89] width 6 height 9
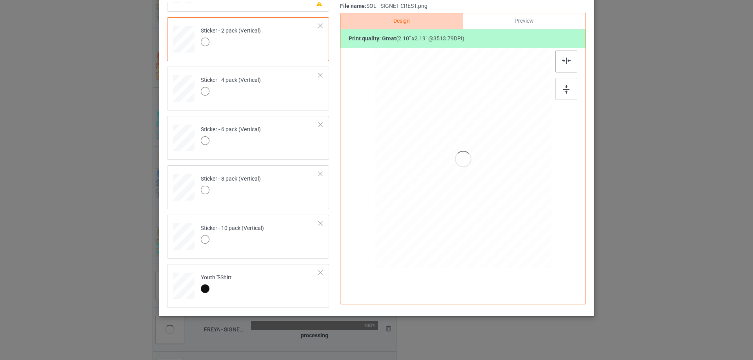
drag, startPoint x: 565, startPoint y: 67, endPoint x: 557, endPoint y: 62, distance: 8.8
click at [564, 66] on div at bounding box center [566, 62] width 22 height 22
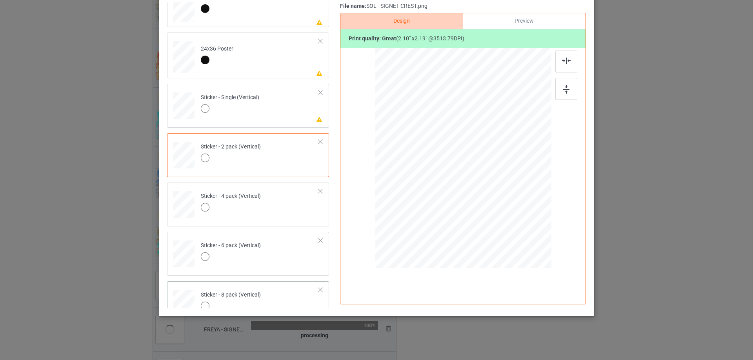
scroll to position [416, 0]
click at [266, 124] on div "Please review artwork placement Sticker - Single (Vertical)" at bounding box center [248, 107] width 162 height 44
click at [555, 99] on div at bounding box center [566, 89] width 22 height 22
click at [560, 65] on div at bounding box center [566, 62] width 22 height 22
click at [240, 65] on td "Please review artwork placement 24x36 Poster" at bounding box center [259, 57] width 127 height 40
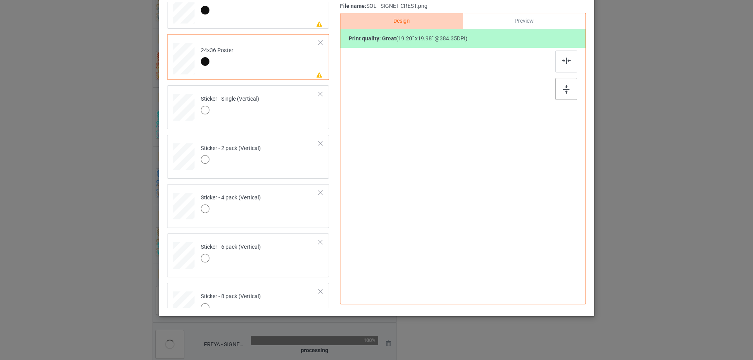
click at [574, 85] on div at bounding box center [566, 89] width 22 height 22
click at [564, 53] on div at bounding box center [566, 61] width 22 height 22
click at [568, 64] on div at bounding box center [566, 61] width 22 height 22
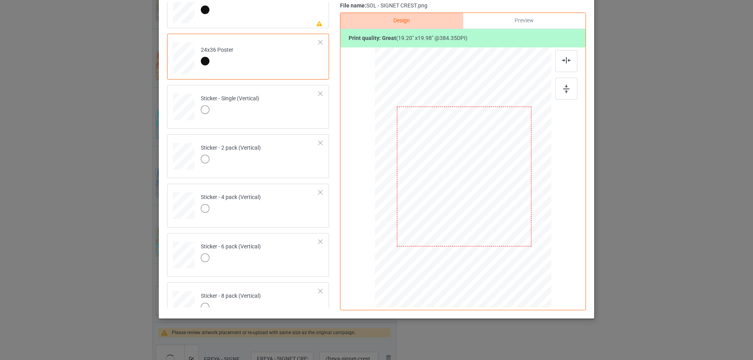
drag, startPoint x: 562, startPoint y: 101, endPoint x: 482, endPoint y: 125, distance: 83.6
click at [562, 100] on div at bounding box center [567, 77] width 24 height 55
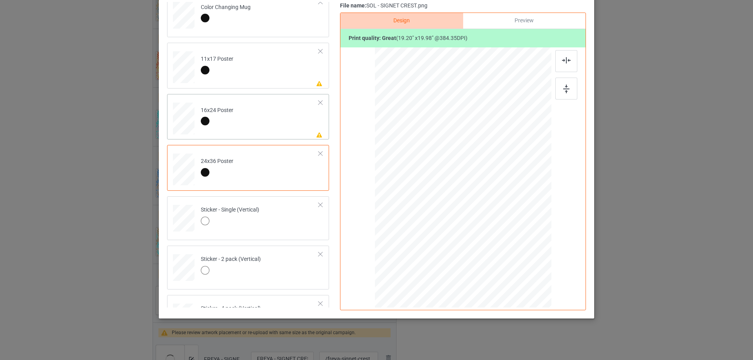
scroll to position [299, 0]
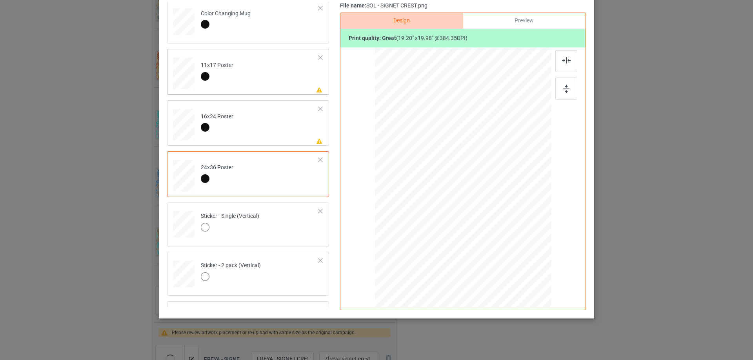
click at [278, 77] on td "Please review artwork placement 11x17 Poster" at bounding box center [259, 72] width 127 height 40
click at [571, 87] on div at bounding box center [566, 89] width 22 height 22
click at [562, 60] on img at bounding box center [566, 60] width 9 height 6
click at [258, 137] on td "Please review artwork placement 16x24 Poster" at bounding box center [259, 124] width 127 height 40
click at [565, 90] on img at bounding box center [566, 89] width 6 height 9
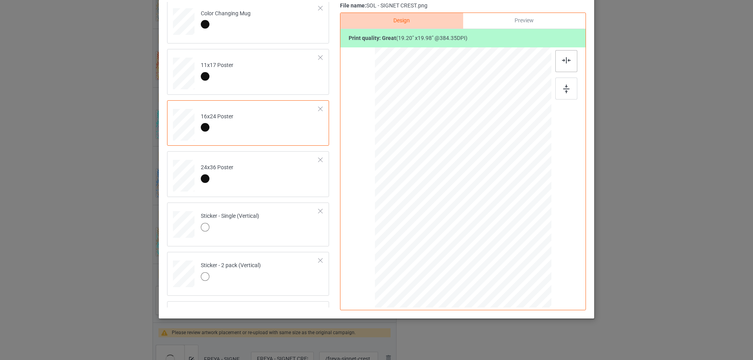
click at [565, 63] on img at bounding box center [566, 60] width 9 height 6
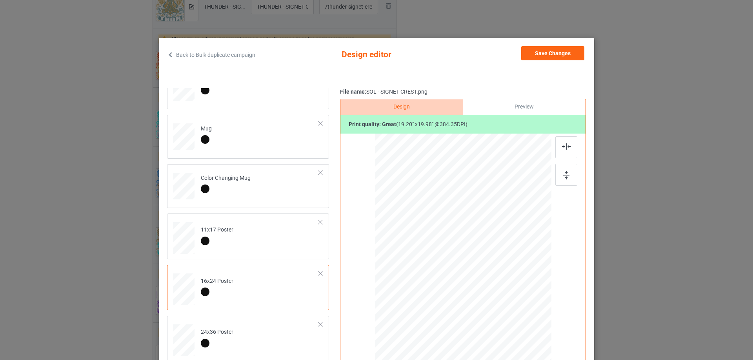
scroll to position [0, 0]
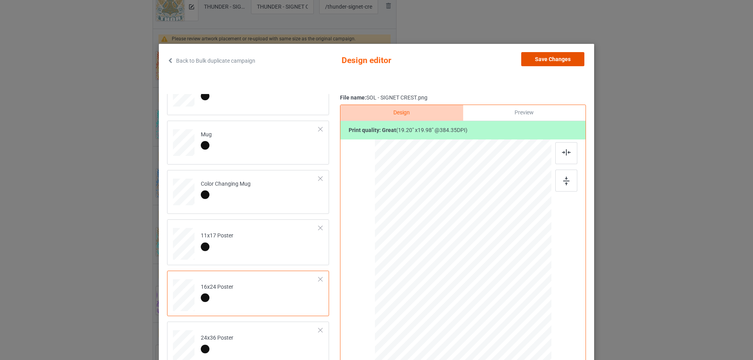
click at [555, 62] on button "Save Changes" at bounding box center [552, 59] width 63 height 14
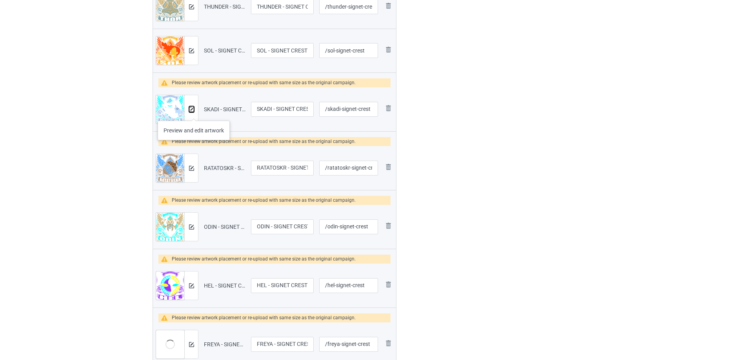
click at [194, 113] on button at bounding box center [191, 109] width 5 height 6
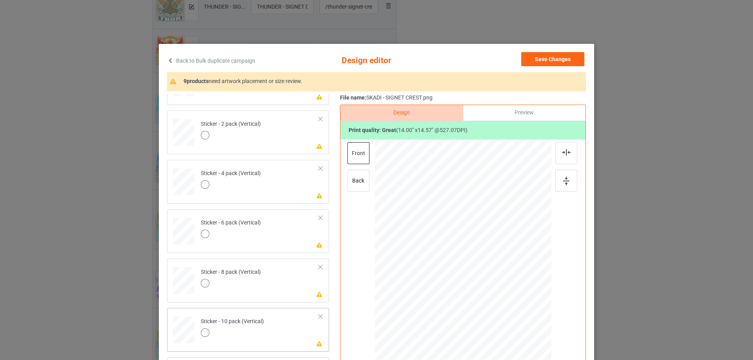
scroll to position [534, 0]
click at [292, 338] on td "Please review artwork placement Sticker - 10 pack (Vertical)" at bounding box center [259, 327] width 127 height 35
click at [557, 181] on div at bounding box center [566, 181] width 22 height 22
click at [560, 158] on div at bounding box center [566, 153] width 22 height 22
click at [273, 287] on td "Please review artwork placement Sticker - 8 pack (Vertical)" at bounding box center [259, 277] width 127 height 35
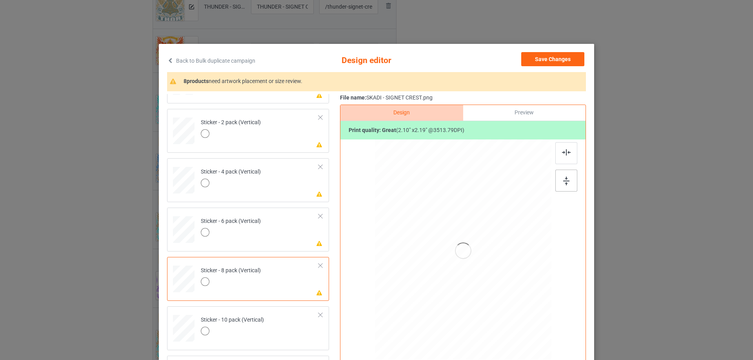
click at [560, 176] on div at bounding box center [566, 181] width 22 height 22
click at [560, 156] on div at bounding box center [566, 153] width 22 height 22
click at [287, 234] on td "Please review artwork placement Sticker - 6 pack (Vertical)" at bounding box center [259, 228] width 127 height 35
click at [545, 178] on div at bounding box center [463, 242] width 204 height 204
click at [574, 175] on div at bounding box center [566, 181] width 22 height 22
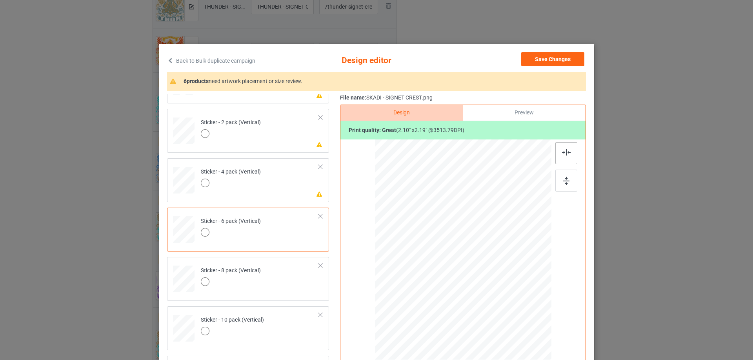
click at [558, 149] on div at bounding box center [566, 153] width 22 height 22
click at [303, 185] on td "Please review artwork placement Sticker - 4 pack (Vertical)" at bounding box center [259, 179] width 127 height 35
click at [567, 180] on img at bounding box center [566, 181] width 6 height 9
drag, startPoint x: 562, startPoint y: 157, endPoint x: 452, endPoint y: 165, distance: 110.1
click at [562, 157] on div at bounding box center [566, 153] width 22 height 22
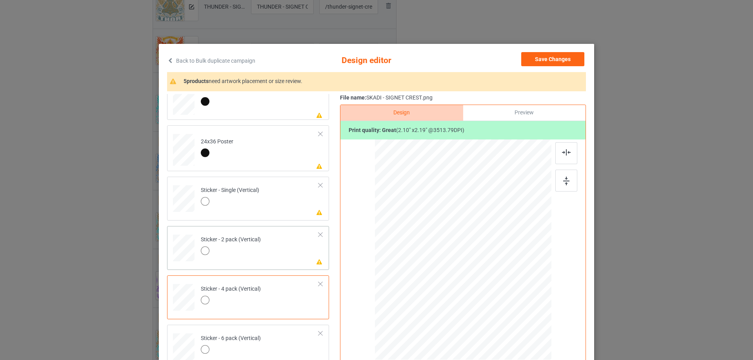
scroll to position [416, 0]
click at [283, 259] on td "Please review artwork placement Sticker - 2 pack (Vertical)" at bounding box center [259, 247] width 127 height 35
click at [559, 178] on div at bounding box center [566, 181] width 22 height 22
click at [562, 147] on div at bounding box center [566, 153] width 22 height 22
click at [299, 198] on td "Please review artwork placement Sticker - Single (Vertical)" at bounding box center [259, 197] width 127 height 35
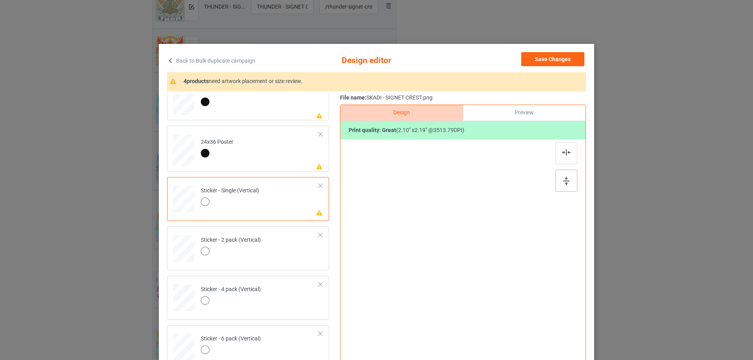
click at [567, 176] on div at bounding box center [566, 181] width 22 height 22
click at [563, 151] on img at bounding box center [566, 152] width 9 height 6
click at [295, 158] on td "Please review artwork placement 24x36 Poster" at bounding box center [259, 149] width 127 height 40
click at [570, 182] on div at bounding box center [566, 181] width 22 height 22
click at [557, 154] on div at bounding box center [566, 153] width 22 height 22
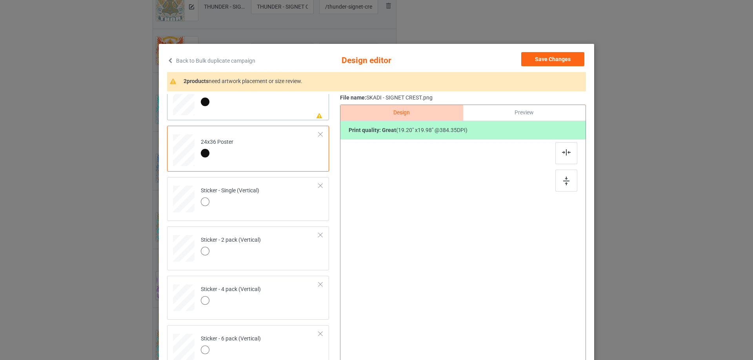
click at [292, 115] on td "Please review artwork placement 16x24 Poster" at bounding box center [259, 98] width 127 height 40
drag, startPoint x: 559, startPoint y: 178, endPoint x: 560, endPoint y: 173, distance: 4.8
click at [559, 178] on div at bounding box center [566, 181] width 22 height 22
click at [560, 160] on div at bounding box center [566, 153] width 22 height 22
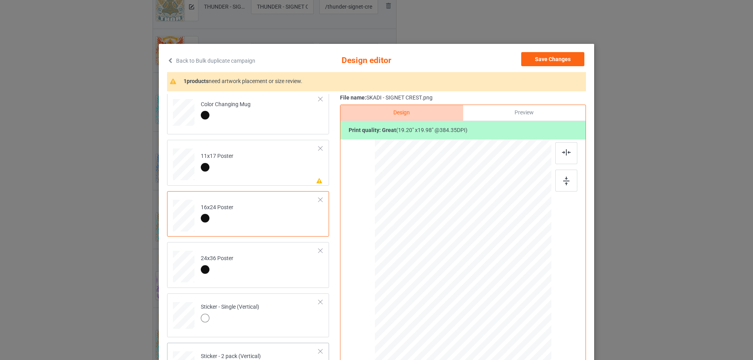
scroll to position [299, 0]
click at [275, 180] on td "Please review artwork placement 11x17 Poster" at bounding box center [259, 164] width 127 height 40
click at [564, 177] on img at bounding box center [566, 181] width 6 height 9
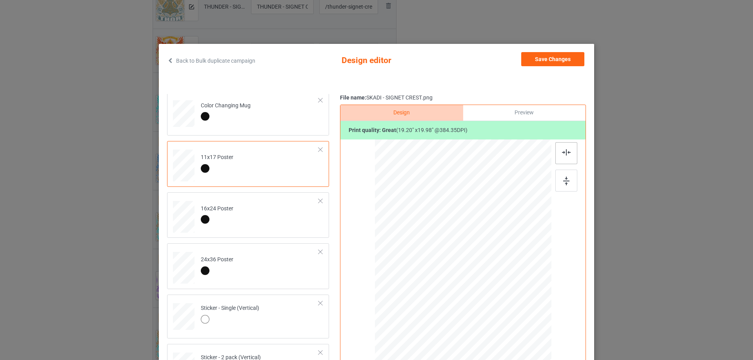
click at [557, 153] on div at bounding box center [566, 153] width 22 height 22
click at [549, 63] on button "Save Changes" at bounding box center [552, 59] width 63 height 14
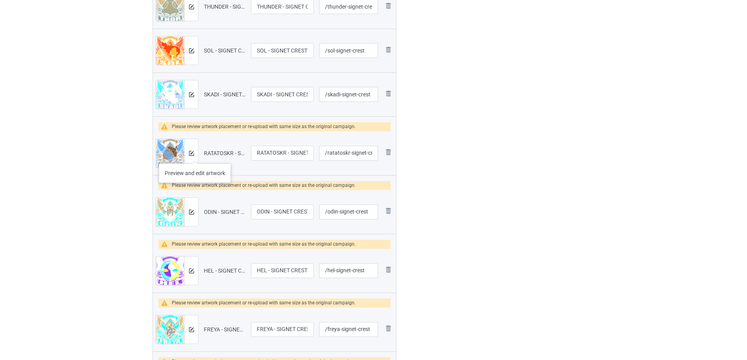
click at [195, 156] on div at bounding box center [191, 153] width 14 height 28
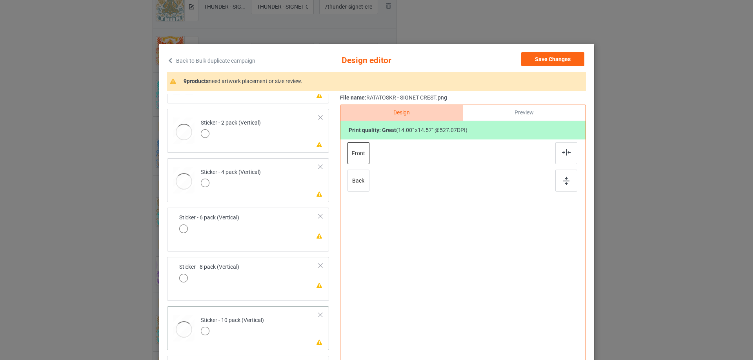
click at [293, 323] on td "Please review artwork placement Sticker - 10 pack (Vertical)" at bounding box center [259, 327] width 127 height 35
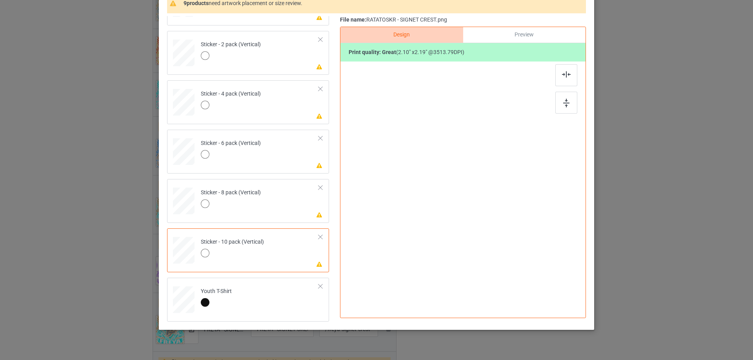
scroll to position [78, 0]
click at [563, 77] on img at bounding box center [566, 74] width 9 height 6
drag, startPoint x: 284, startPoint y: 199, endPoint x: 309, endPoint y: 194, distance: 26.5
click at [283, 199] on td "Please review artwork placement Sticker - 8 pack (Vertical)" at bounding box center [259, 199] width 127 height 35
click at [563, 101] on img at bounding box center [566, 102] width 6 height 9
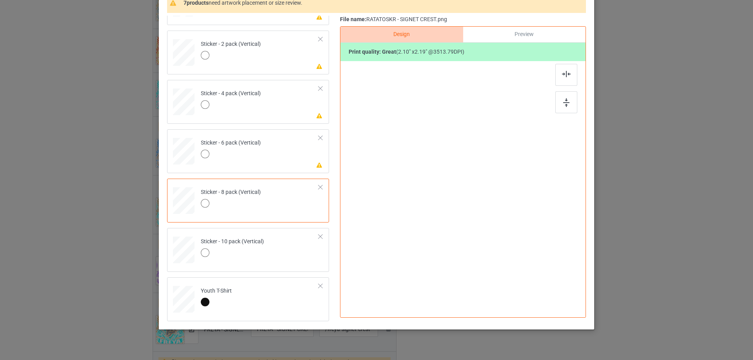
drag, startPoint x: 560, startPoint y: 71, endPoint x: 475, endPoint y: 94, distance: 87.3
click at [562, 71] on img at bounding box center [566, 74] width 9 height 6
click at [268, 167] on td "Please review artwork placement Sticker - 6 pack (Vertical)" at bounding box center [259, 150] width 127 height 35
click at [571, 94] on div at bounding box center [566, 102] width 22 height 22
click at [566, 71] on img at bounding box center [566, 74] width 9 height 6
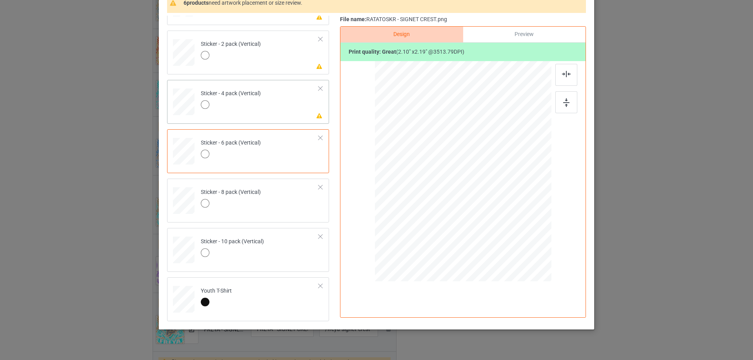
click at [287, 109] on td "Please review artwork placement Sticker - 4 pack (Vertical)" at bounding box center [259, 100] width 127 height 35
drag, startPoint x: 563, startPoint y: 99, endPoint x: 562, endPoint y: 81, distance: 18.1
click at [563, 98] on img at bounding box center [566, 102] width 6 height 9
click at [562, 79] on div at bounding box center [566, 75] width 22 height 22
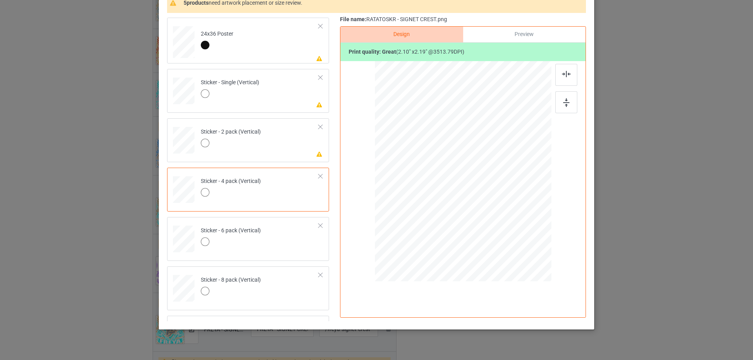
scroll to position [416, 0]
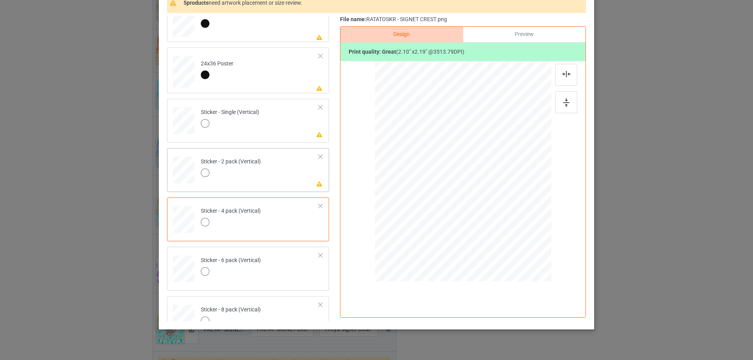
click at [251, 172] on div at bounding box center [231, 174] width 60 height 11
drag, startPoint x: 581, startPoint y: 98, endPoint x: 545, endPoint y: 111, distance: 38.6
click at [580, 97] on div "Design Preview Print quality: great ( 2.10 " x 2.19 " @ 3513.79 DPI)" at bounding box center [463, 172] width 246 height 292
click at [567, 105] on img at bounding box center [566, 102] width 6 height 9
click at [564, 75] on img at bounding box center [566, 74] width 9 height 6
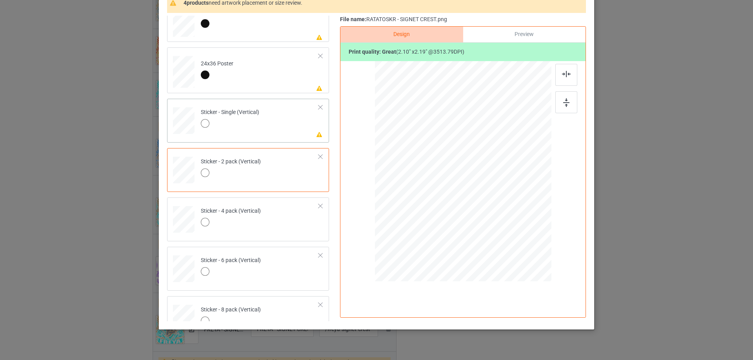
click at [273, 125] on td "Please review artwork placement Sticker - Single (Vertical)" at bounding box center [259, 119] width 127 height 35
click at [555, 102] on div at bounding box center [566, 102] width 22 height 22
click at [564, 74] on img at bounding box center [566, 74] width 9 height 6
click at [271, 57] on td "Please review artwork placement 24x36 Poster" at bounding box center [259, 71] width 127 height 40
click at [565, 105] on img at bounding box center [566, 102] width 6 height 9
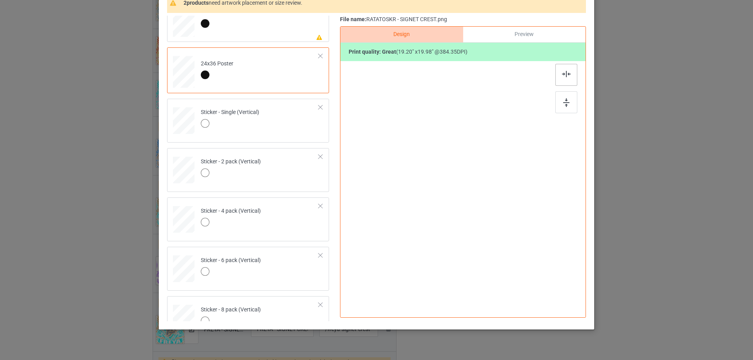
click at [562, 74] on img at bounding box center [566, 74] width 9 height 6
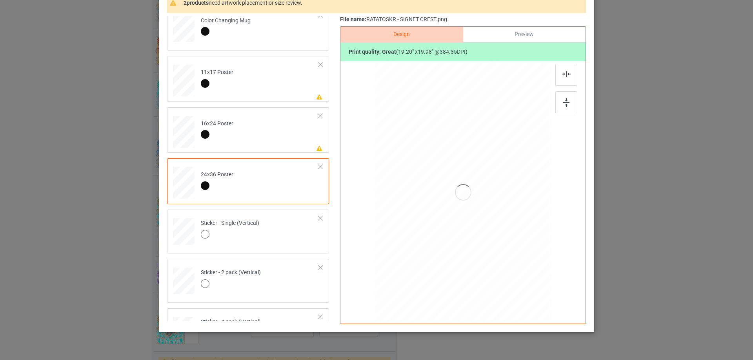
scroll to position [299, 0]
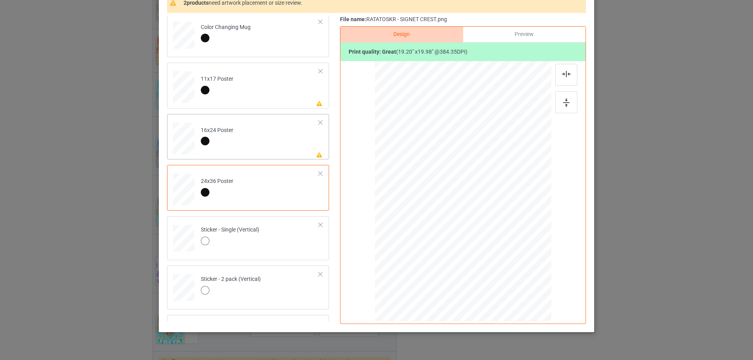
click at [272, 139] on td "Please review artwork placement 16x24 Poster" at bounding box center [259, 137] width 127 height 40
drag, startPoint x: 566, startPoint y: 100, endPoint x: 560, endPoint y: 85, distance: 16.2
click at [565, 100] on img at bounding box center [566, 102] width 6 height 9
click at [558, 77] on div at bounding box center [566, 75] width 22 height 22
click at [281, 94] on td "Please review artwork placement 11x17 Poster" at bounding box center [259, 86] width 127 height 40
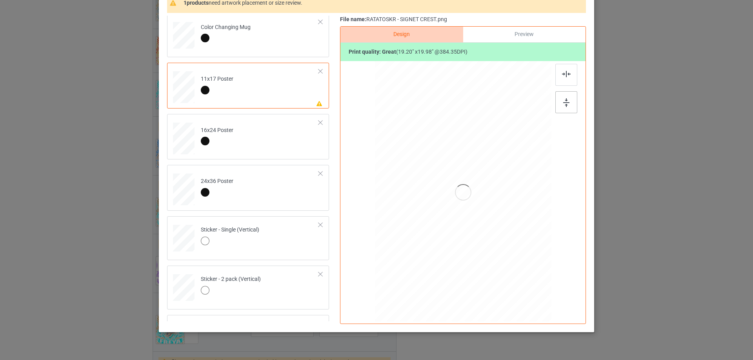
click at [560, 98] on div at bounding box center [566, 102] width 22 height 22
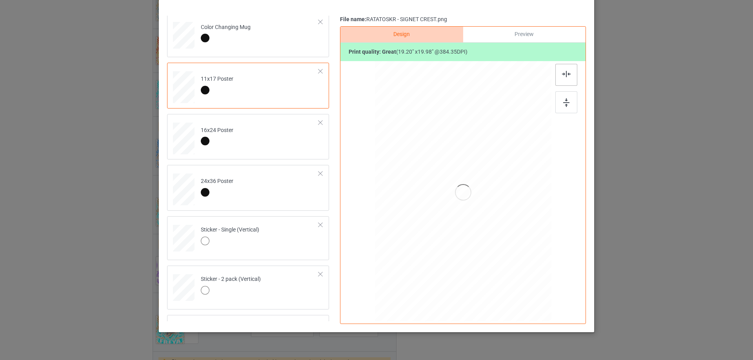
click at [558, 70] on div at bounding box center [566, 75] width 22 height 22
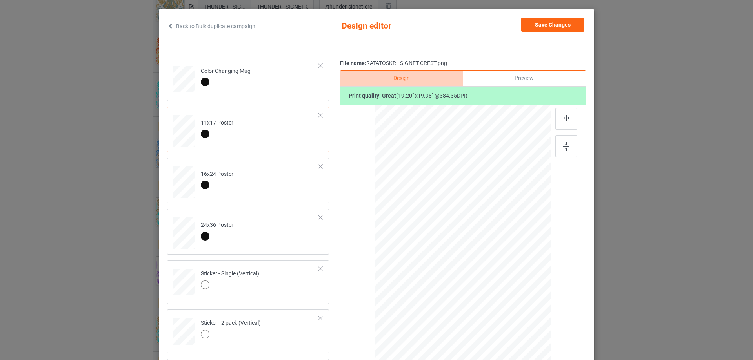
scroll to position [0, 0]
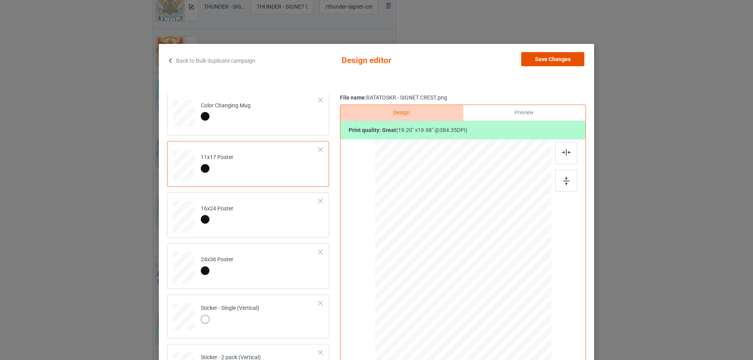
click at [552, 57] on button "Save Changes" at bounding box center [552, 59] width 63 height 14
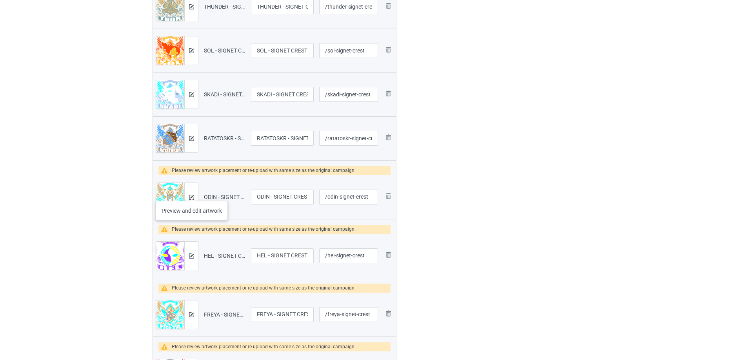
click at [192, 193] on div at bounding box center [191, 197] width 14 height 28
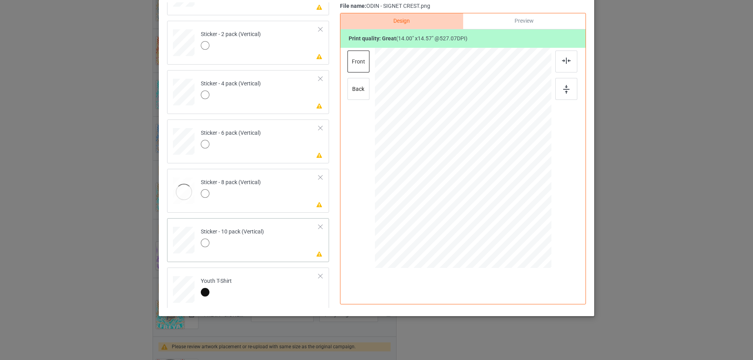
scroll to position [534, 0]
click at [282, 238] on td "Please review artwork placement Sticker - 10 pack (Vertical)" at bounding box center [259, 235] width 127 height 35
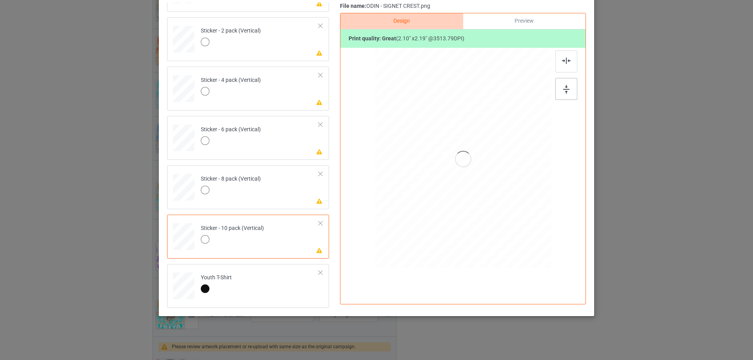
click at [565, 87] on img at bounding box center [566, 89] width 6 height 9
click at [562, 62] on img at bounding box center [566, 61] width 9 height 6
click at [298, 185] on td "Please review artwork placement Sticker - 8 pack (Vertical)" at bounding box center [259, 186] width 127 height 35
click at [564, 88] on img at bounding box center [566, 89] width 6 height 9
click at [562, 64] on img at bounding box center [566, 61] width 9 height 6
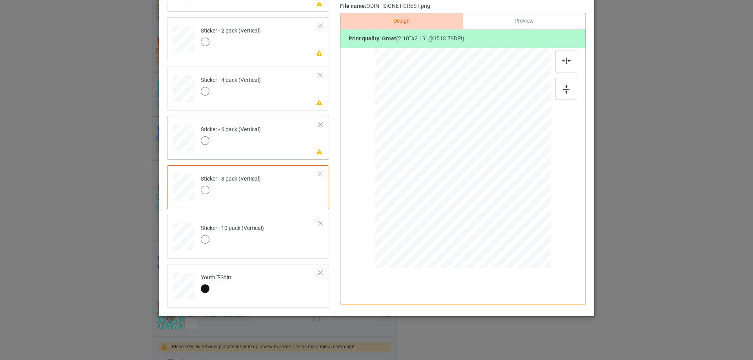
click at [289, 145] on td "Please review artwork placement Sticker - 6 pack (Vertical)" at bounding box center [259, 136] width 127 height 35
drag, startPoint x: 561, startPoint y: 89, endPoint x: 561, endPoint y: 59, distance: 30.6
click at [563, 89] on img at bounding box center [566, 89] width 6 height 9
click at [562, 59] on img at bounding box center [566, 61] width 9 height 6
click at [263, 107] on div "Please review artwork placement Sticker - 4 pack (Vertical)" at bounding box center [248, 89] width 162 height 44
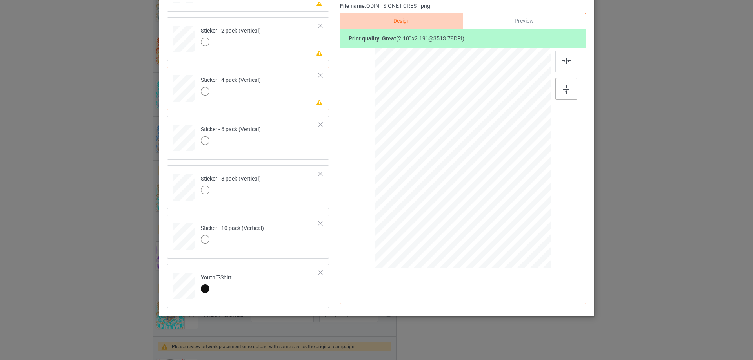
click at [558, 89] on div at bounding box center [566, 89] width 22 height 22
click at [556, 55] on div at bounding box center [566, 62] width 22 height 22
click at [270, 40] on td "Please review artwork placement Sticker - 2 pack (Vertical)" at bounding box center [259, 37] width 127 height 35
click at [564, 86] on img at bounding box center [566, 89] width 6 height 9
click at [562, 65] on div at bounding box center [566, 62] width 22 height 22
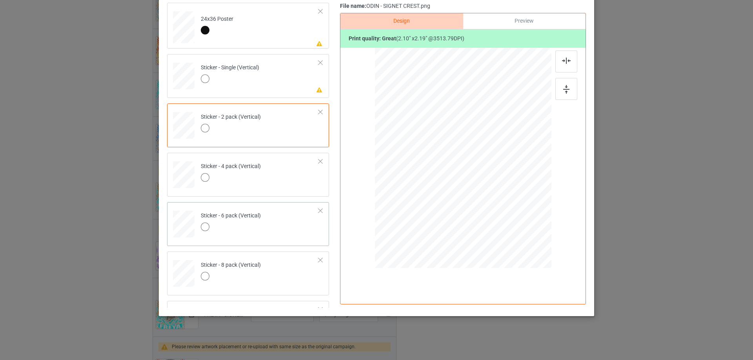
scroll to position [416, 0]
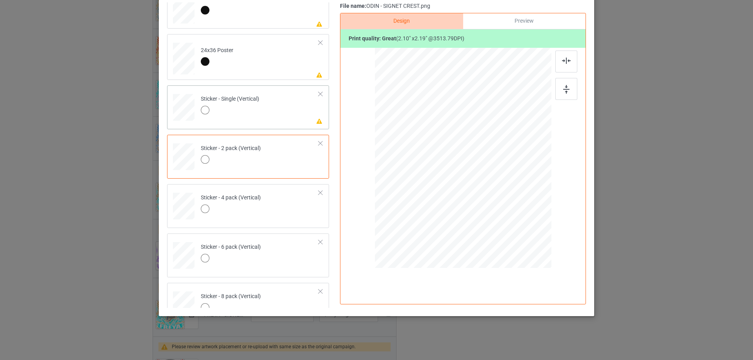
click at [286, 114] on td "Please review artwork placement Sticker - Single (Vertical)" at bounding box center [259, 106] width 127 height 35
drag, startPoint x: 561, startPoint y: 93, endPoint x: 566, endPoint y: 80, distance: 13.8
click at [563, 93] on img at bounding box center [566, 89] width 6 height 9
click at [569, 65] on div at bounding box center [566, 62] width 22 height 22
click at [292, 60] on td "Please review artwork placement 24x36 Poster" at bounding box center [259, 57] width 127 height 40
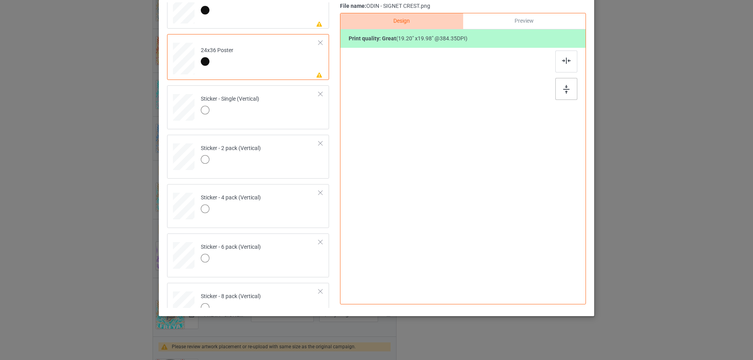
click at [567, 82] on div at bounding box center [566, 89] width 22 height 22
click at [566, 65] on div at bounding box center [566, 61] width 22 height 22
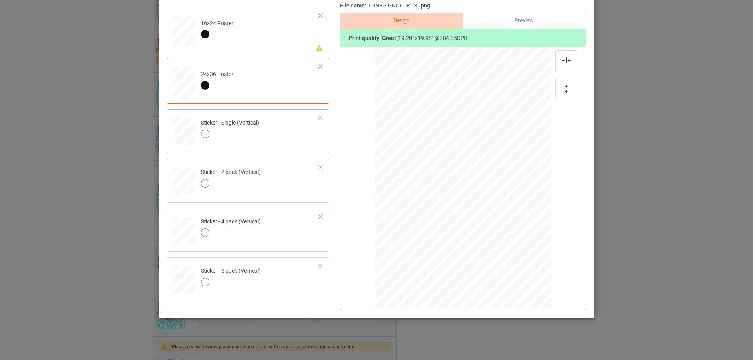
scroll to position [299, 0]
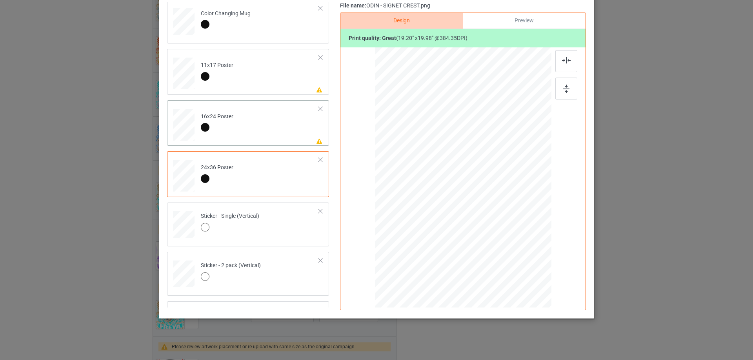
click at [276, 131] on td "Please review artwork placement 16x24 Poster" at bounding box center [259, 124] width 127 height 40
click at [565, 92] on img at bounding box center [566, 89] width 6 height 9
click at [559, 60] on div at bounding box center [566, 61] width 22 height 22
click at [278, 78] on td "Please review artwork placement 11x17 Poster" at bounding box center [259, 72] width 127 height 40
drag, startPoint x: 555, startPoint y: 89, endPoint x: 558, endPoint y: 76, distance: 12.8
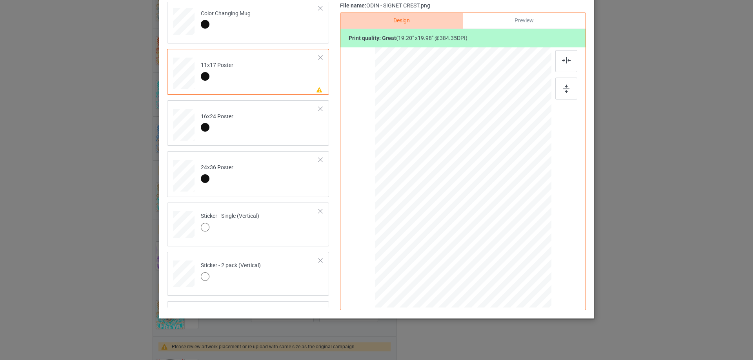
click at [555, 89] on div at bounding box center [566, 89] width 22 height 22
click at [557, 63] on div at bounding box center [566, 61] width 22 height 22
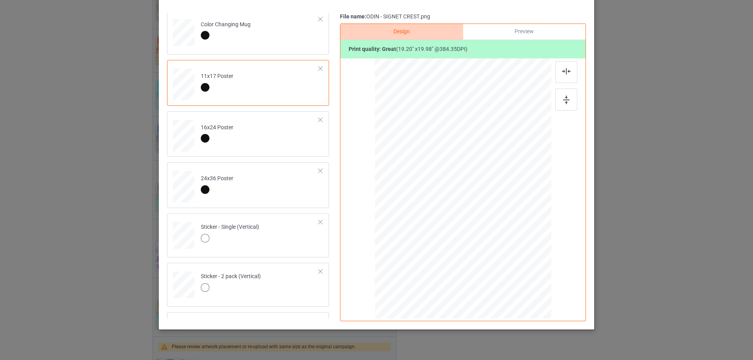
scroll to position [14, 0]
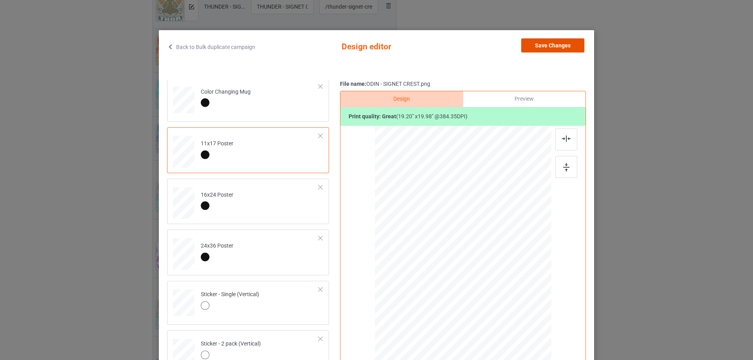
click at [540, 49] on button "Save Changes" at bounding box center [552, 45] width 63 height 14
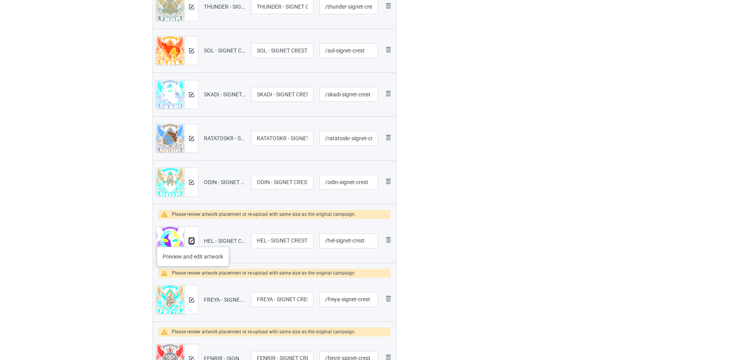
click at [193, 239] on img at bounding box center [191, 241] width 5 height 5
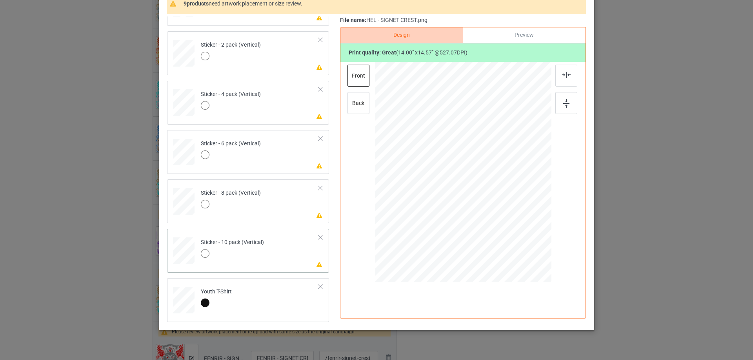
scroll to position [78, 0]
click at [267, 255] on td "Please review artwork placement Sticker - 10 pack (Vertical)" at bounding box center [259, 248] width 127 height 35
click at [573, 101] on div at bounding box center [566, 102] width 22 height 22
click at [563, 72] on img at bounding box center [566, 74] width 9 height 6
click at [289, 195] on td "Please review artwork placement Sticker - 8 pack (Vertical)" at bounding box center [259, 199] width 127 height 35
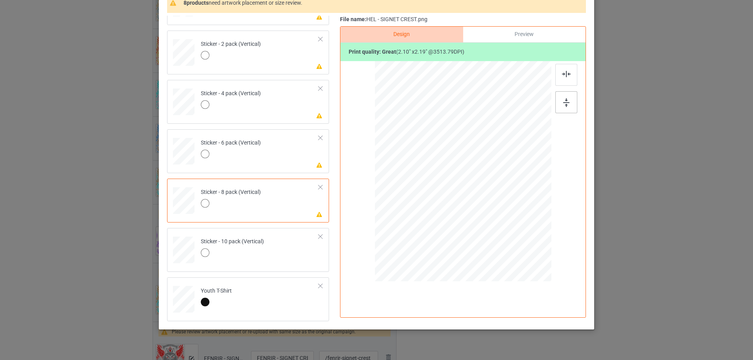
click at [563, 103] on img at bounding box center [566, 102] width 6 height 9
click at [566, 68] on div at bounding box center [566, 75] width 22 height 22
click at [281, 155] on td "Please review artwork placement Sticker - 6 pack (Vertical)" at bounding box center [259, 150] width 127 height 35
drag, startPoint x: 560, startPoint y: 104, endPoint x: 560, endPoint y: 90, distance: 14.1
click at [563, 105] on img at bounding box center [566, 102] width 6 height 9
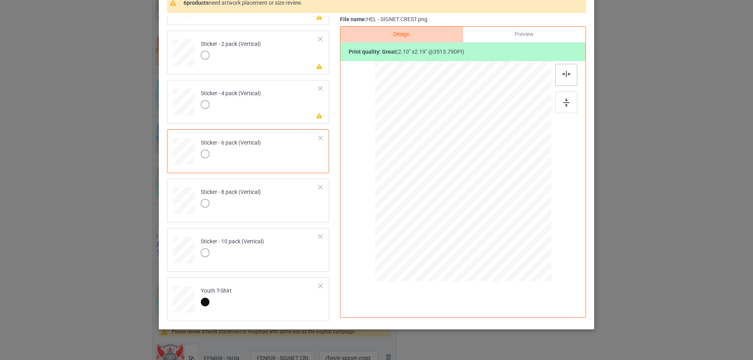
click at [559, 76] on div at bounding box center [566, 75] width 22 height 22
click at [266, 120] on div "Please review artwork placement Sticker - 4 pack (Vertical)" at bounding box center [248, 102] width 162 height 44
click at [568, 98] on div at bounding box center [566, 102] width 22 height 22
click at [565, 78] on div at bounding box center [566, 75] width 22 height 22
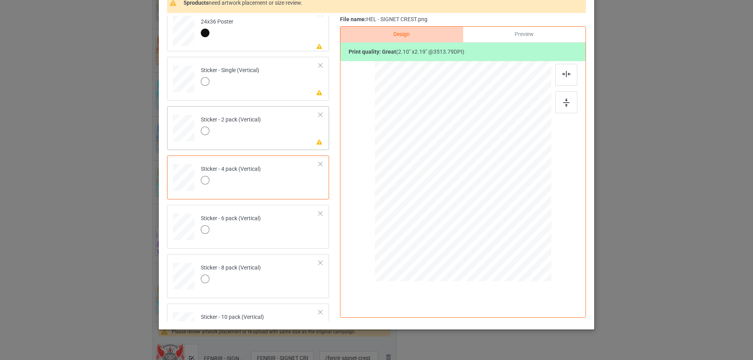
scroll to position [456, 0]
click at [286, 136] on td "Please review artwork placement Sticker - 2 pack (Vertical)" at bounding box center [259, 129] width 127 height 35
click at [564, 106] on img at bounding box center [566, 102] width 6 height 9
click at [564, 78] on div at bounding box center [566, 75] width 22 height 22
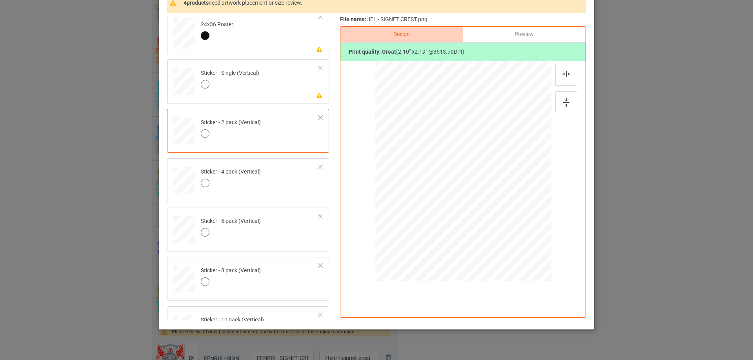
click at [281, 95] on td "Please review artwork placement Sticker - Single (Vertical)" at bounding box center [259, 80] width 127 height 35
click at [566, 101] on img at bounding box center [566, 102] width 6 height 9
click at [562, 72] on img at bounding box center [566, 74] width 9 height 6
click at [265, 39] on td "Please review artwork placement 24x36 Poster" at bounding box center [259, 31] width 127 height 40
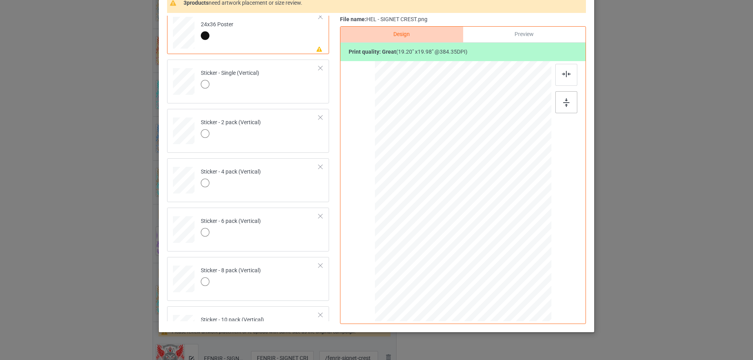
click at [563, 103] on img at bounding box center [566, 102] width 6 height 9
click at [560, 78] on div at bounding box center [566, 75] width 22 height 22
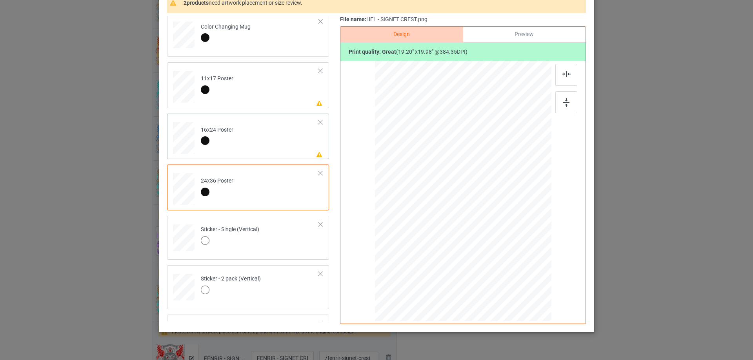
scroll to position [299, 0]
click at [264, 142] on td "Please review artwork placement 16x24 Poster" at bounding box center [259, 137] width 127 height 40
click at [566, 102] on img at bounding box center [566, 102] width 6 height 9
click at [562, 76] on img at bounding box center [566, 74] width 9 height 6
click at [284, 98] on td "Please review artwork placement 11x17 Poster" at bounding box center [259, 86] width 127 height 40
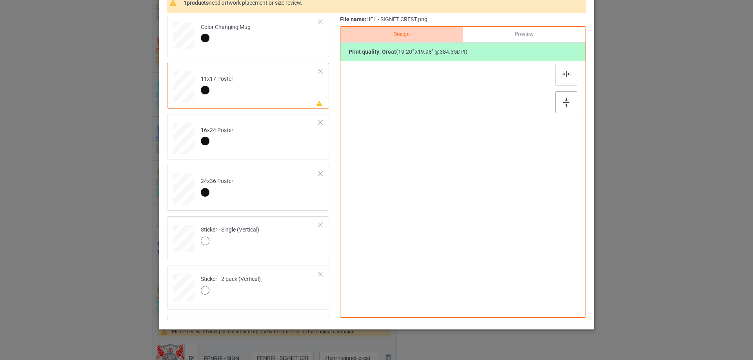
click at [567, 105] on div at bounding box center [566, 102] width 22 height 22
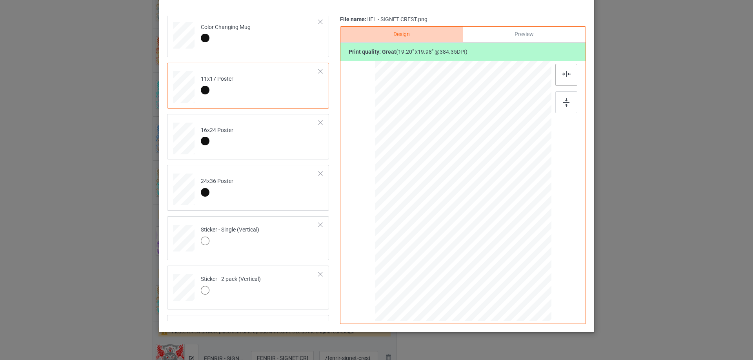
drag, startPoint x: 558, startPoint y: 77, endPoint x: 564, endPoint y: 86, distance: 11.1
click at [558, 76] on div at bounding box center [566, 75] width 22 height 22
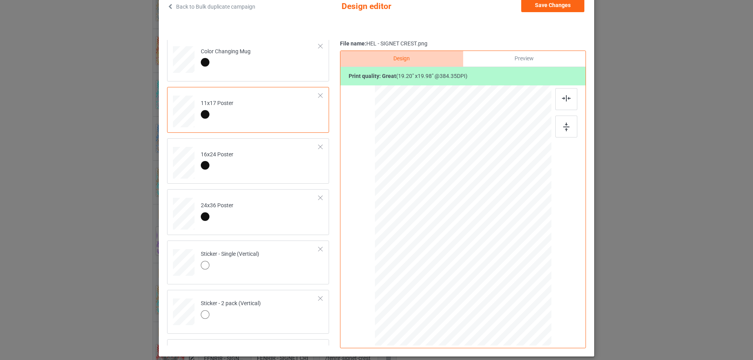
scroll to position [39, 0]
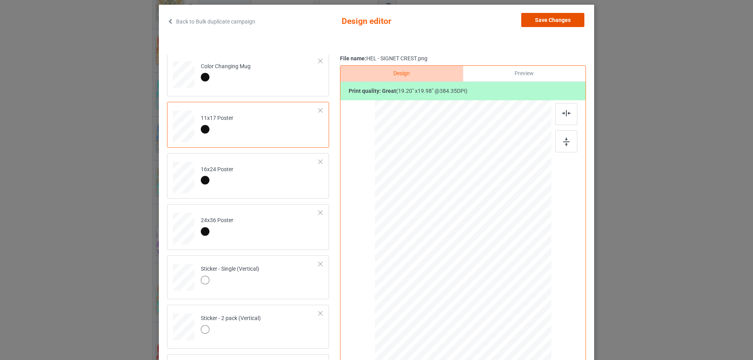
click at [540, 15] on button "Save Changes" at bounding box center [552, 20] width 63 height 14
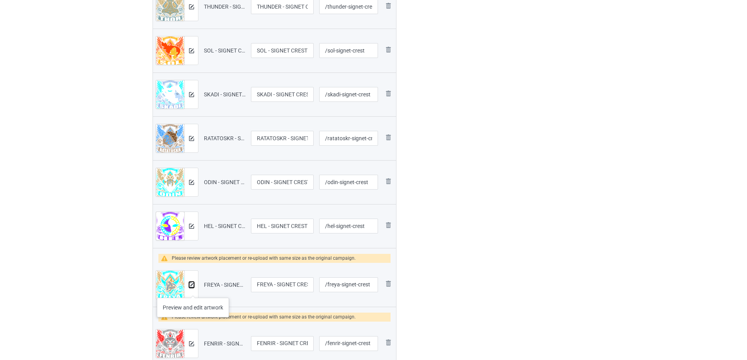
click at [193, 288] on button at bounding box center [191, 285] width 5 height 6
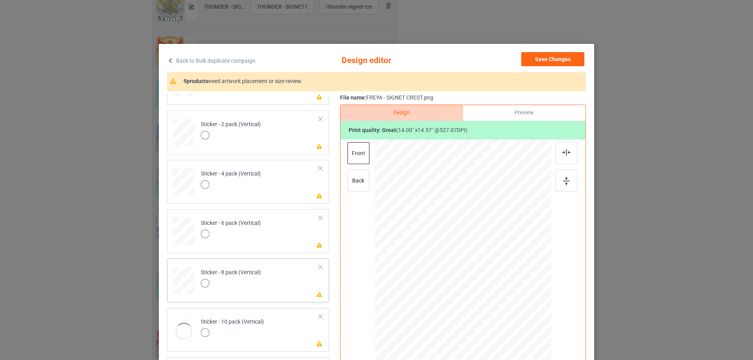
scroll to position [534, 0]
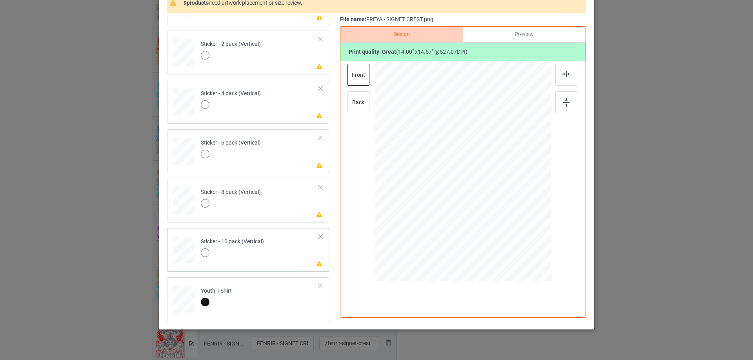
click at [281, 243] on td "Please review artwork placement Sticker - 10 pack (Vertical)" at bounding box center [259, 248] width 127 height 35
click at [562, 96] on div at bounding box center [566, 102] width 22 height 22
click at [567, 78] on div at bounding box center [566, 75] width 22 height 22
click at [283, 218] on div "Please review artwork placement Sticker - 8 pack (Vertical)" at bounding box center [248, 201] width 162 height 44
click at [568, 102] on div at bounding box center [566, 102] width 22 height 22
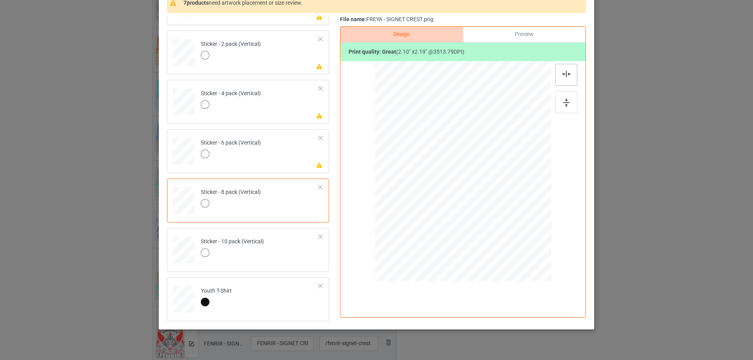
click at [565, 71] on img at bounding box center [566, 74] width 9 height 6
click at [264, 155] on td "Please review artwork placement Sticker - 6 pack (Vertical)" at bounding box center [259, 150] width 127 height 35
click at [564, 98] on div at bounding box center [566, 102] width 22 height 22
click at [561, 84] on div at bounding box center [566, 75] width 22 height 22
click at [270, 118] on td "Please review artwork placement Sticker - 4 pack (Vertical)" at bounding box center [259, 100] width 127 height 35
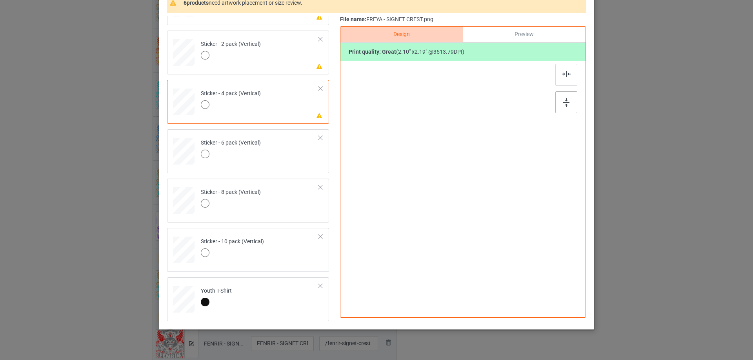
click at [574, 98] on div at bounding box center [566, 102] width 22 height 22
drag, startPoint x: 570, startPoint y: 76, endPoint x: 361, endPoint y: 64, distance: 209.3
click at [570, 75] on div at bounding box center [566, 75] width 22 height 22
drag, startPoint x: 272, startPoint y: 57, endPoint x: 321, endPoint y: 61, distance: 49.2
click at [272, 58] on td "Please review artwork placement Sticker - 2 pack (Vertical)" at bounding box center [259, 51] width 127 height 35
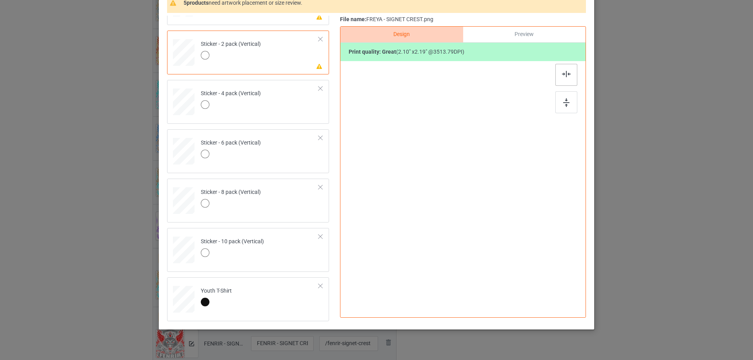
drag, startPoint x: 560, startPoint y: 100, endPoint x: 566, endPoint y: 71, distance: 28.8
click at [561, 100] on div at bounding box center [566, 102] width 22 height 22
click at [566, 71] on img at bounding box center [566, 74] width 9 height 6
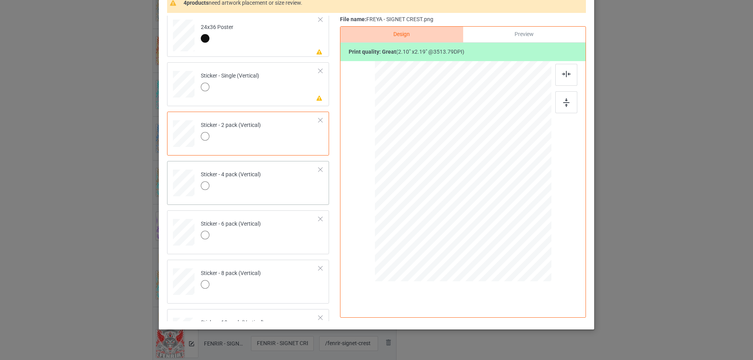
scroll to position [416, 0]
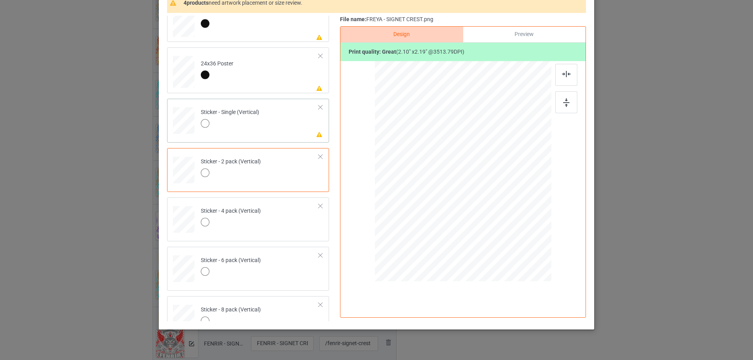
click at [287, 124] on td "Please review artwork placement Sticker - Single (Vertical)" at bounding box center [259, 119] width 127 height 35
click at [564, 105] on img at bounding box center [566, 102] width 6 height 9
click at [565, 75] on img at bounding box center [566, 74] width 9 height 6
click at [271, 79] on td "Please review artwork placement 24x36 Poster" at bounding box center [259, 71] width 127 height 40
drag, startPoint x: 551, startPoint y: 104, endPoint x: 556, endPoint y: 101, distance: 5.3
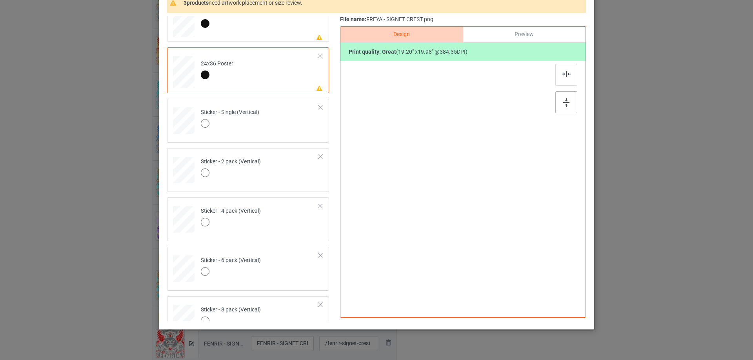
click at [551, 104] on div at bounding box center [463, 163] width 204 height 204
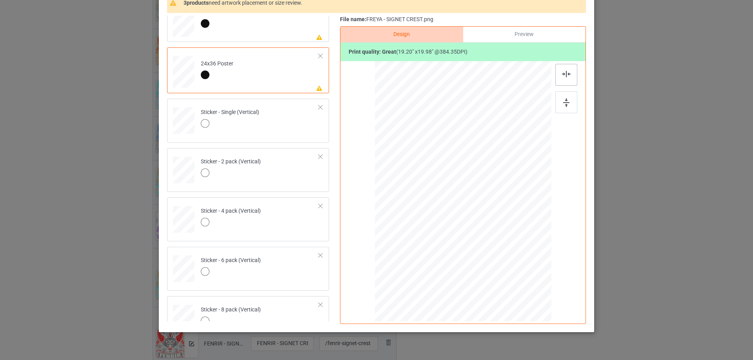
click at [564, 75] on img at bounding box center [566, 74] width 9 height 6
click at [565, 95] on div at bounding box center [566, 102] width 22 height 22
drag, startPoint x: 565, startPoint y: 83, endPoint x: 293, endPoint y: 73, distance: 271.5
click at [565, 82] on div at bounding box center [566, 75] width 22 height 22
drag, startPoint x: 265, startPoint y: 31, endPoint x: 308, endPoint y: 39, distance: 43.0
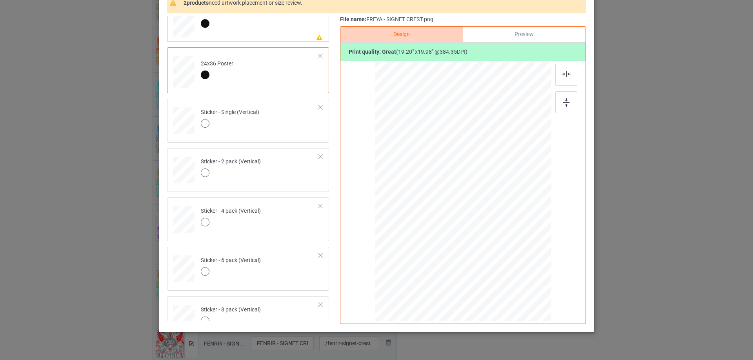
click at [265, 31] on td "Please review artwork placement 16x24 Poster" at bounding box center [259, 20] width 127 height 40
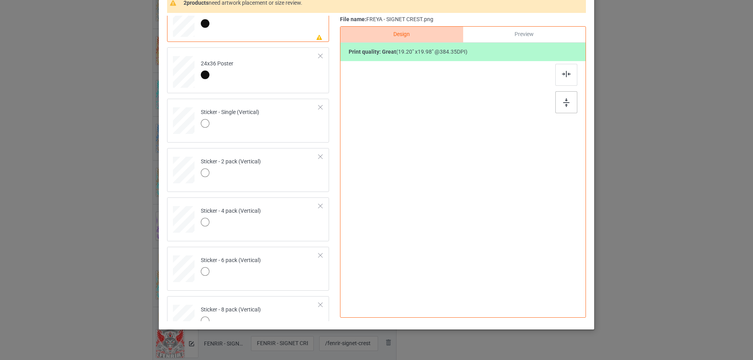
click at [569, 102] on div at bounding box center [566, 102] width 22 height 22
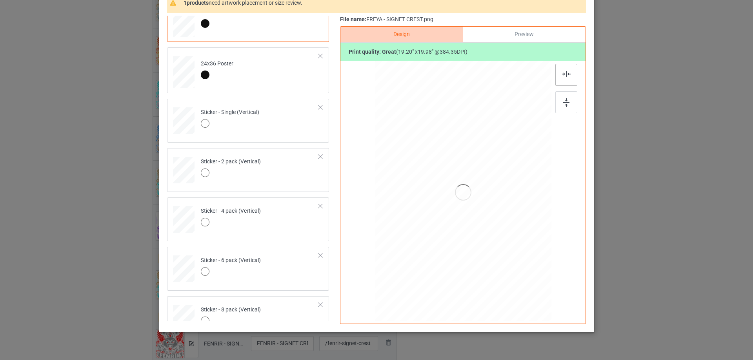
click at [560, 79] on div at bounding box center [566, 75] width 22 height 22
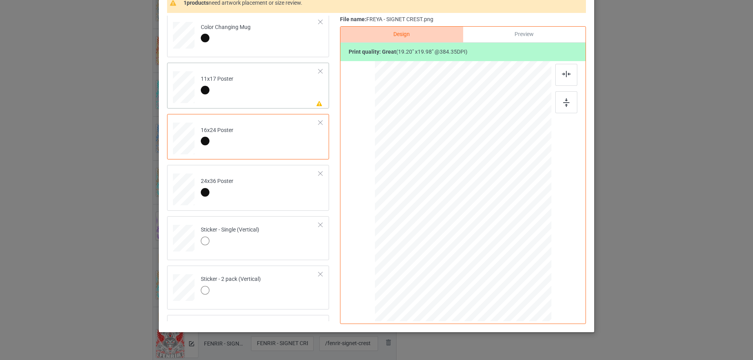
click at [289, 107] on div "Please review artwork placement 11x17 Poster" at bounding box center [248, 86] width 162 height 46
click at [577, 97] on div "Design Preview Print quality: great ( 19.20 " x 19.98 " @ 384.35 DPI)" at bounding box center [463, 175] width 246 height 298
click at [564, 104] on img at bounding box center [566, 102] width 6 height 9
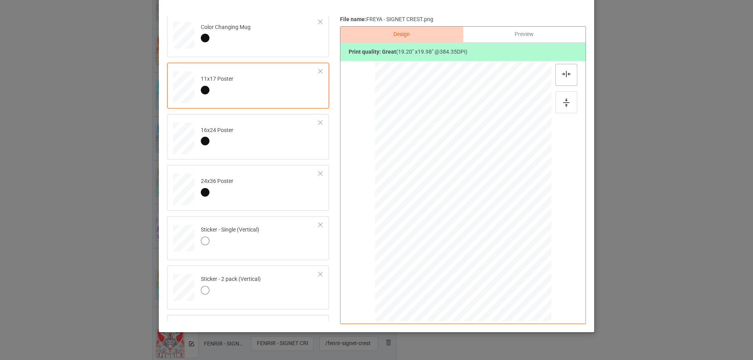
click at [565, 70] on div at bounding box center [566, 75] width 22 height 22
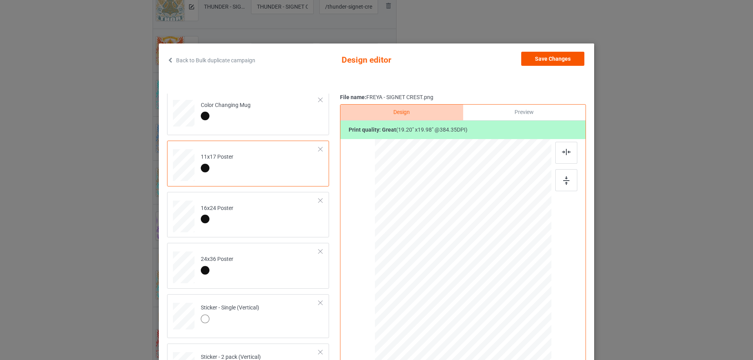
scroll to position [0, 0]
click at [552, 63] on button "Save Changes" at bounding box center [552, 59] width 63 height 14
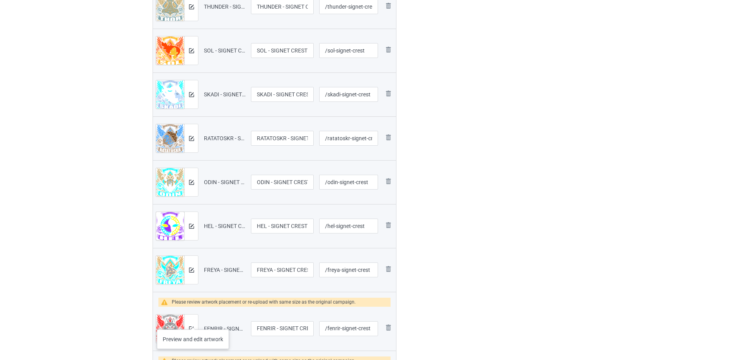
click at [193, 322] on div at bounding box center [191, 329] width 14 height 28
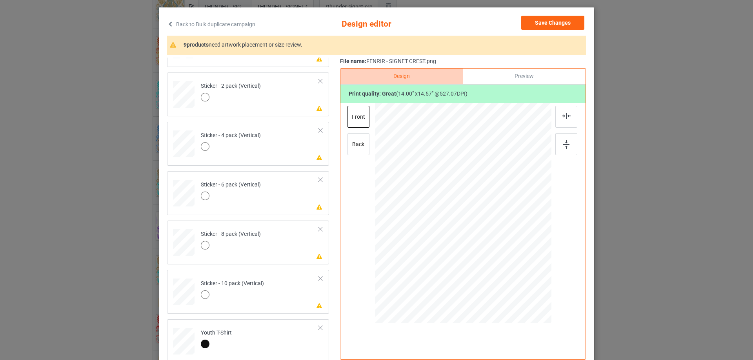
scroll to position [78, 0]
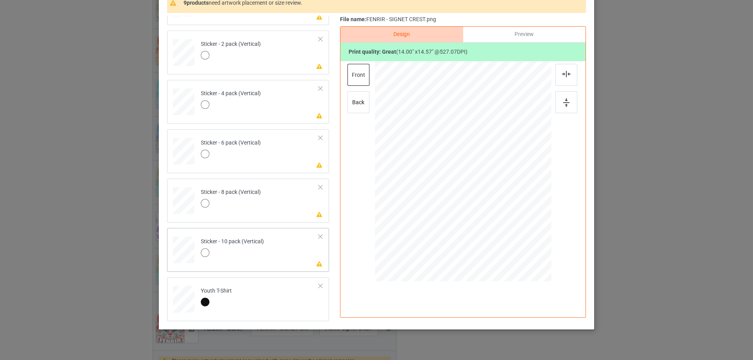
click at [284, 260] on td "Please review artwork placement Sticker - 10 pack (Vertical)" at bounding box center [259, 248] width 127 height 35
click at [556, 105] on div at bounding box center [566, 102] width 22 height 22
click at [565, 69] on div at bounding box center [566, 75] width 22 height 22
click at [276, 212] on td "Please review artwork placement Sticker - 8 pack (Vertical)" at bounding box center [259, 199] width 127 height 35
click at [568, 107] on div at bounding box center [566, 102] width 22 height 22
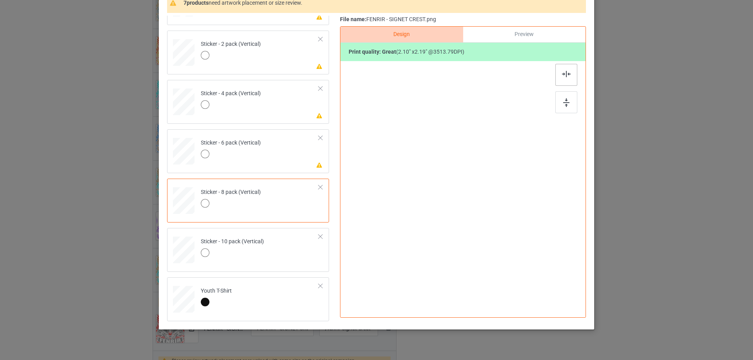
drag, startPoint x: 564, startPoint y: 67, endPoint x: 562, endPoint y: 70, distance: 4.5
click at [564, 67] on div at bounding box center [566, 75] width 22 height 22
click at [279, 167] on td "Please review artwork placement Sticker - 6 pack (Vertical)" at bounding box center [259, 150] width 127 height 35
click at [565, 98] on img at bounding box center [566, 102] width 6 height 9
click at [564, 76] on img at bounding box center [566, 74] width 9 height 6
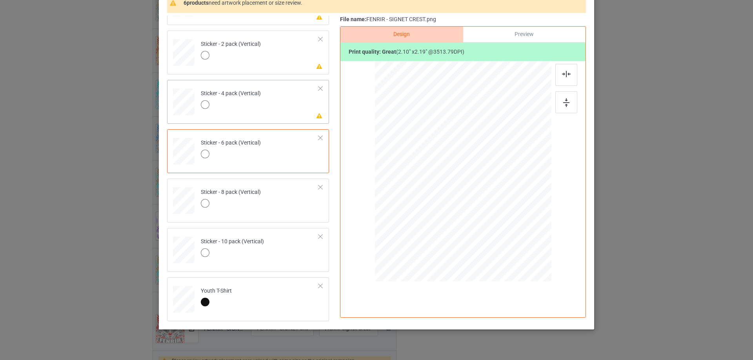
click at [281, 109] on td "Please review artwork placement Sticker - 4 pack (Vertical)" at bounding box center [259, 100] width 127 height 35
click at [566, 99] on img at bounding box center [566, 102] width 6 height 9
click at [565, 75] on img at bounding box center [566, 74] width 9 height 6
click at [260, 54] on td "Please review artwork placement Sticker - 2 pack (Vertical)" at bounding box center [259, 51] width 127 height 35
click at [569, 99] on div at bounding box center [566, 102] width 22 height 22
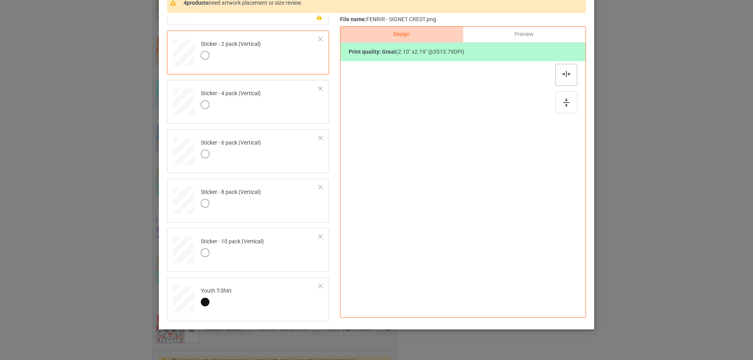
click at [563, 75] on img at bounding box center [566, 74] width 9 height 6
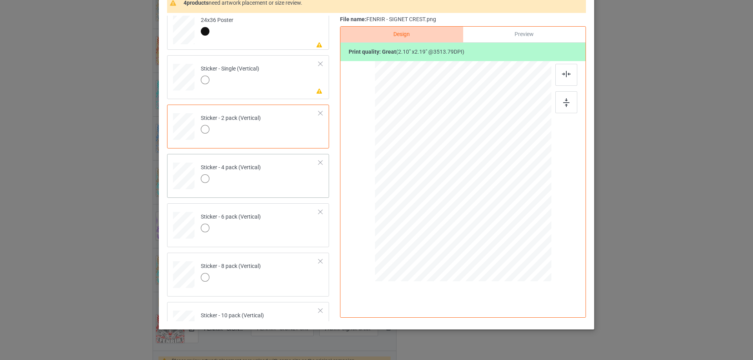
scroll to position [456, 0]
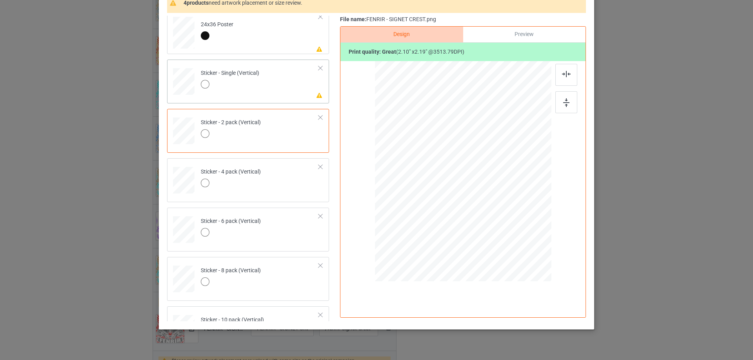
click at [276, 88] on td "Please review artwork placement Sticker - Single (Vertical)" at bounding box center [259, 80] width 127 height 35
click at [555, 105] on div at bounding box center [566, 102] width 22 height 22
click at [562, 74] on img at bounding box center [566, 74] width 9 height 6
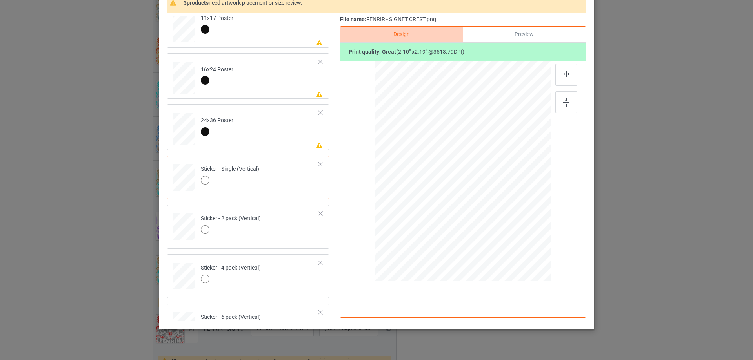
scroll to position [338, 0]
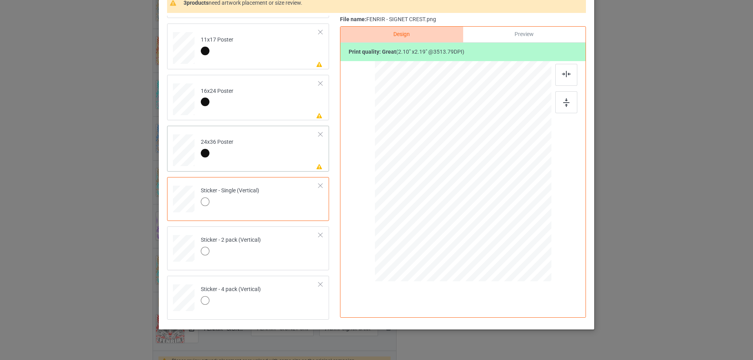
click at [285, 146] on td "Please review artwork placement 24x36 Poster" at bounding box center [259, 149] width 127 height 40
click at [565, 103] on img at bounding box center [566, 102] width 6 height 9
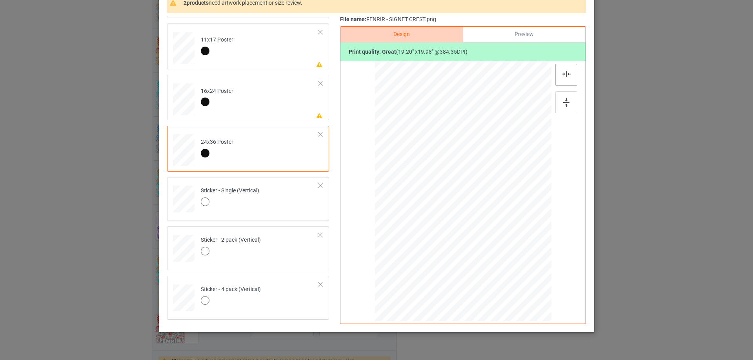
click at [567, 68] on div at bounding box center [566, 75] width 22 height 22
drag, startPoint x: 276, startPoint y: 100, endPoint x: 554, endPoint y: 105, distance: 278.1
click at [276, 100] on td "Please review artwork placement 16x24 Poster" at bounding box center [259, 98] width 127 height 40
click at [567, 100] on img at bounding box center [566, 102] width 6 height 9
click at [565, 76] on img at bounding box center [566, 74] width 9 height 6
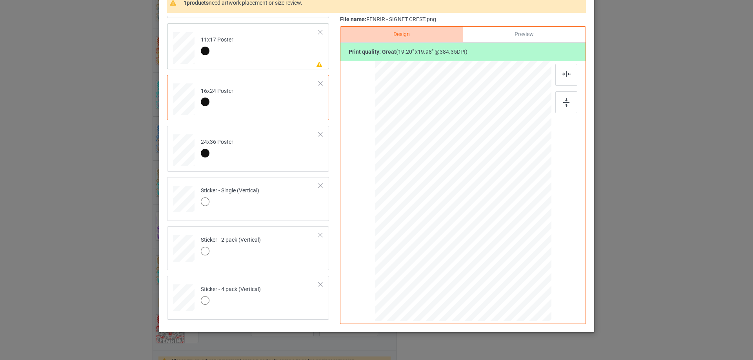
click at [280, 58] on td "Please review artwork placement 11x17 Poster" at bounding box center [259, 47] width 127 height 40
drag, startPoint x: 564, startPoint y: 102, endPoint x: 562, endPoint y: 79, distance: 22.8
click at [564, 101] on img at bounding box center [566, 102] width 6 height 9
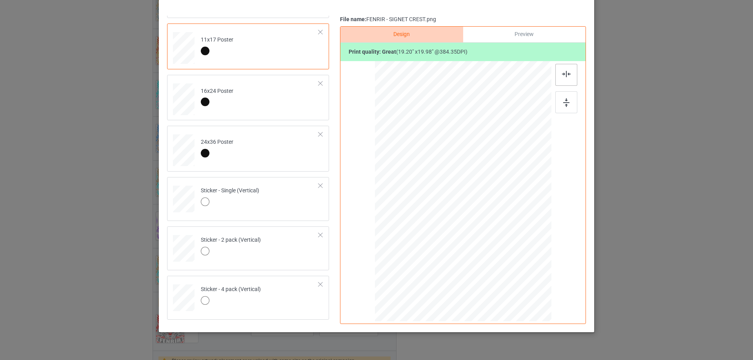
click at [562, 76] on img at bounding box center [566, 74] width 9 height 6
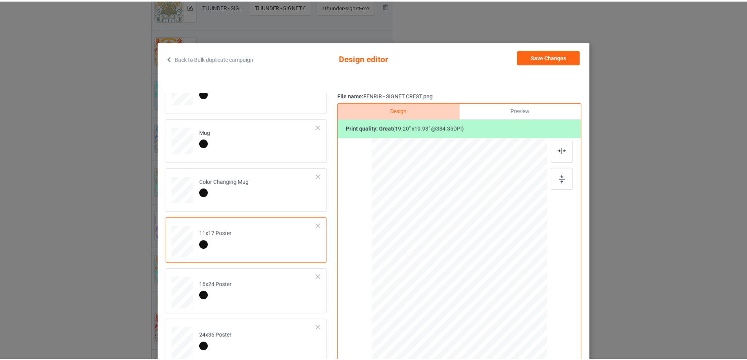
scroll to position [0, 0]
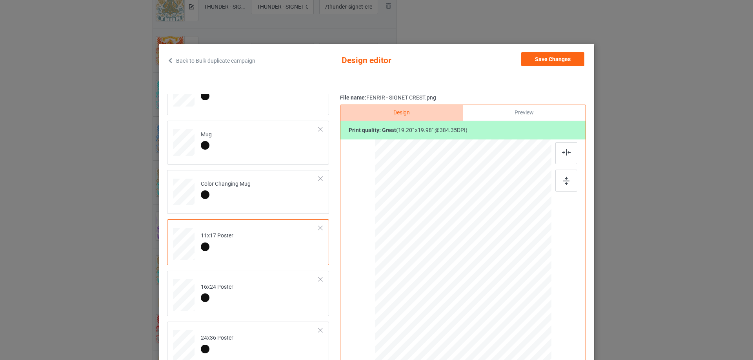
click at [536, 51] on div "Back to Bulk duplicate campaign Design editor Save Changes Classic T-Shirt Hood…" at bounding box center [376, 227] width 435 height 367
click at [539, 64] on button "Save Changes" at bounding box center [552, 59] width 63 height 14
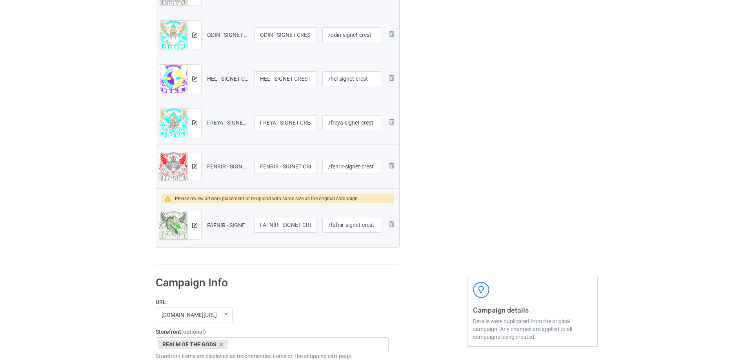
scroll to position [549, 0]
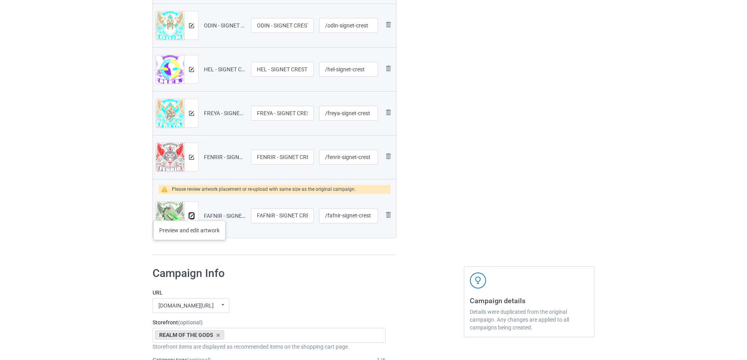
click at [189, 213] on button at bounding box center [191, 216] width 5 height 6
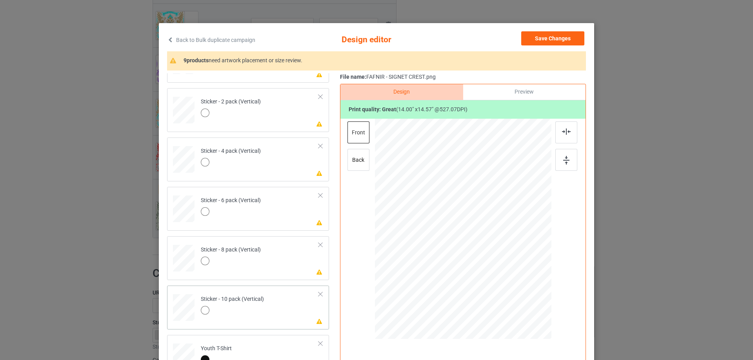
scroll to position [39, 0]
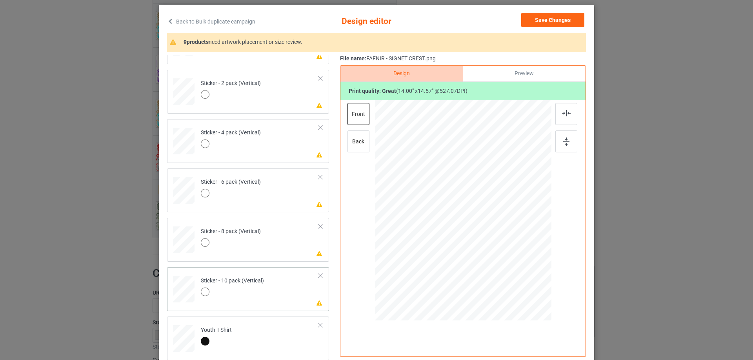
click at [275, 290] on td "Please review artwork placement Sticker - 10 pack (Vertical)" at bounding box center [259, 288] width 127 height 35
click at [565, 140] on img at bounding box center [566, 142] width 6 height 9
drag, startPoint x: 562, startPoint y: 117, endPoint x: 382, endPoint y: 172, distance: 188.2
click at [562, 117] on div at bounding box center [566, 114] width 22 height 22
drag, startPoint x: 277, startPoint y: 252, endPoint x: 504, endPoint y: 167, distance: 242.2
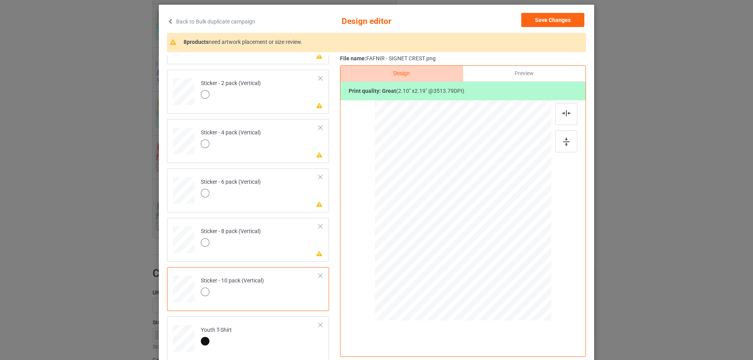
click at [277, 253] on td "Please review artwork placement Sticker - 8 pack (Vertical)" at bounding box center [259, 238] width 127 height 35
click at [556, 138] on div at bounding box center [566, 142] width 22 height 22
click at [555, 120] on div at bounding box center [566, 114] width 22 height 22
click at [290, 205] on td "Please review artwork placement Sticker - 6 pack (Vertical)" at bounding box center [259, 189] width 127 height 35
click at [560, 146] on div at bounding box center [566, 142] width 22 height 22
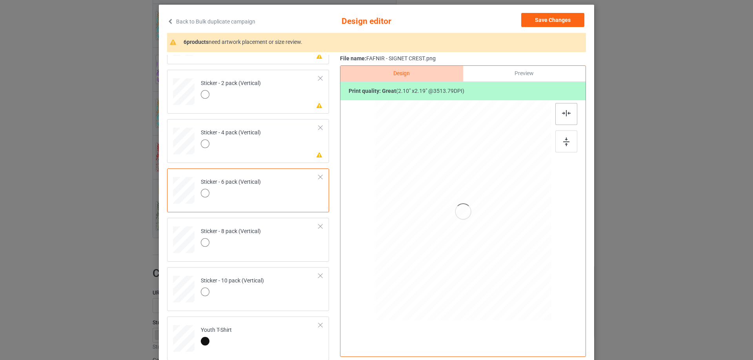
click at [564, 118] on div at bounding box center [566, 114] width 22 height 22
click at [282, 152] on td "Please review artwork placement Sticker - 4 pack (Vertical)" at bounding box center [259, 139] width 127 height 35
click at [566, 134] on div at bounding box center [566, 142] width 22 height 22
click at [562, 114] on img at bounding box center [566, 113] width 9 height 6
click at [364, 102] on div at bounding box center [463, 211] width 204 height 223
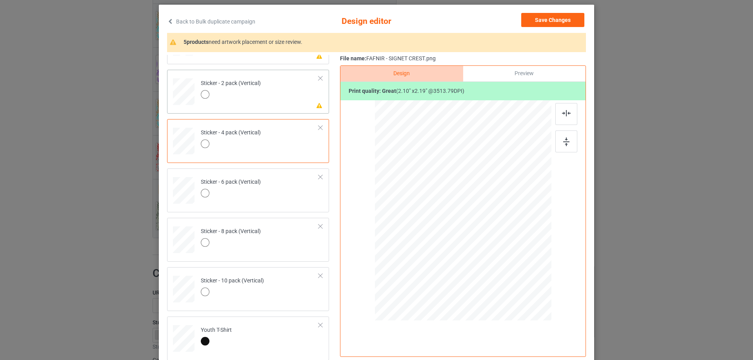
click at [297, 100] on td "Please review artwork placement Sticker - 2 pack (Vertical)" at bounding box center [259, 90] width 127 height 35
click at [560, 142] on div at bounding box center [566, 142] width 22 height 22
click at [555, 115] on div at bounding box center [566, 114] width 22 height 22
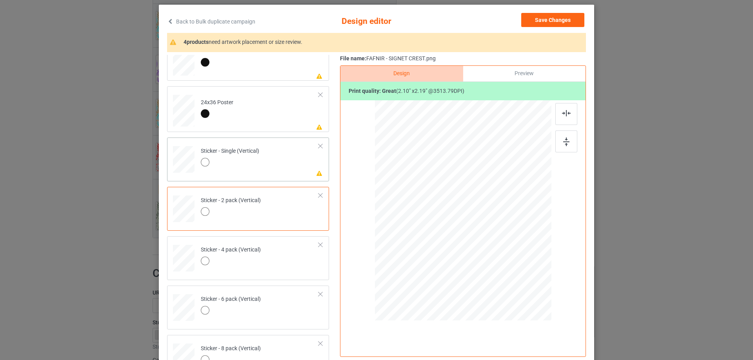
scroll to position [416, 0]
click at [262, 268] on td "Sticker - 4 pack (Vertical)" at bounding box center [259, 257] width 127 height 35
click at [552, 142] on div at bounding box center [463, 211] width 204 height 223
click at [564, 113] on img at bounding box center [566, 113] width 9 height 6
click at [558, 142] on div at bounding box center [566, 142] width 22 height 22
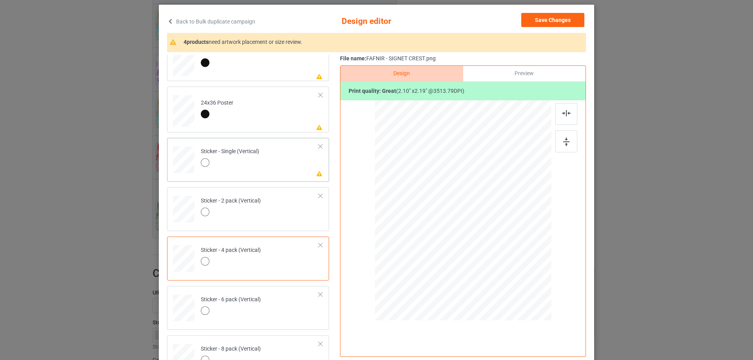
click at [275, 177] on div "Please review artwork placement Sticker - Single (Vertical)" at bounding box center [248, 160] width 162 height 44
click at [565, 141] on img at bounding box center [566, 142] width 6 height 9
drag, startPoint x: 566, startPoint y: 115, endPoint x: 400, endPoint y: 120, distance: 166.3
click at [565, 115] on img at bounding box center [566, 113] width 9 height 6
drag, startPoint x: 275, startPoint y: 116, endPoint x: 571, endPoint y: 124, distance: 296.2
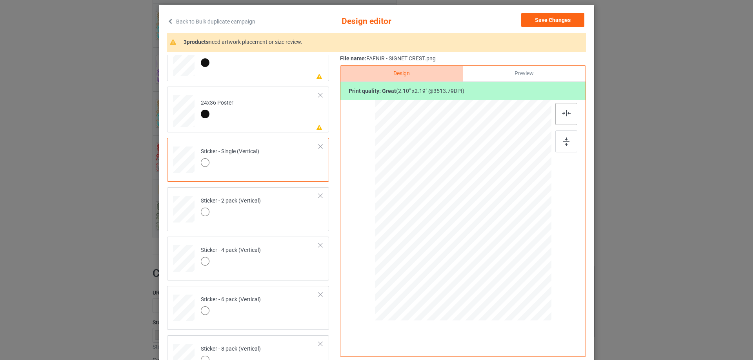
click at [275, 116] on td "Please review artwork placement 24x36 Poster" at bounding box center [259, 110] width 127 height 40
click at [565, 136] on div at bounding box center [566, 142] width 22 height 22
click at [562, 116] on img at bounding box center [566, 113] width 9 height 6
click at [279, 72] on td "Please review artwork placement 16x24 Poster" at bounding box center [259, 59] width 127 height 40
click at [564, 135] on div at bounding box center [566, 142] width 22 height 22
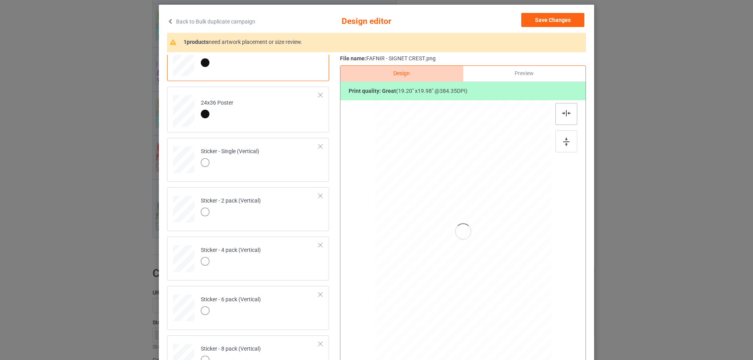
click at [562, 111] on img at bounding box center [566, 113] width 9 height 6
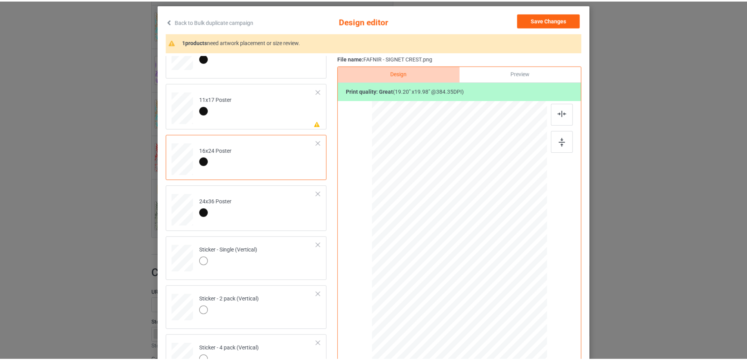
scroll to position [299, 0]
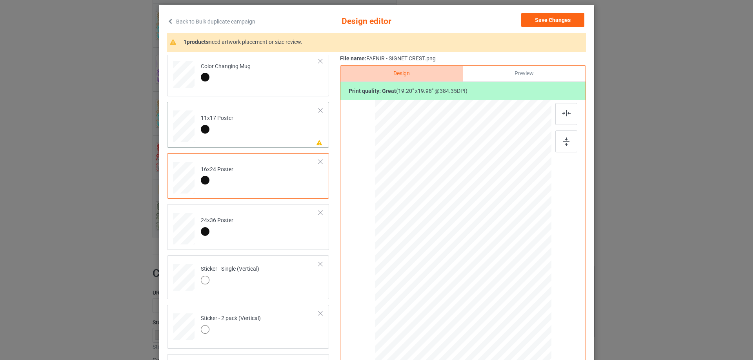
click at [254, 146] on div "Please review artwork placement 11x17 Poster" at bounding box center [248, 125] width 162 height 46
click at [565, 141] on img at bounding box center [566, 142] width 6 height 9
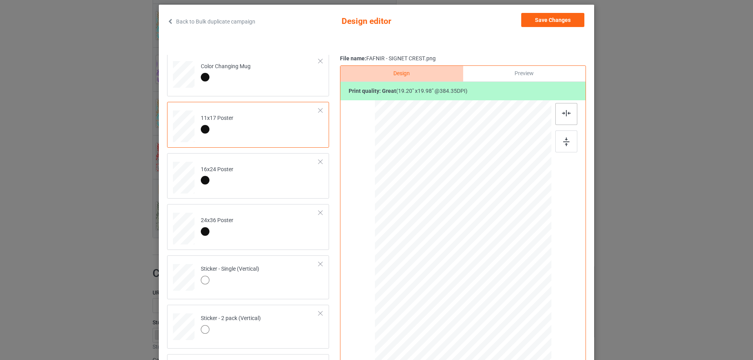
click at [566, 114] on img at bounding box center [566, 113] width 9 height 6
click at [556, 153] on div at bounding box center [566, 142] width 22 height 22
click at [558, 138] on div at bounding box center [566, 142] width 22 height 22
click at [559, 122] on div at bounding box center [566, 114] width 22 height 22
click at [544, 21] on button "Save Changes" at bounding box center [552, 20] width 63 height 14
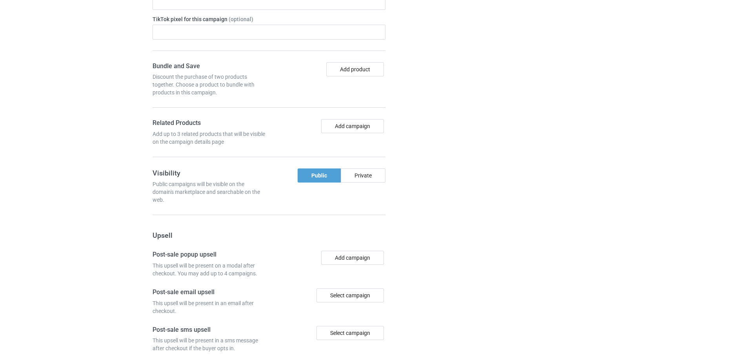
scroll to position [1165, 0]
